Goal: Information Seeking & Learning: Learn about a topic

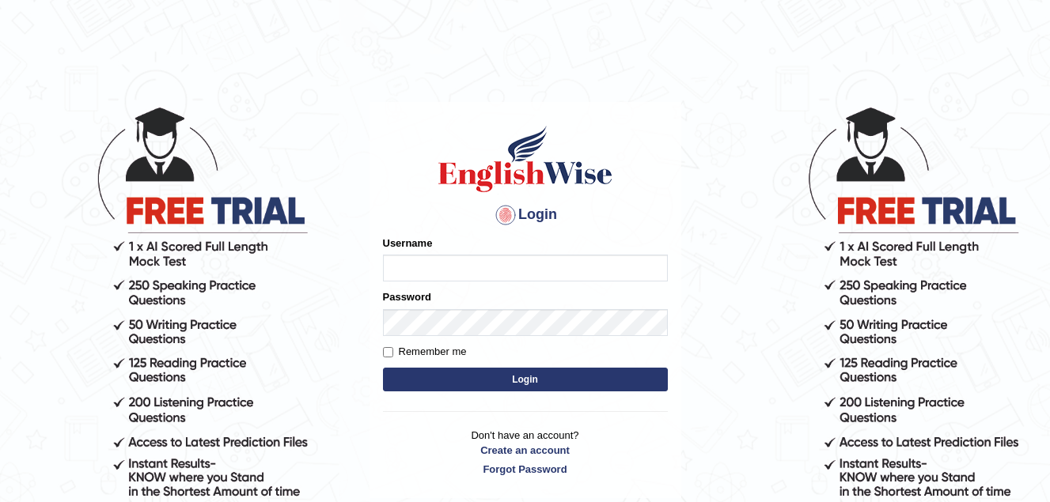
click at [436, 269] on input "Username" at bounding box center [525, 268] width 285 height 27
type input "Jade0806"
click at [487, 382] on button "Login" at bounding box center [525, 380] width 285 height 24
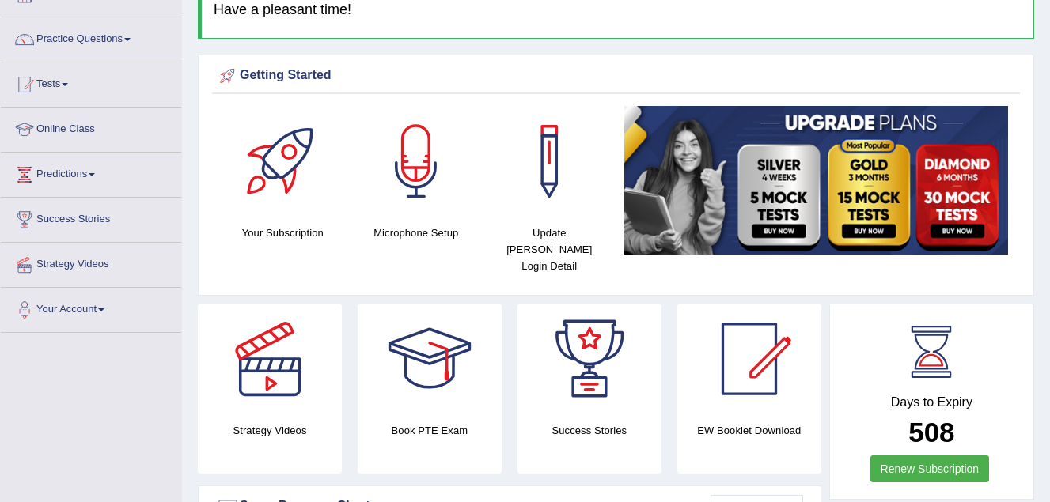
scroll to position [79, 0]
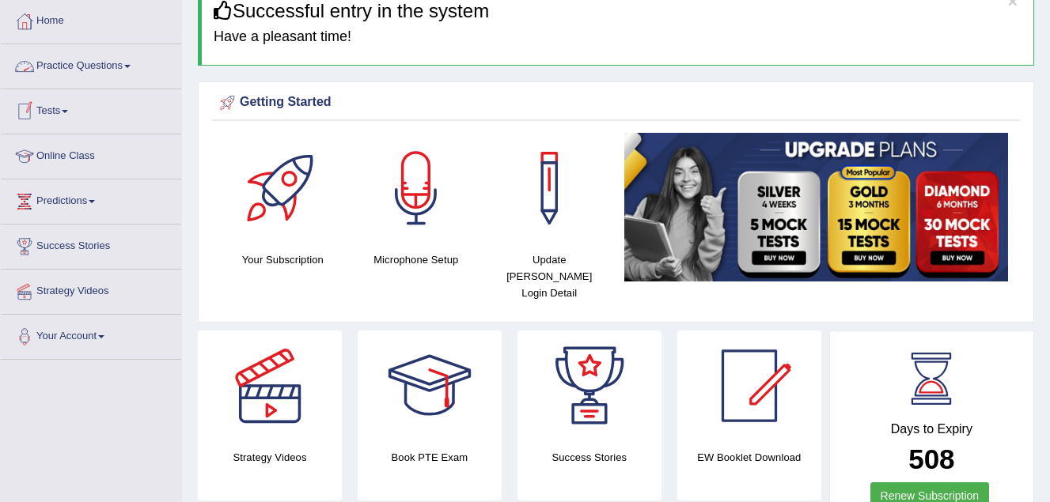
click at [108, 66] on link "Practice Questions" at bounding box center [91, 64] width 180 height 40
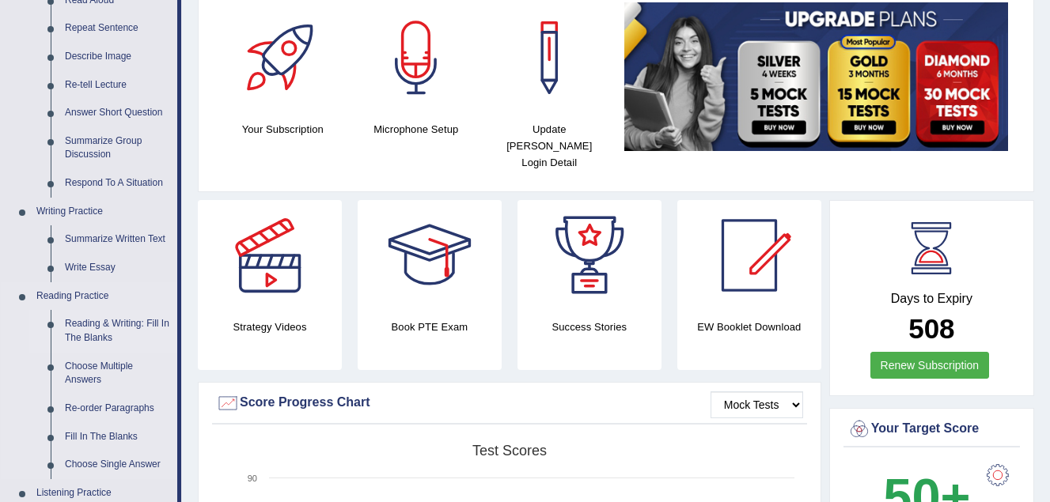
scroll to position [316, 0]
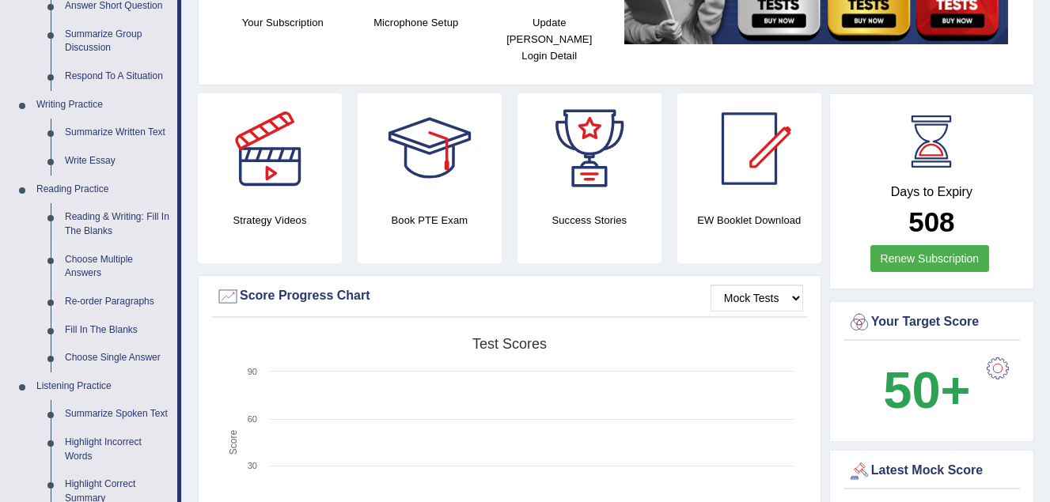
click at [92, 261] on link "Choose Multiple Answers" at bounding box center [117, 267] width 119 height 42
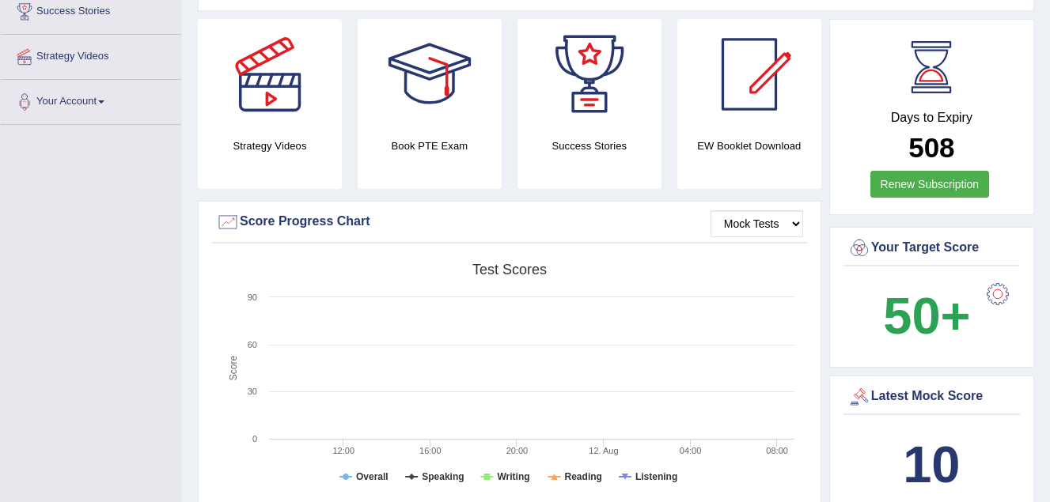
scroll to position [578, 0]
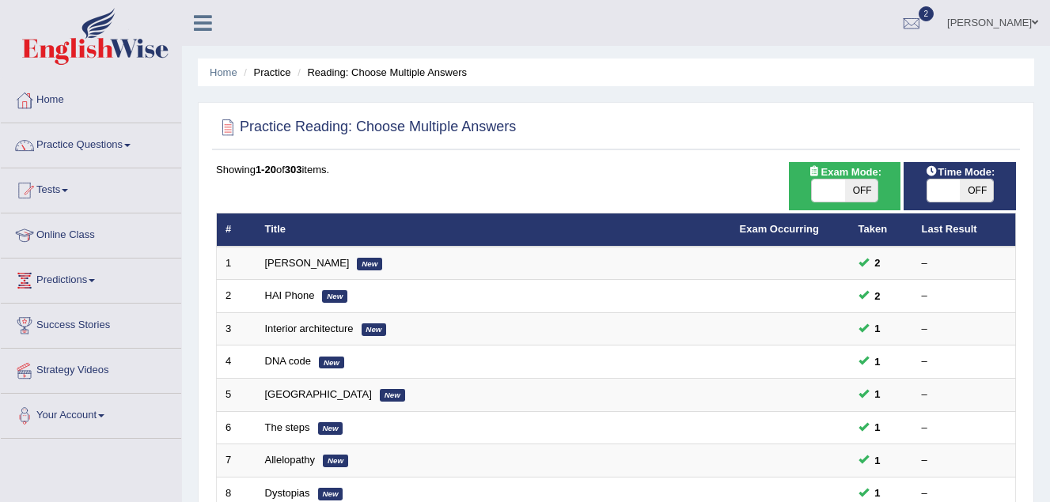
click at [949, 188] on span at bounding box center [943, 191] width 33 height 22
checkbox input "true"
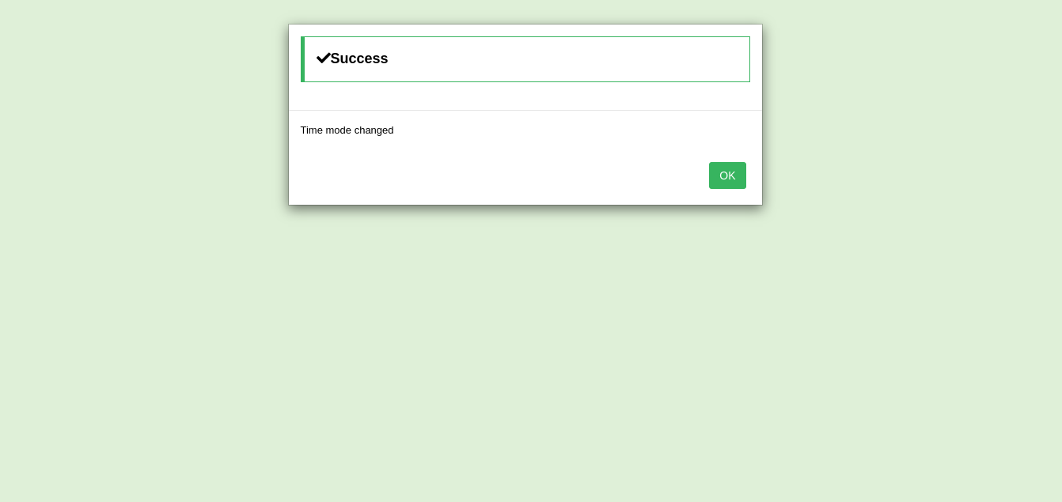
click at [729, 165] on button "OK" at bounding box center [727, 175] width 36 height 27
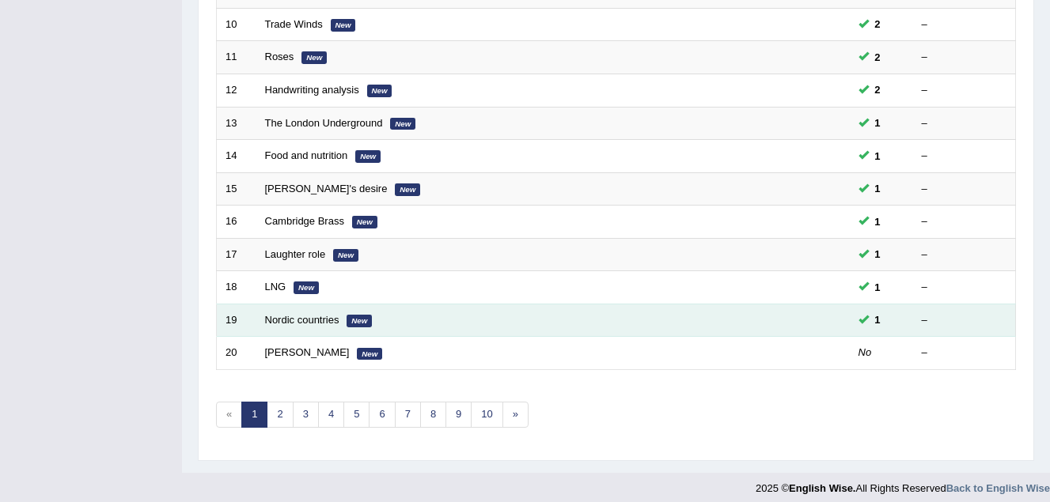
scroll to position [545, 0]
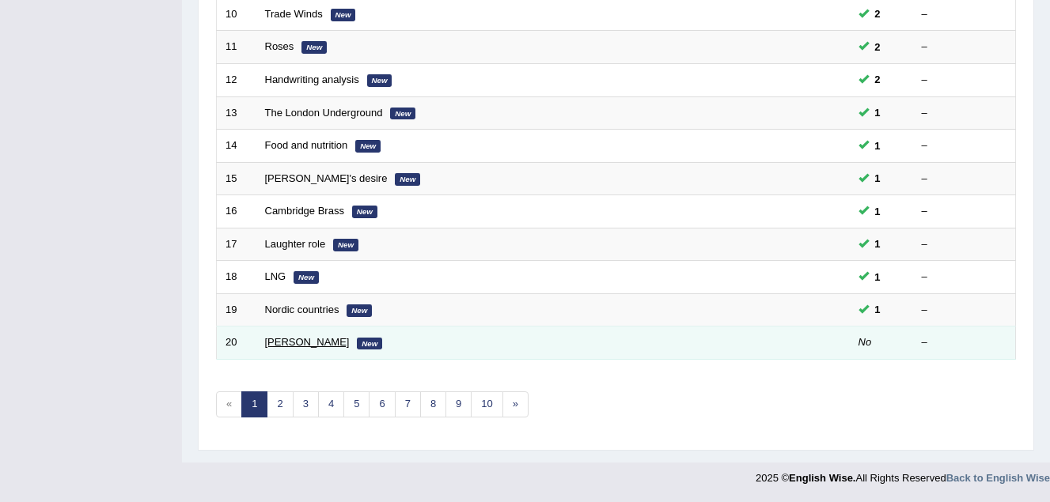
click at [287, 341] on link "David Ricardo" at bounding box center [307, 342] width 85 height 12
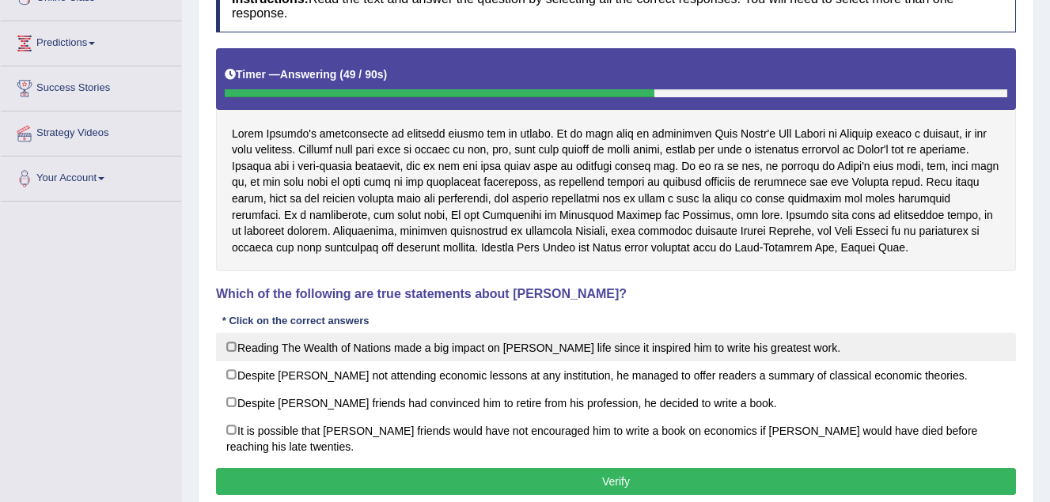
scroll to position [316, 0]
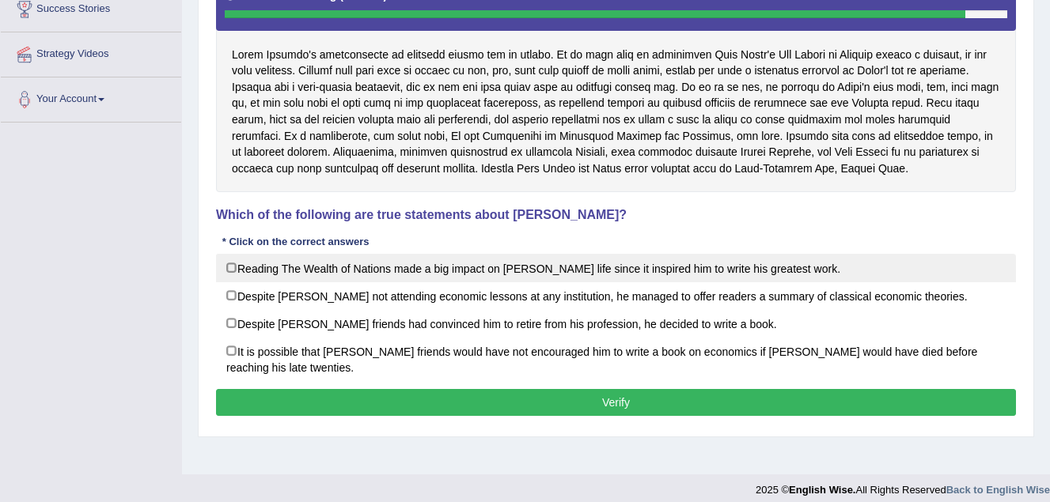
click at [232, 264] on label "Reading The Wealth of Nations made a big impact on Adam Smith’s life since it i…" at bounding box center [616, 268] width 800 height 28
checkbox input "true"
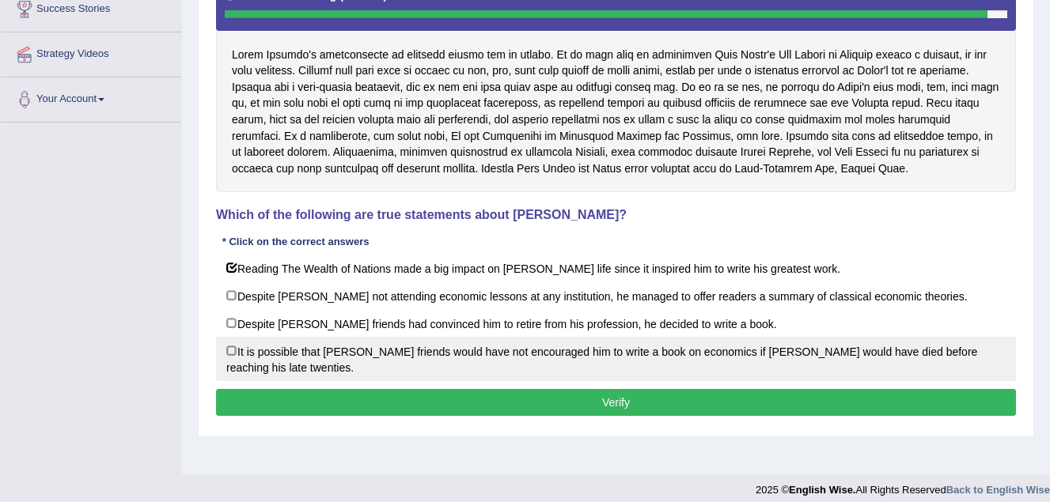
click at [229, 353] on label "It is possible that David Ricardo’s friends would have not encouraged him to wr…" at bounding box center [616, 359] width 800 height 44
checkbox input "true"
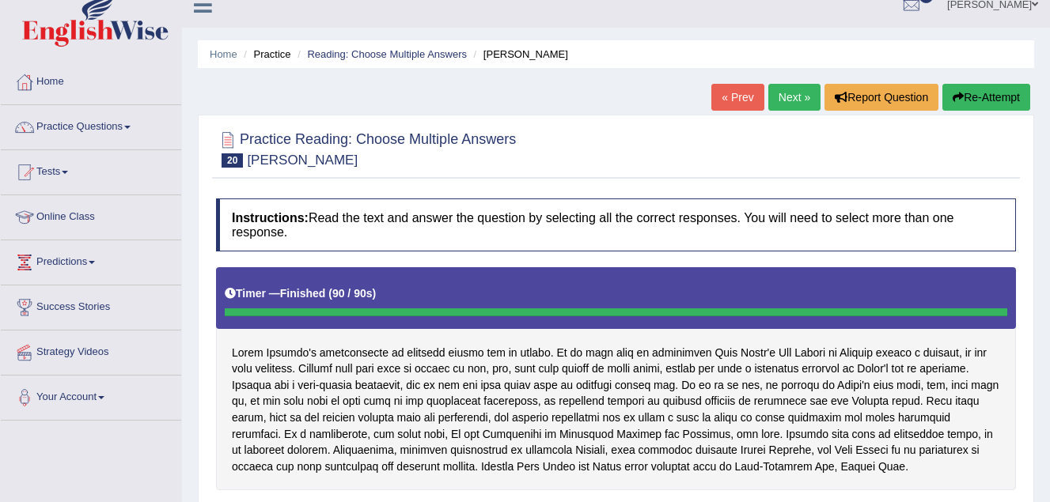
scroll to position [0, 0]
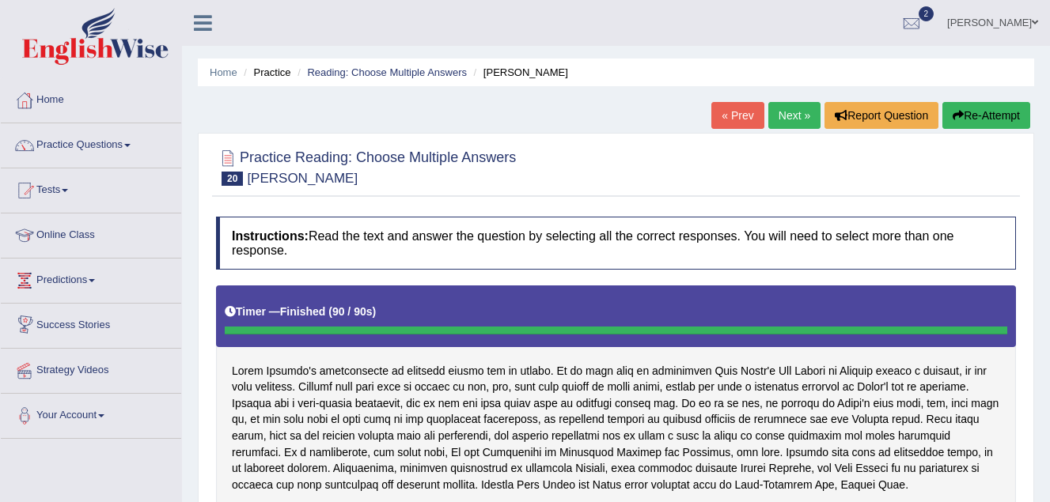
click at [790, 113] on link "Next »" at bounding box center [794, 115] width 52 height 27
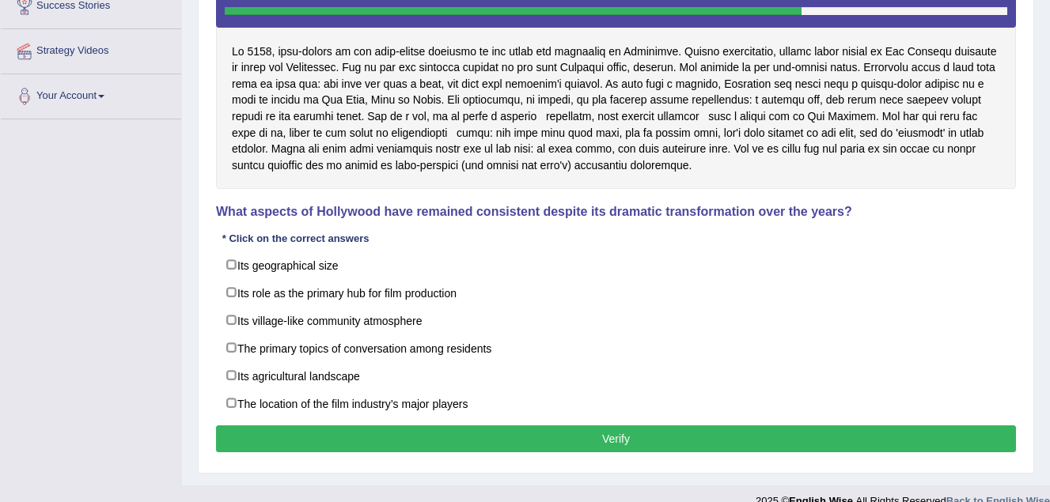
scroll to position [347, 0]
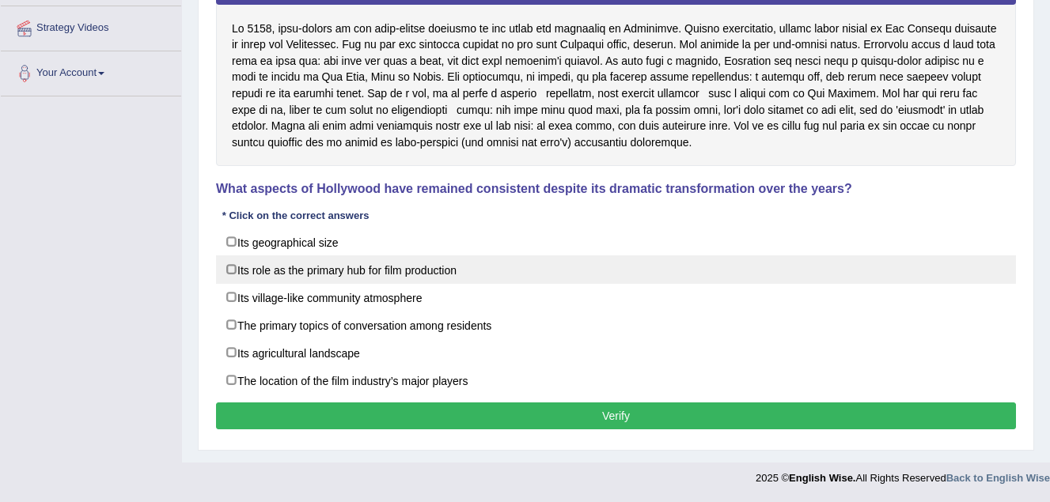
click at [229, 265] on label "Its role as the primary hub for film production" at bounding box center [616, 270] width 800 height 28
checkbox input "true"
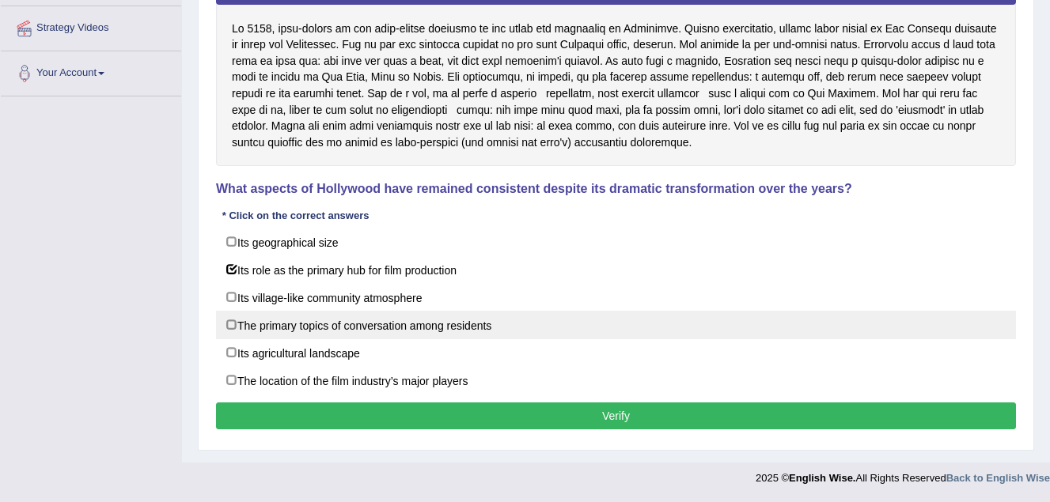
click at [230, 320] on label "The primary topics of conversation among residents" at bounding box center [616, 325] width 800 height 28
checkbox input "true"
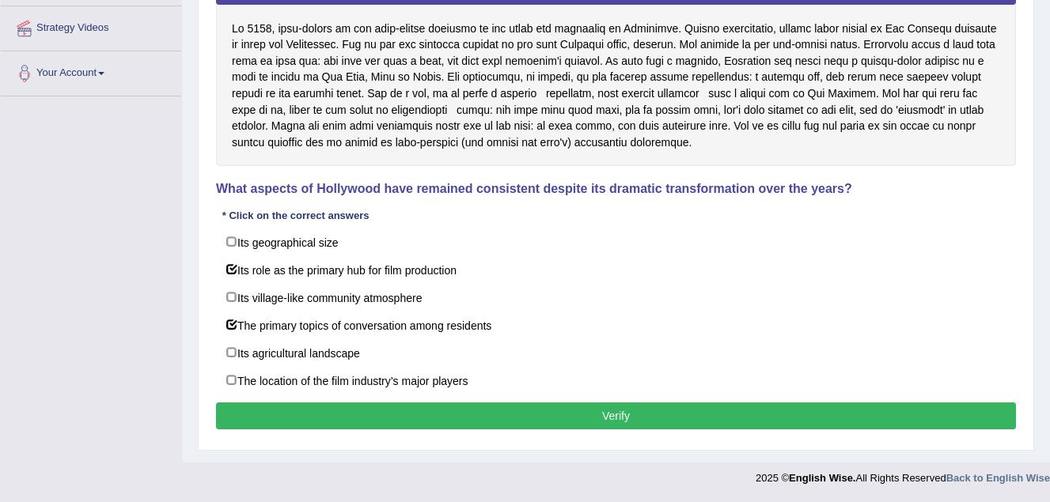
click at [589, 416] on button "Verify" at bounding box center [616, 416] width 800 height 27
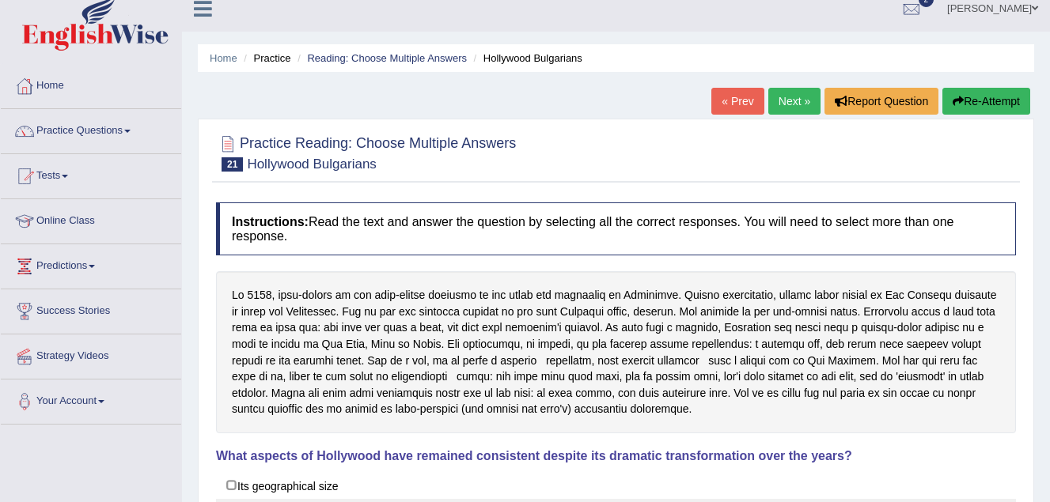
scroll to position [12, 0]
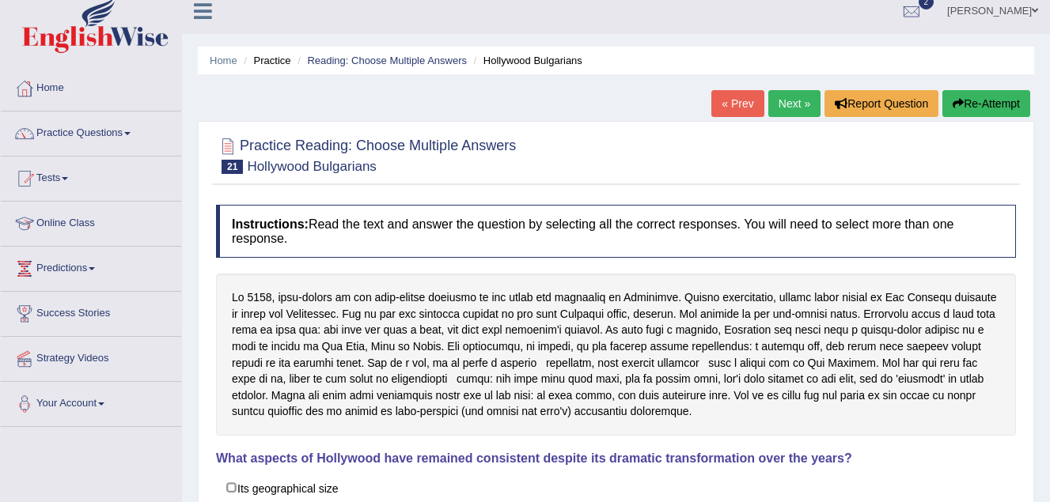
click at [794, 97] on link "Next »" at bounding box center [794, 103] width 52 height 27
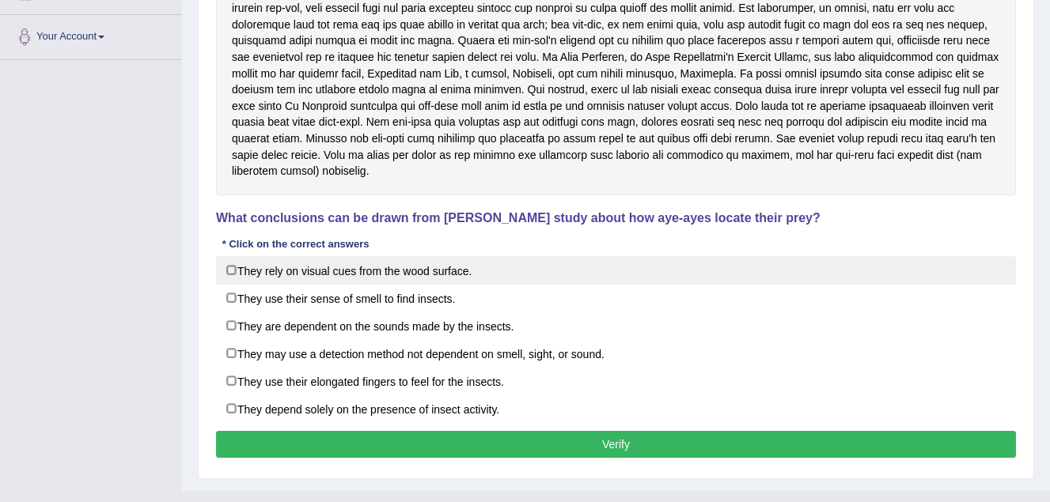
scroll to position [396, 0]
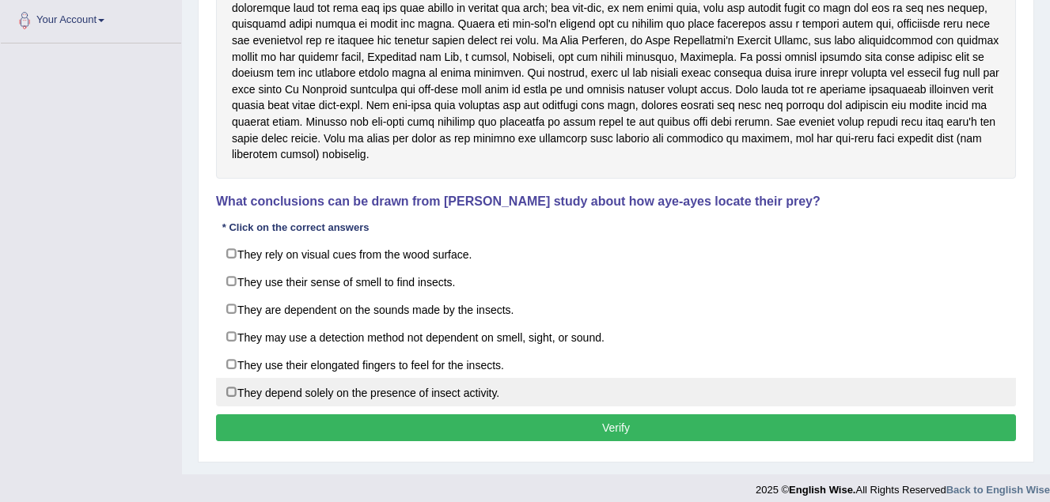
click at [228, 395] on label "They depend solely on the presence of insect activity." at bounding box center [616, 392] width 800 height 28
checkbox input "true"
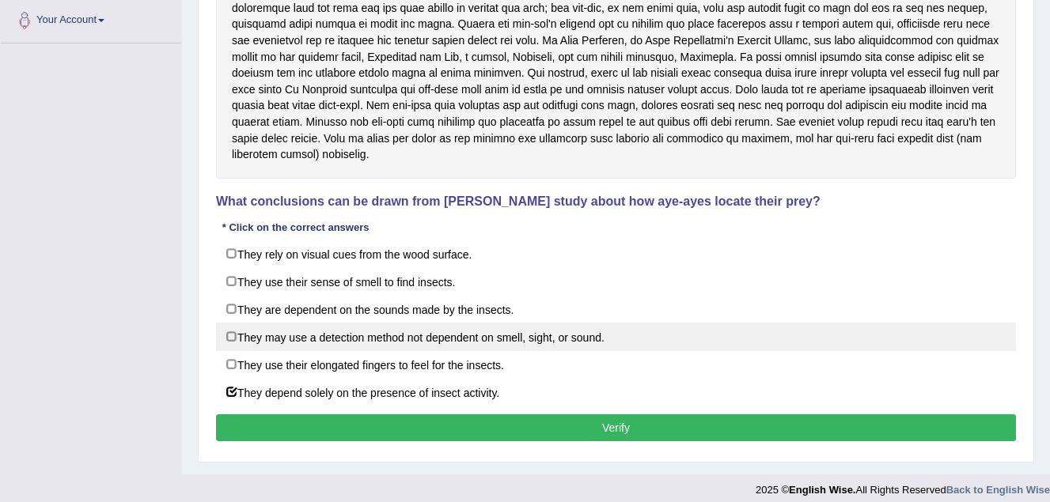
click at [229, 334] on label "They may use a detection method not dependent on smell, sight, or sound." at bounding box center [616, 337] width 800 height 28
checkbox input "true"
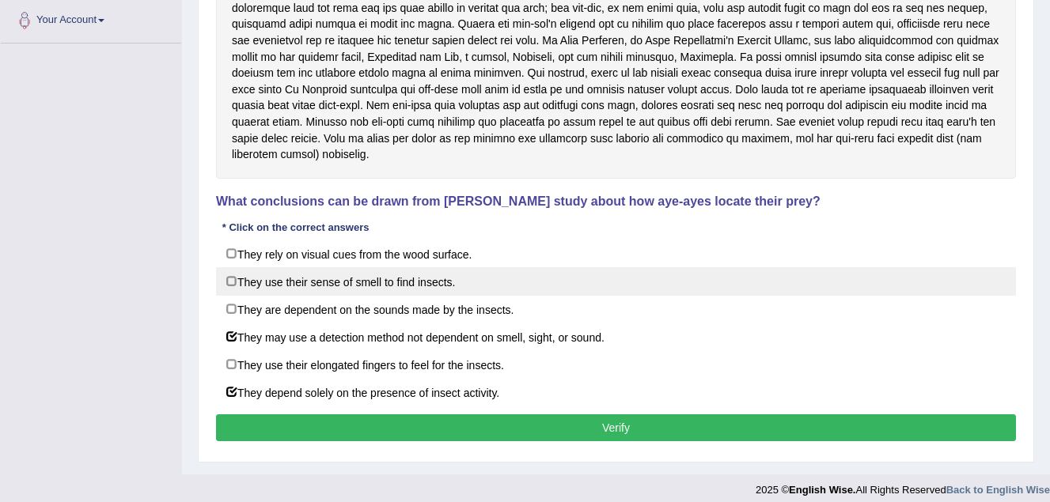
click at [229, 279] on label "They use their sense of smell to find insects." at bounding box center [616, 281] width 800 height 28
checkbox input "true"
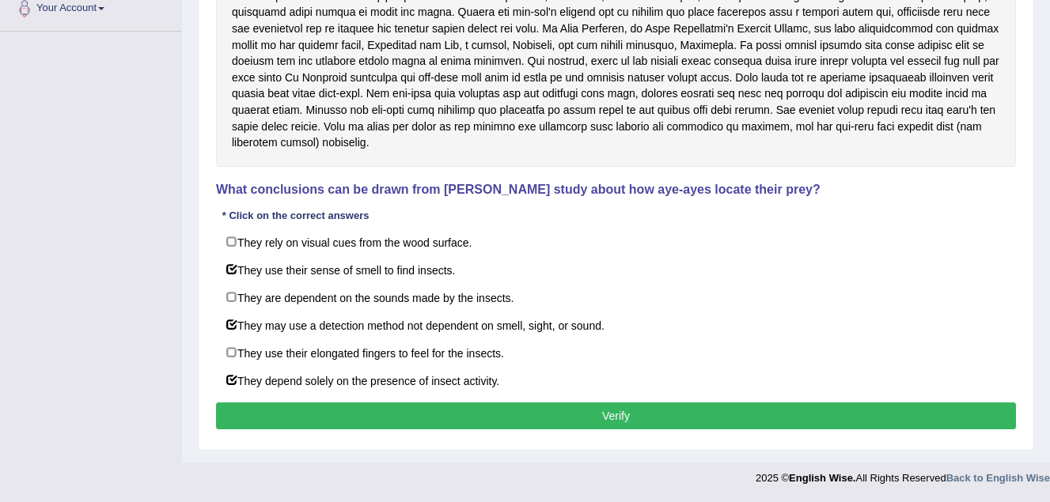
scroll to position [412, 0]
click at [614, 404] on button "Verify" at bounding box center [616, 416] width 800 height 27
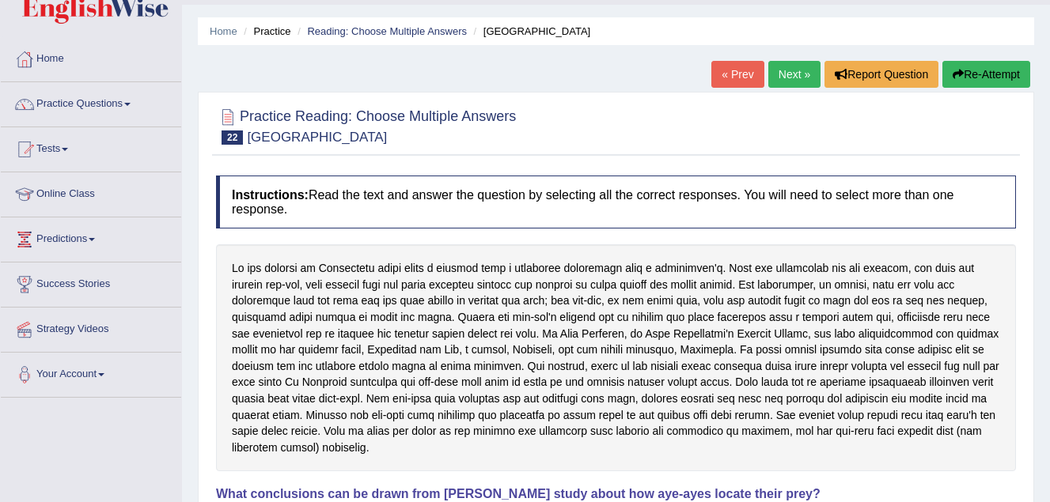
scroll to position [9, 0]
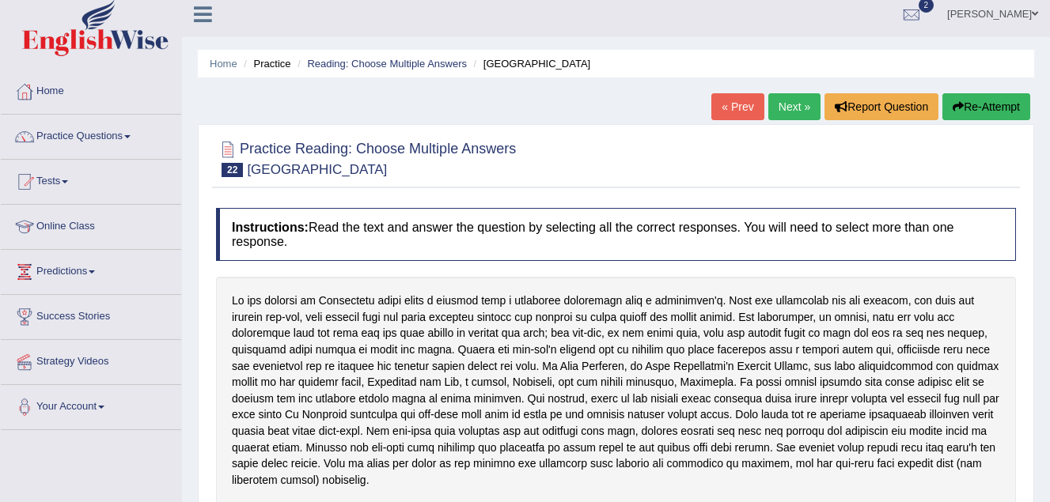
click at [786, 102] on link "Next »" at bounding box center [794, 106] width 52 height 27
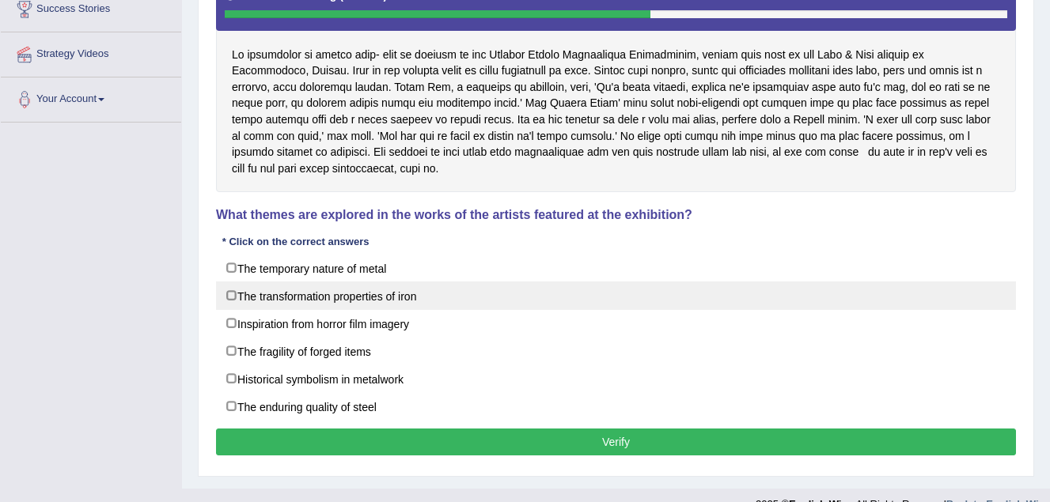
scroll to position [347, 0]
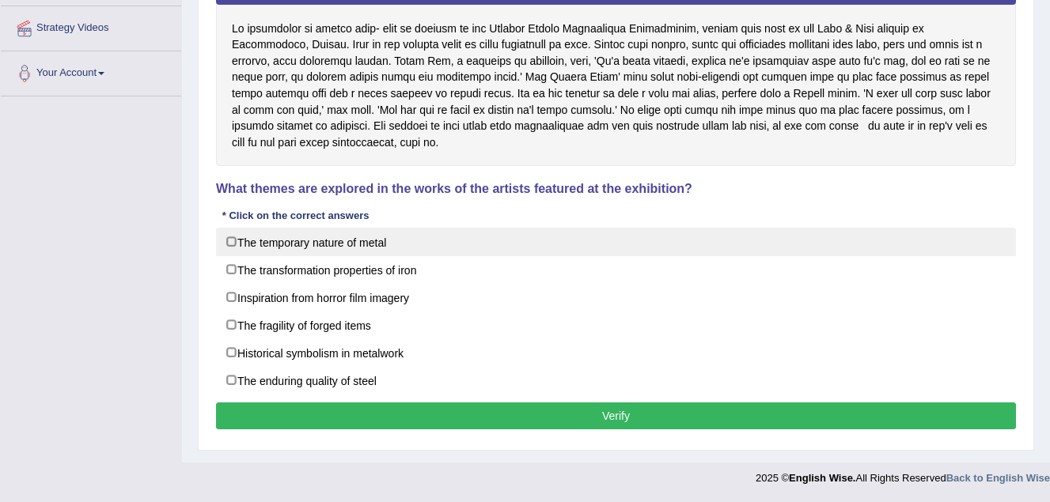
click at [225, 235] on label "The temporary nature of metal" at bounding box center [616, 242] width 800 height 28
checkbox input "true"
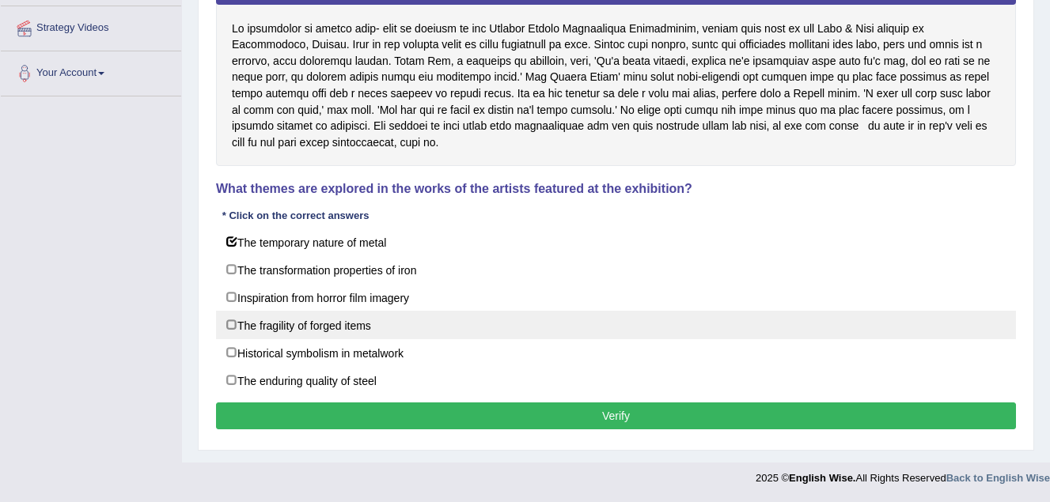
click at [230, 319] on label "The fragility of forged items" at bounding box center [616, 325] width 800 height 28
checkbox input "true"
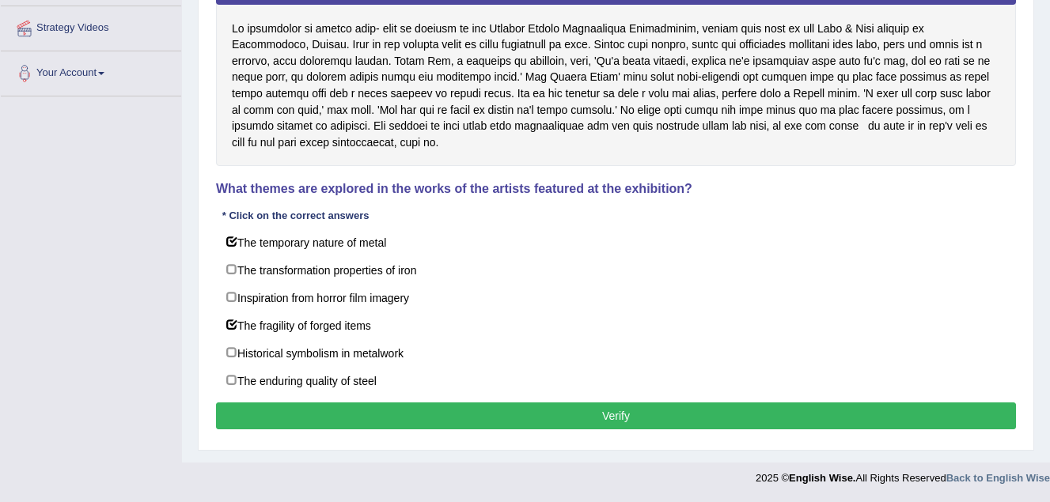
click at [532, 419] on button "Verify" at bounding box center [616, 416] width 800 height 27
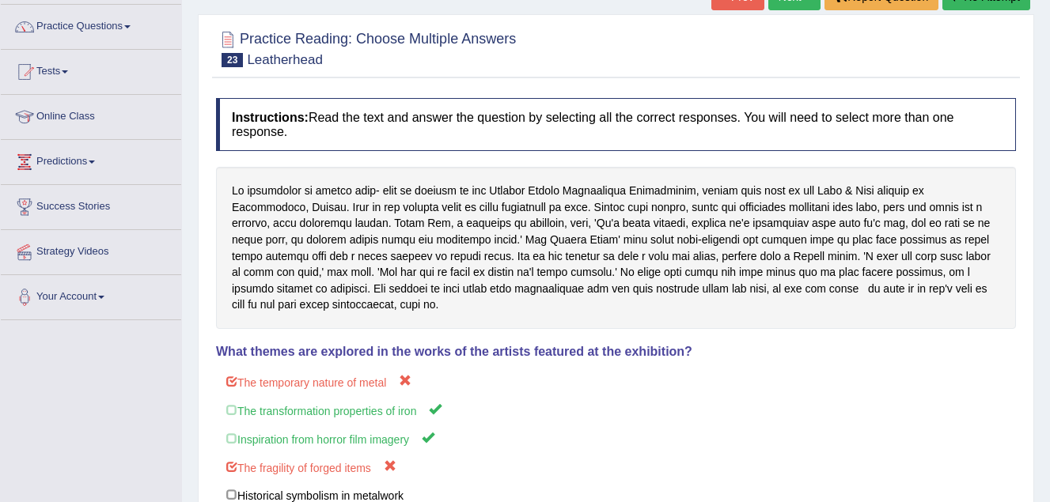
scroll to position [91, 0]
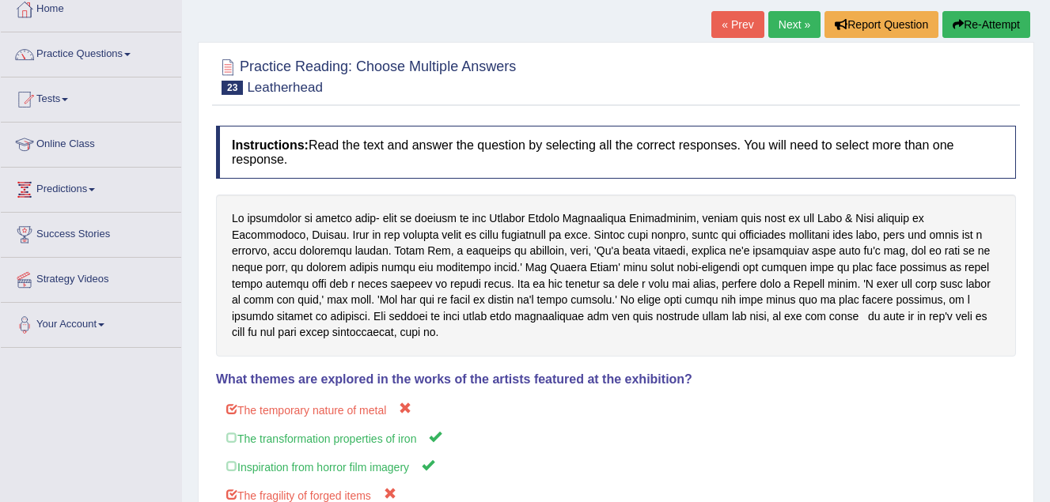
click at [793, 24] on link "Next »" at bounding box center [794, 24] width 52 height 27
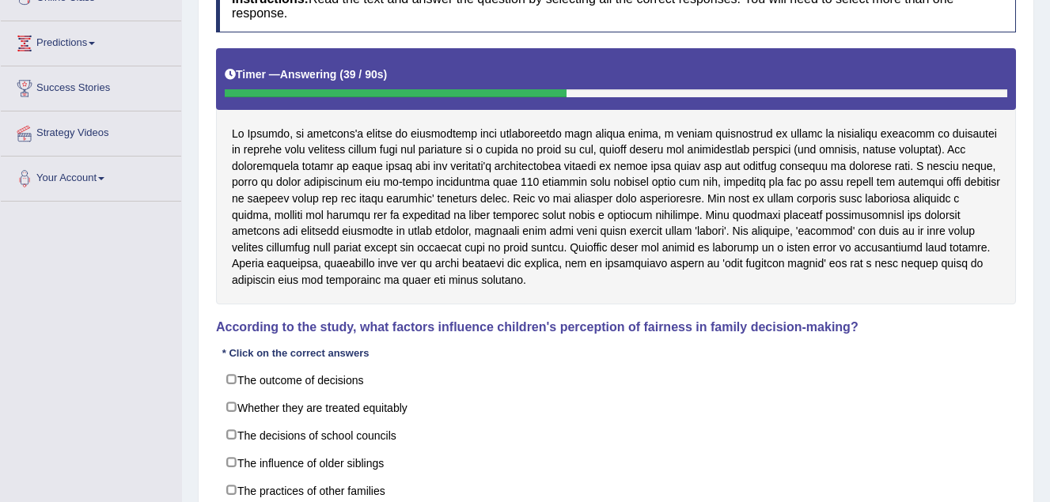
scroll to position [316, 0]
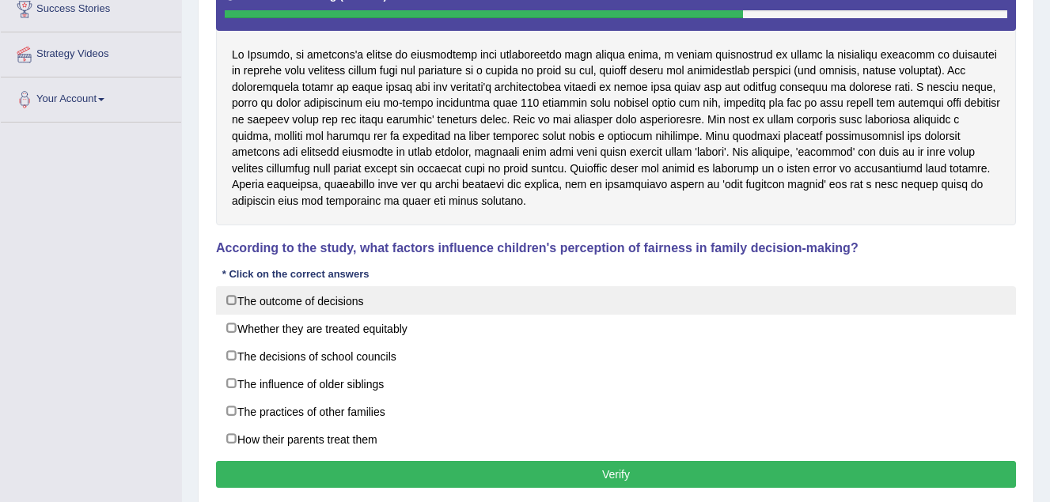
click at [233, 297] on label "The outcome of decisions" at bounding box center [616, 300] width 800 height 28
checkbox input "true"
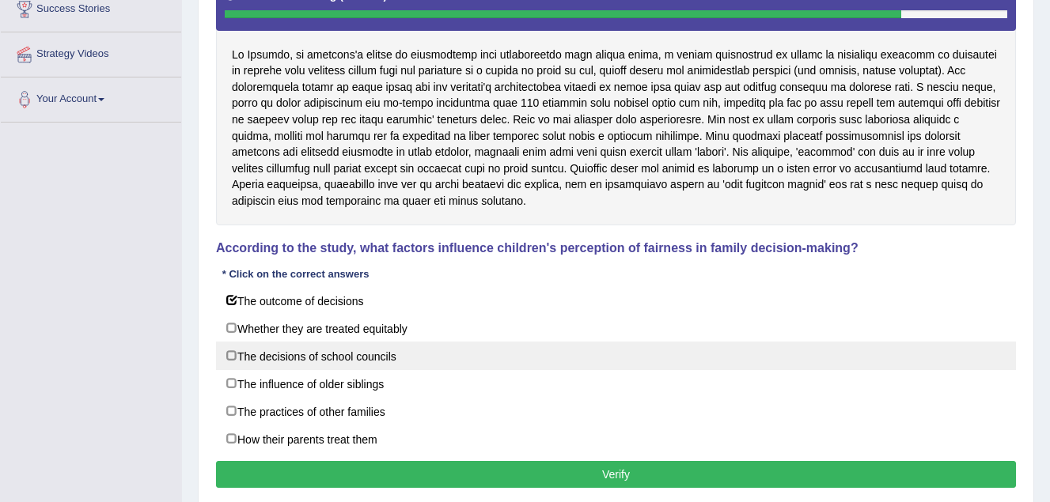
click at [230, 354] on label "The decisions of school councils" at bounding box center [616, 356] width 800 height 28
checkbox input "true"
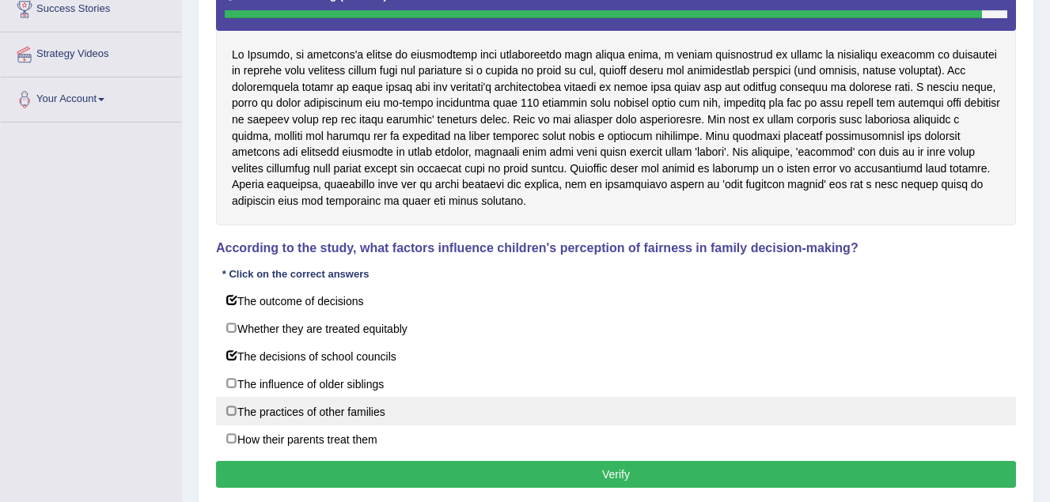
click at [229, 413] on label "The practices of other families" at bounding box center [616, 411] width 800 height 28
checkbox input "true"
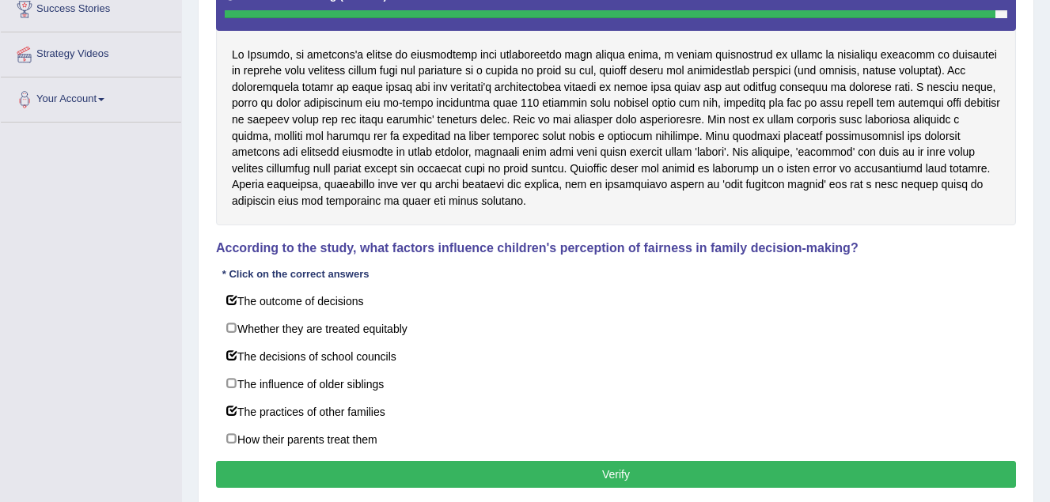
click at [316, 483] on button "Verify" at bounding box center [616, 474] width 800 height 27
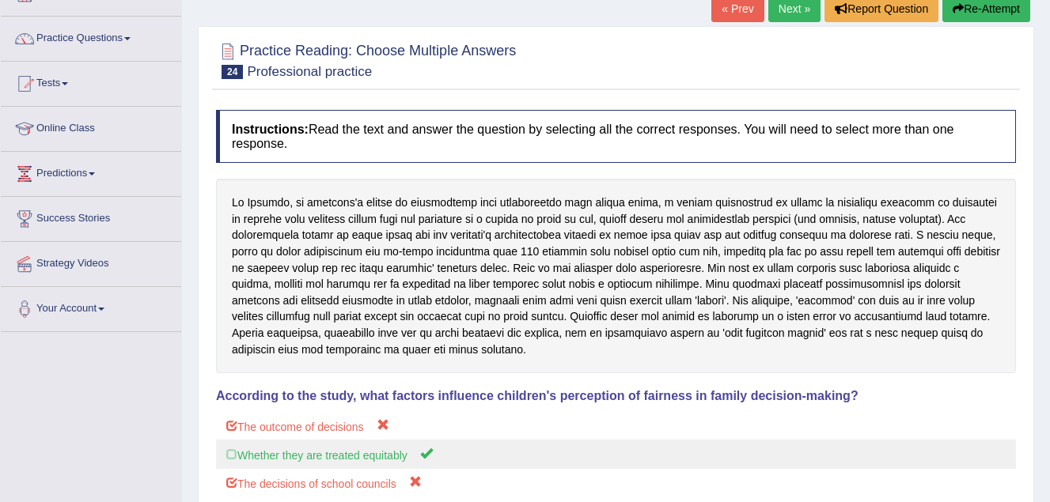
scroll to position [79, 0]
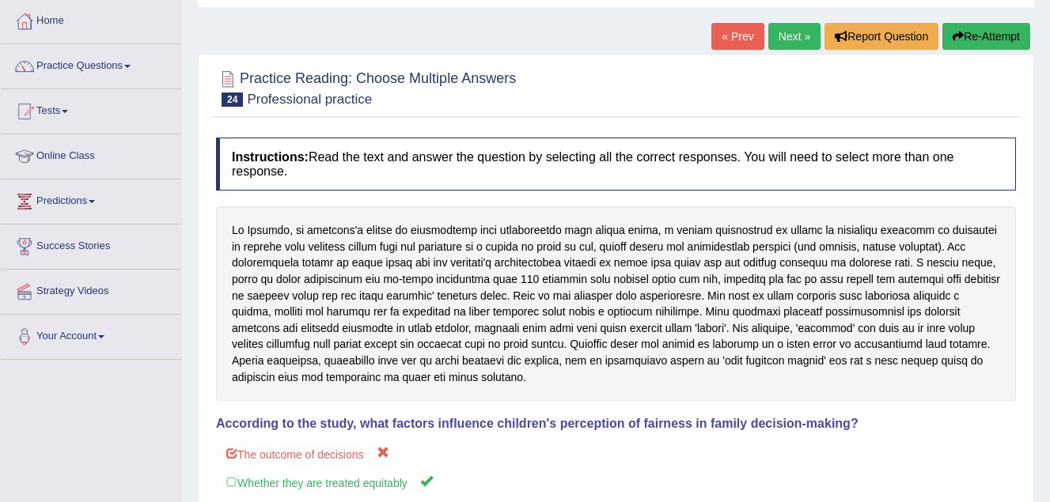
click at [797, 33] on link "Next »" at bounding box center [794, 36] width 52 height 27
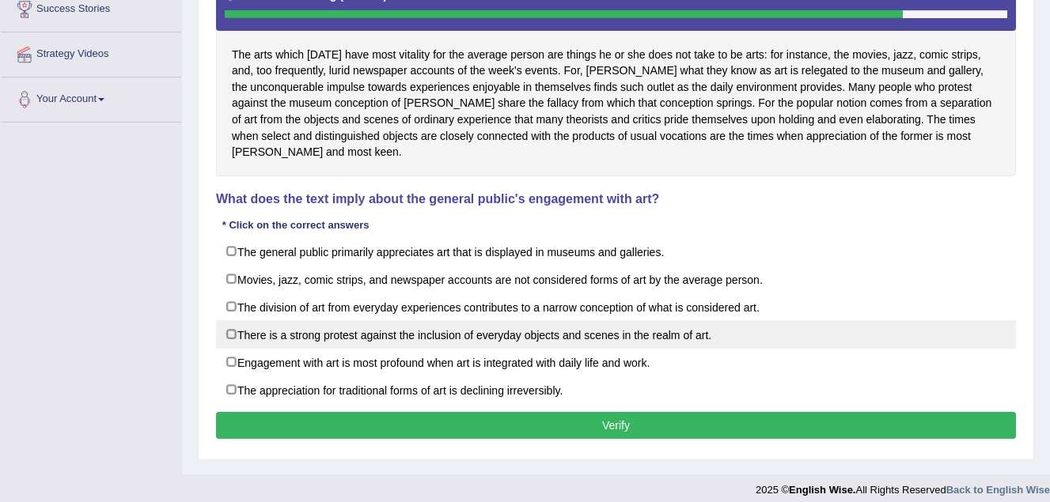
click at [225, 320] on label "There is a strong protest against the inclusion of everyday objects and scenes …" at bounding box center [616, 334] width 800 height 28
checkbox input "true"
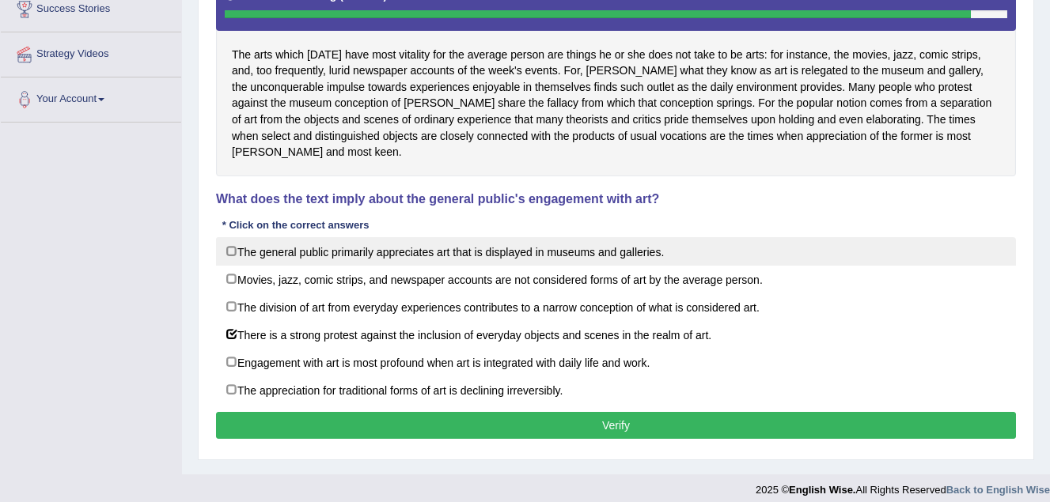
click at [229, 237] on label "The general public primarily appreciates art that is displayed in museums and g…" at bounding box center [616, 251] width 800 height 28
checkbox input "true"
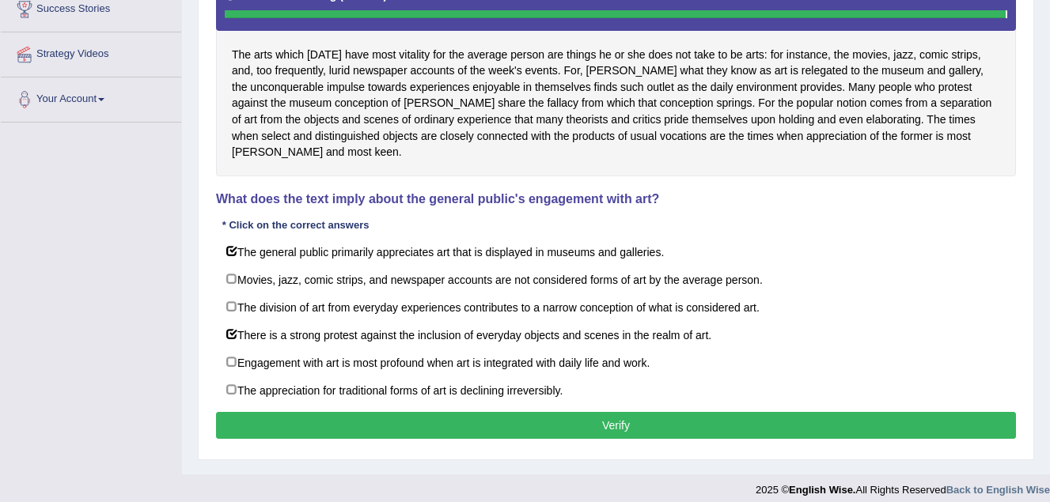
click at [282, 415] on button "Verify" at bounding box center [616, 425] width 800 height 27
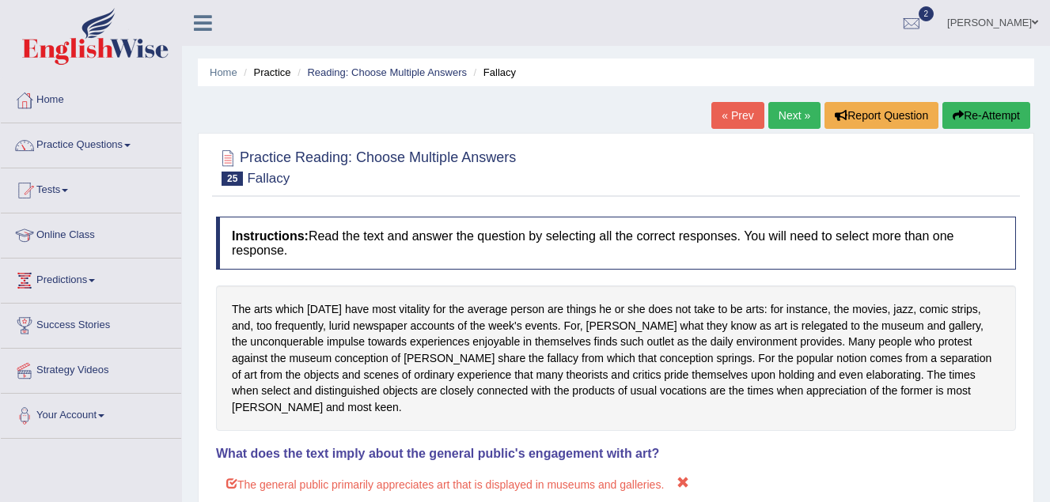
click at [797, 110] on link "Next »" at bounding box center [794, 115] width 52 height 27
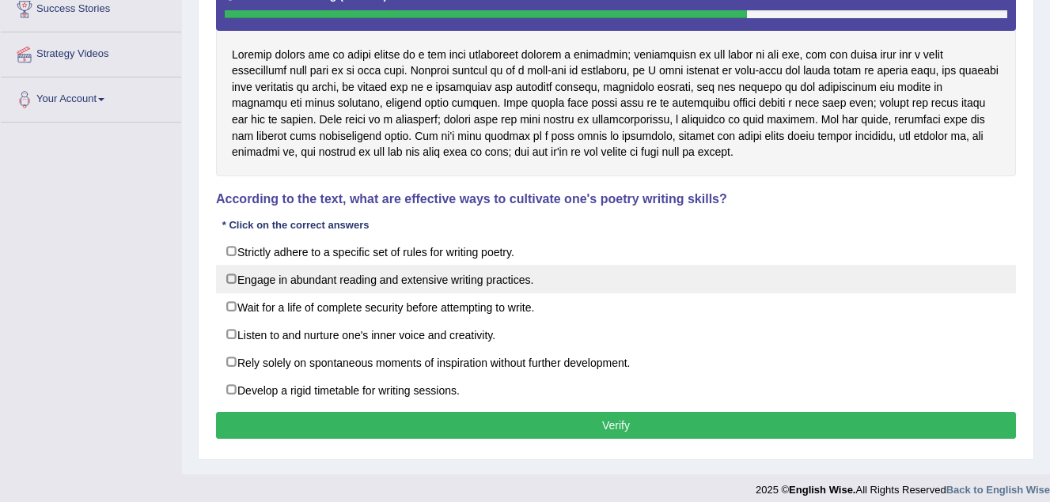
click at [227, 276] on label "Engage in abundant reading and extensive writing practices." at bounding box center [616, 279] width 800 height 28
checkbox input "true"
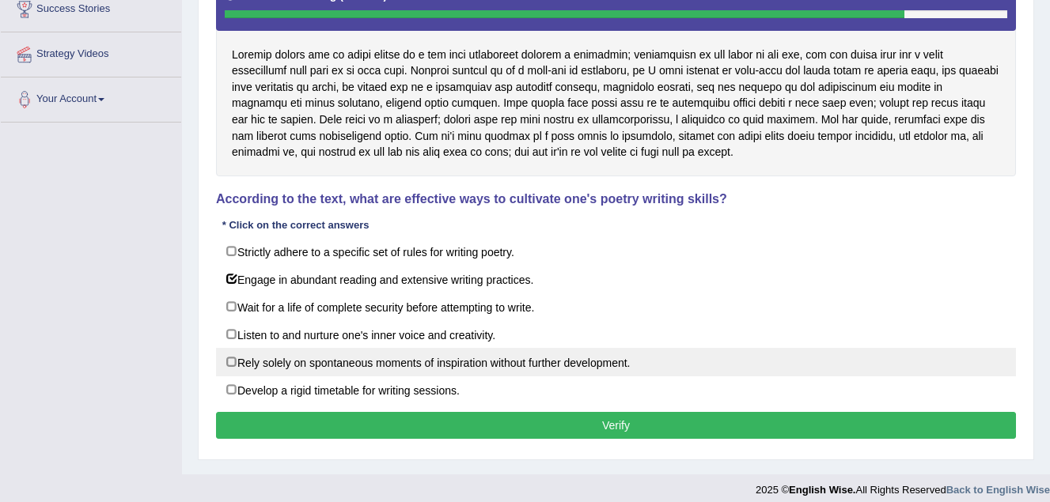
click at [233, 363] on label "Rely solely on spontaneous moments of inspiration without further development." at bounding box center [616, 362] width 800 height 28
checkbox input "true"
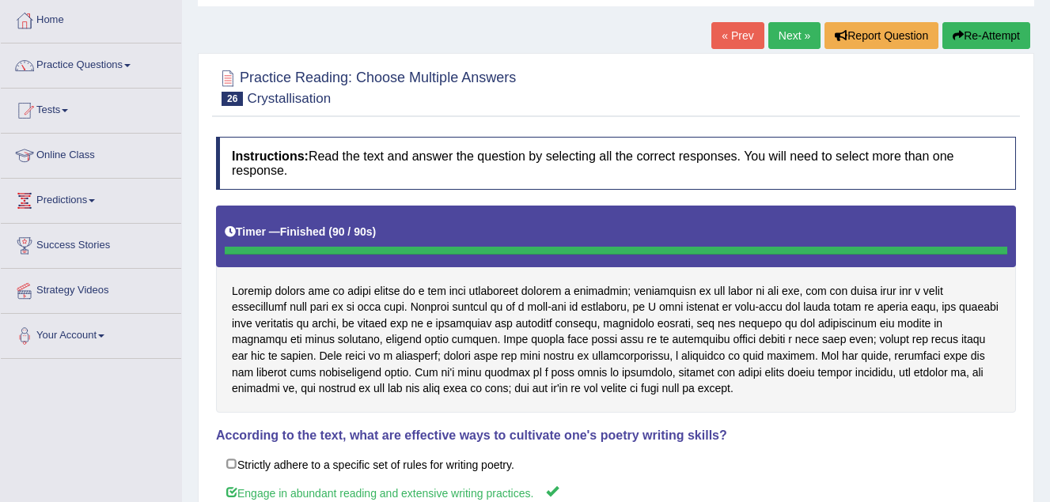
scroll to position [79, 0]
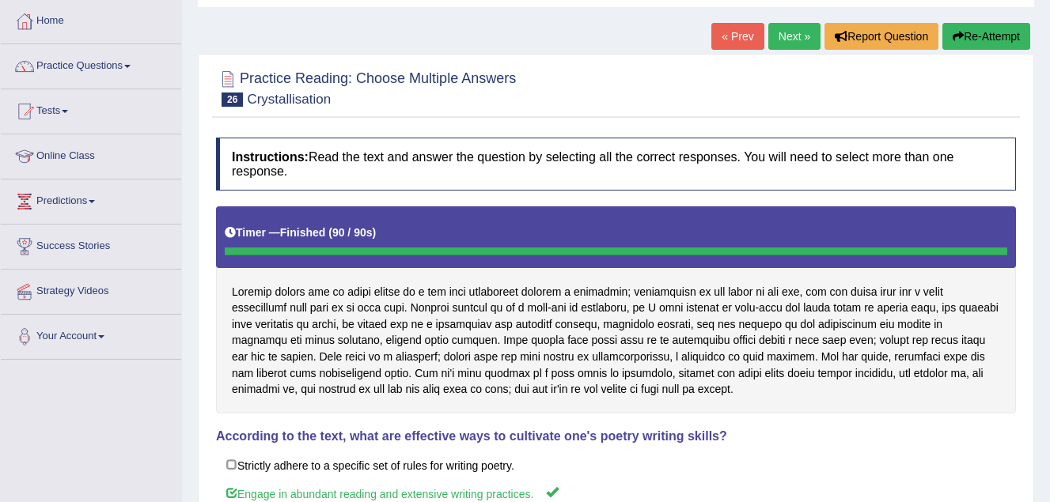
click at [790, 33] on link "Next »" at bounding box center [794, 36] width 52 height 27
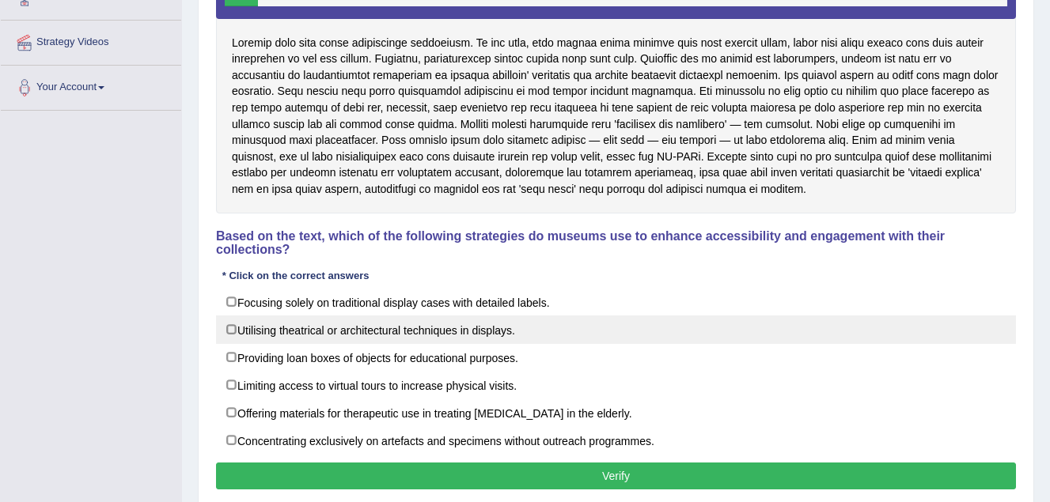
scroll to position [301, 0]
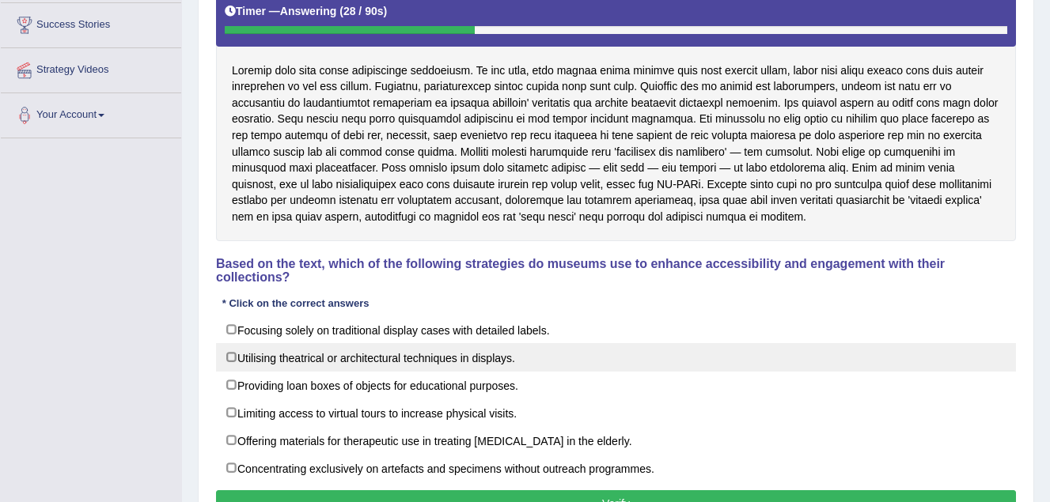
click at [229, 343] on label "Utilising theatrical or architectural techniques in displays." at bounding box center [616, 357] width 800 height 28
checkbox input "true"
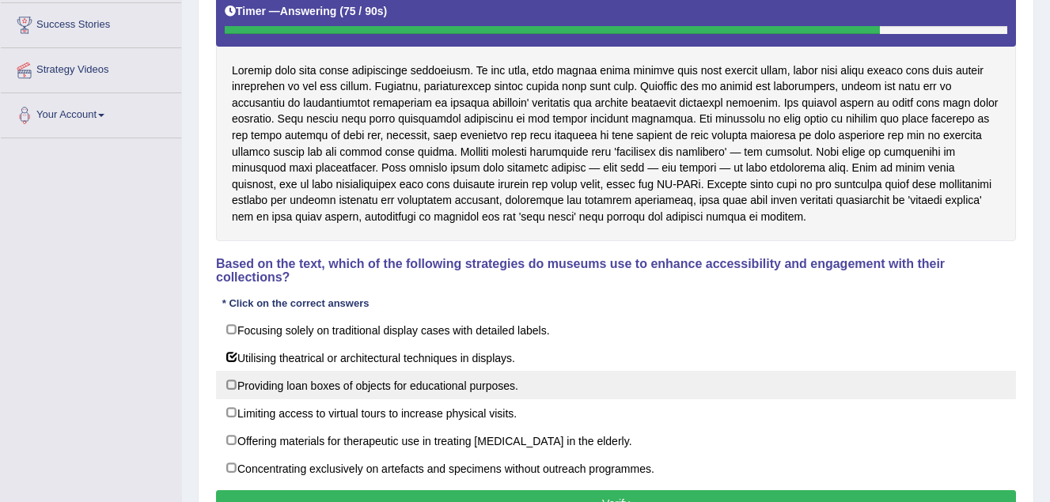
click at [233, 372] on label "Providing loan boxes of objects for educational purposes." at bounding box center [616, 385] width 800 height 28
checkbox input "true"
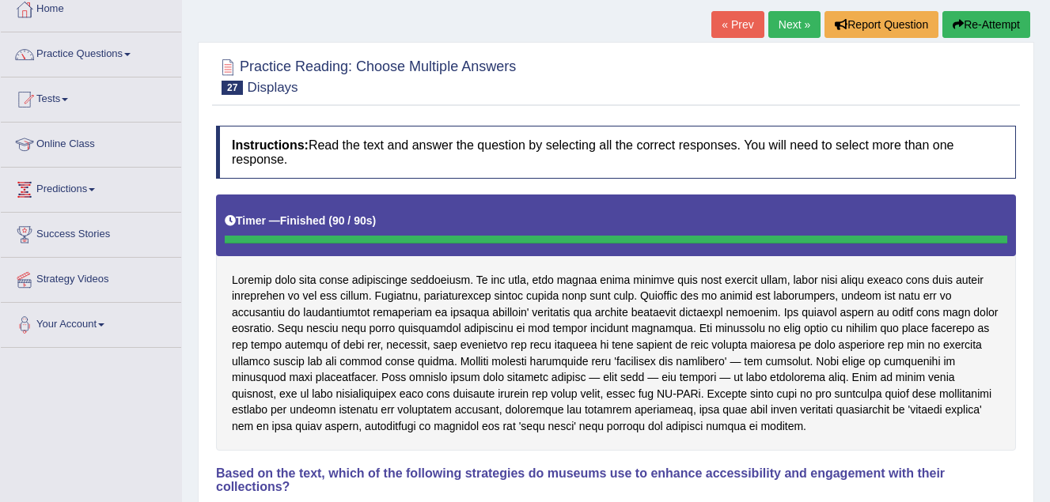
scroll to position [63, 0]
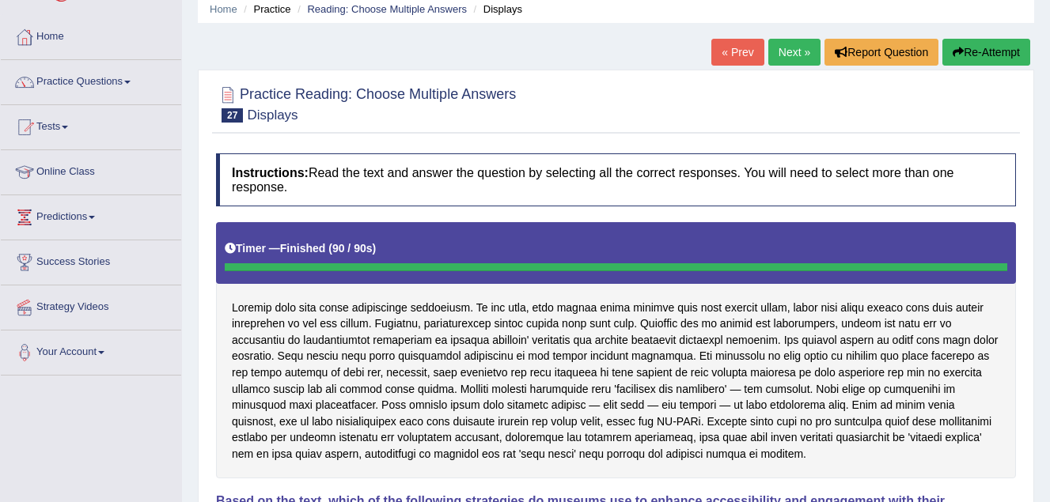
click at [793, 51] on link "Next »" at bounding box center [794, 52] width 52 height 27
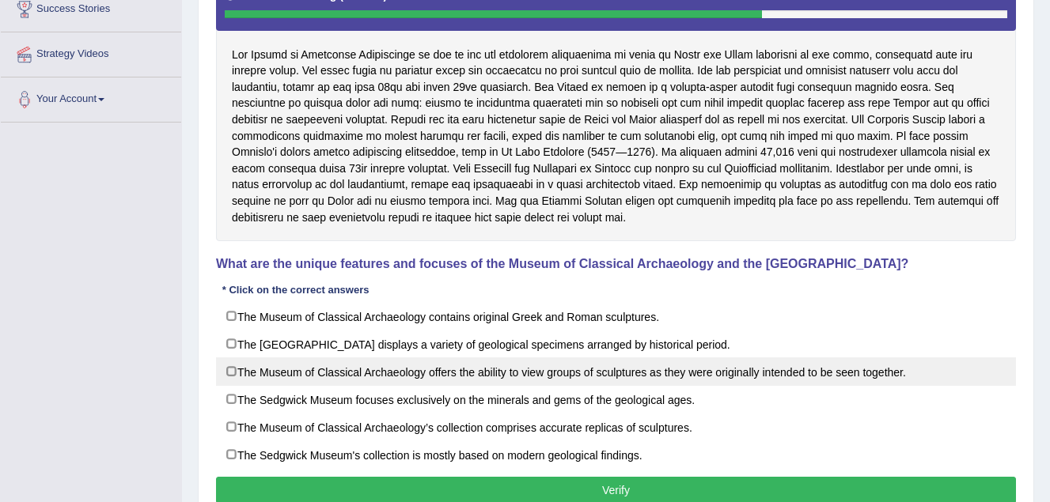
click at [228, 370] on label "The Museum of Classical Archaeology offers the ability to view groups of sculpt…" at bounding box center [616, 372] width 800 height 28
checkbox input "true"
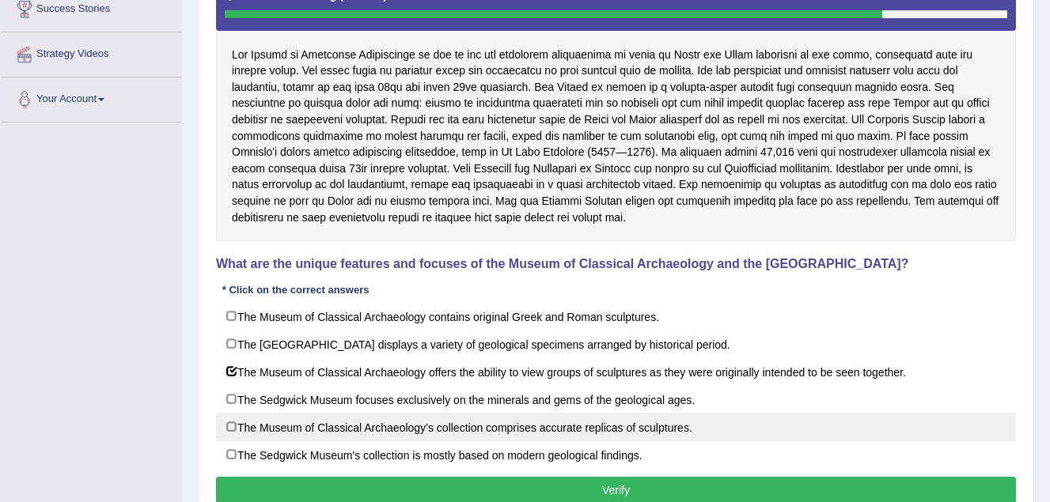
click at [233, 428] on label "The Museum of Classical Archaeology’s collection comprises accurate replicas of…" at bounding box center [616, 427] width 800 height 28
checkbox input "true"
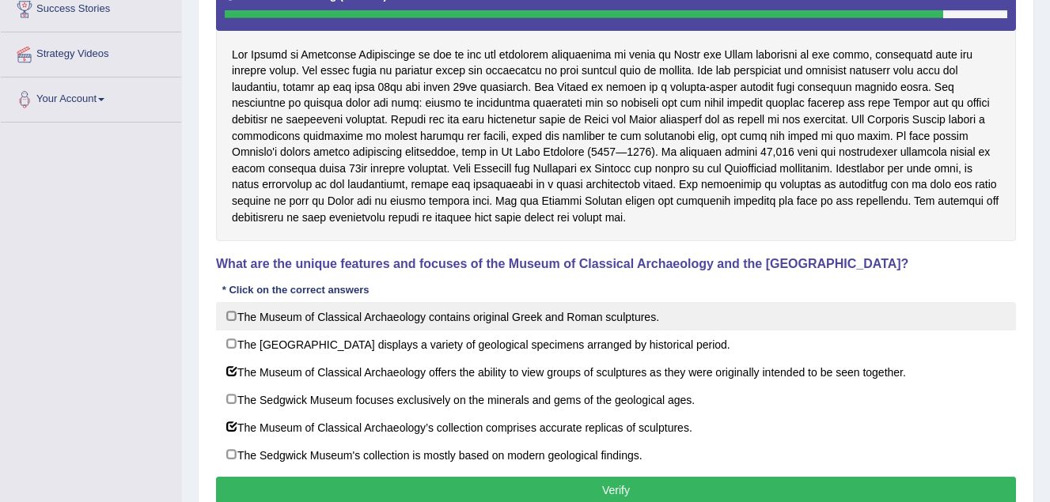
click at [229, 317] on label "The Museum of Classical Archaeology contains original Greek and Roman sculpture…" at bounding box center [616, 316] width 800 height 28
checkbox input "true"
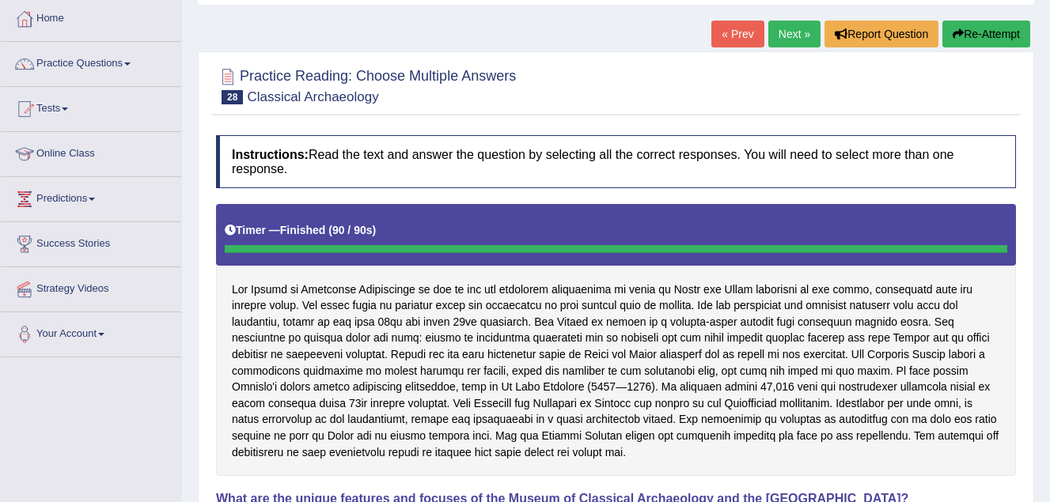
scroll to position [54, 0]
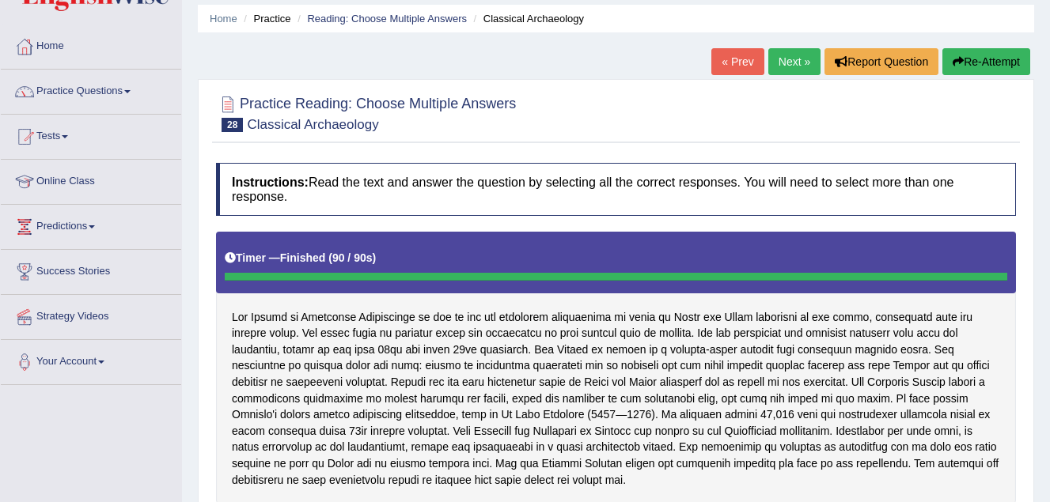
click at [793, 59] on link "Next »" at bounding box center [794, 61] width 52 height 27
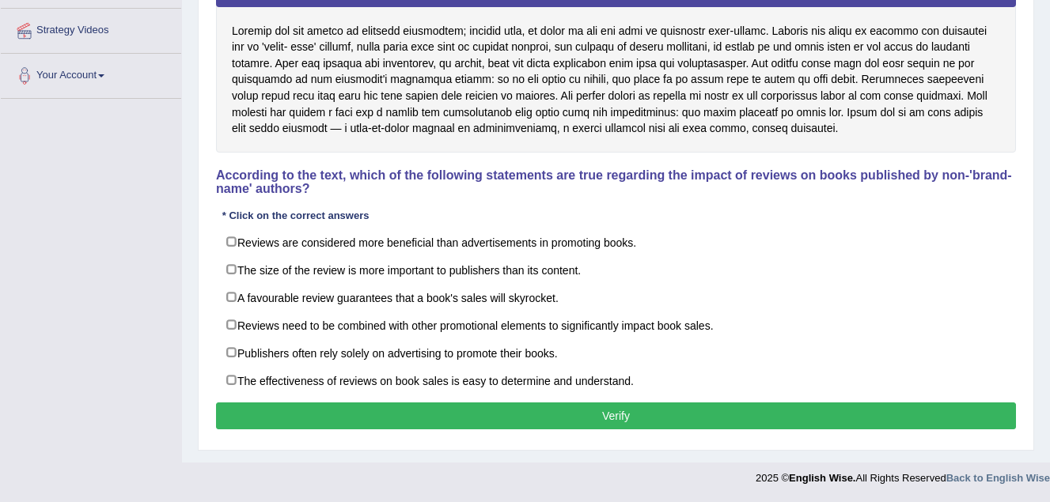
scroll to position [266, 0]
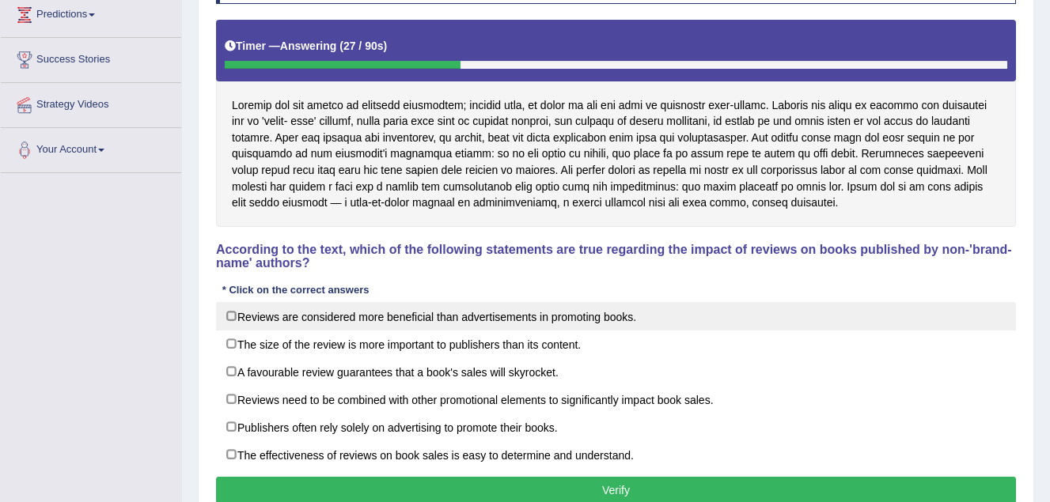
click at [229, 315] on label "Reviews are considered more beneficial than advertisements in promoting books." at bounding box center [616, 316] width 800 height 28
checkbox input "true"
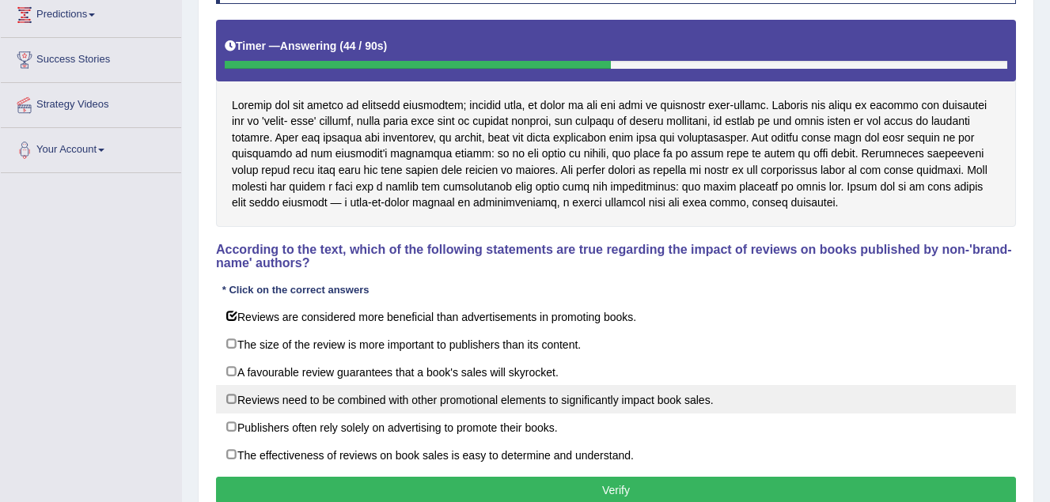
click at [229, 399] on label "Reviews need to be combined with other promotional elements to significantly im…" at bounding box center [616, 399] width 800 height 28
checkbox input "true"
drag, startPoint x: 228, startPoint y: 370, endPoint x: 235, endPoint y: 392, distance: 23.3
click at [229, 372] on label "A favourable review guarantees that a book's sales will skyrocket." at bounding box center [616, 372] width 800 height 28
checkbox input "true"
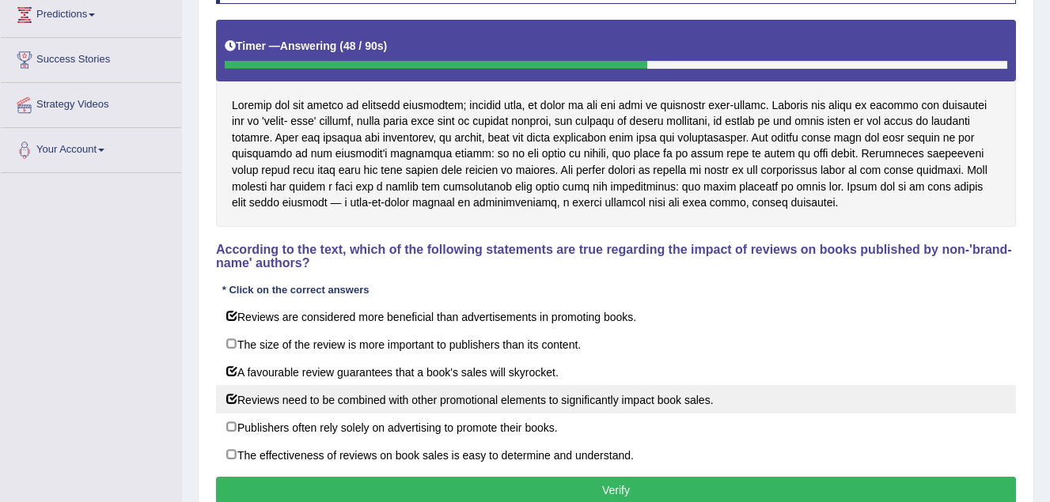
click at [235, 400] on label "Reviews need to be combined with other promotional elements to significantly im…" at bounding box center [616, 399] width 800 height 28
checkbox input "false"
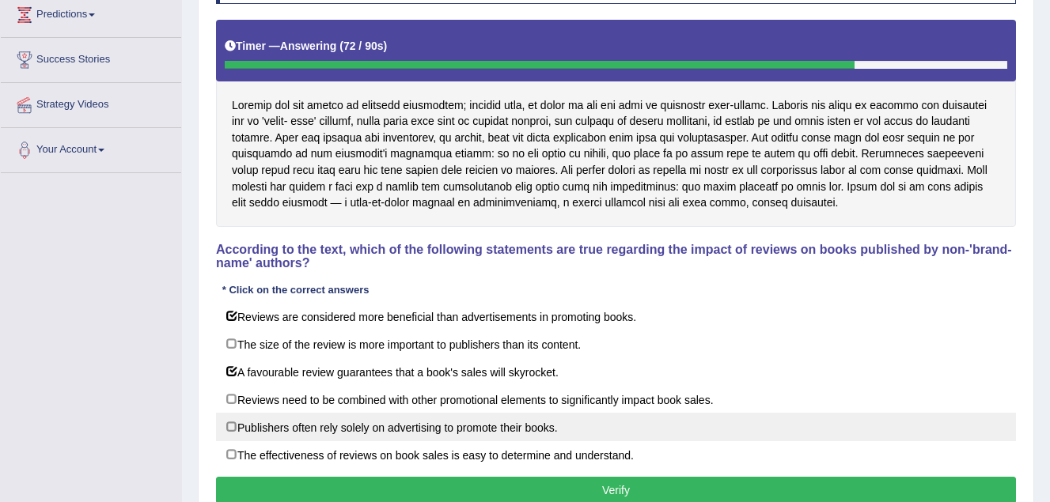
click at [232, 432] on label "Publishers often rely solely on advertising to promote their books." at bounding box center [616, 427] width 800 height 28
checkbox input "true"
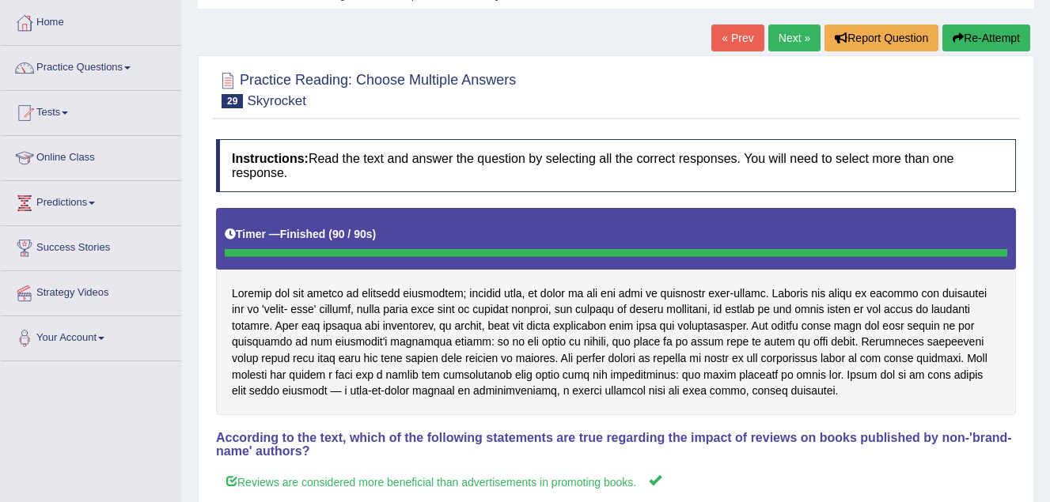
scroll to position [0, 0]
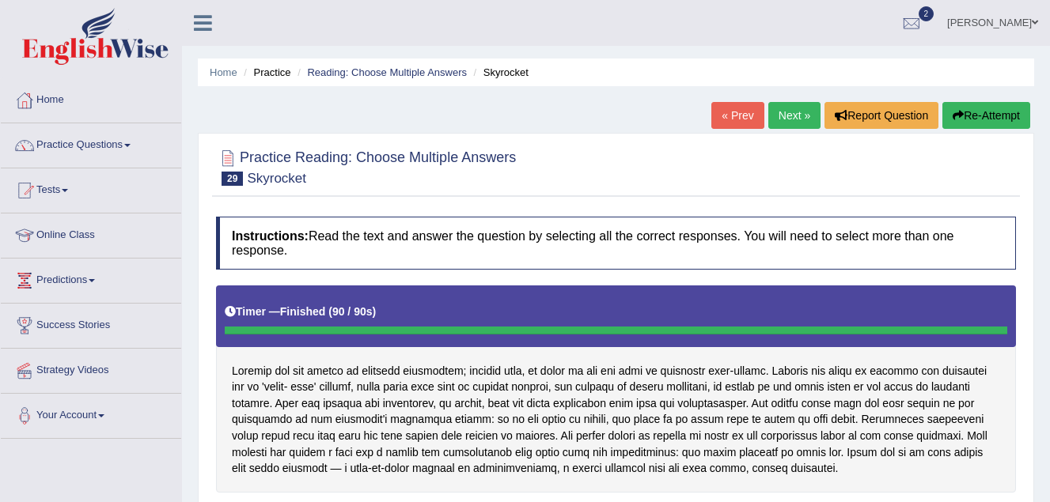
click at [791, 109] on link "Next »" at bounding box center [794, 115] width 52 height 27
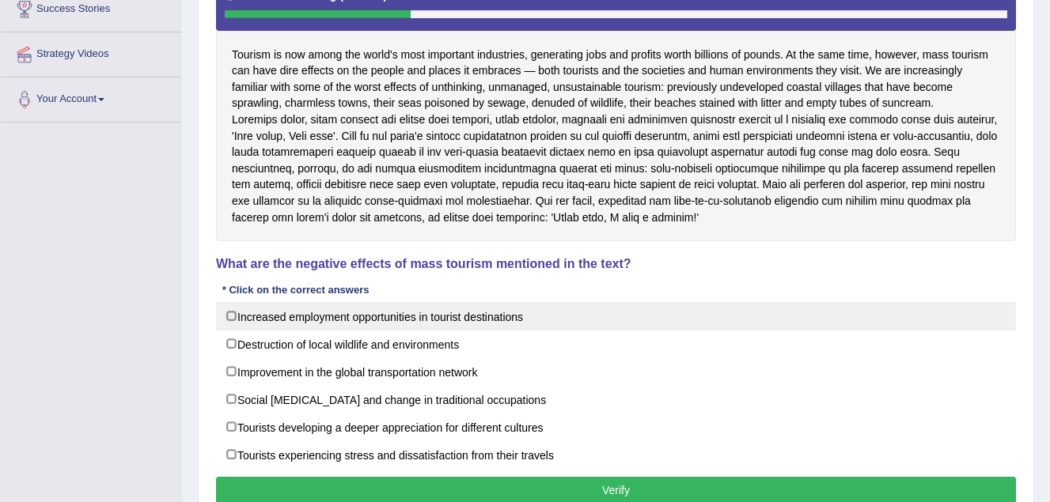
click at [225, 330] on label "Increased employment opportunities in tourist destinations" at bounding box center [616, 316] width 800 height 28
checkbox input "true"
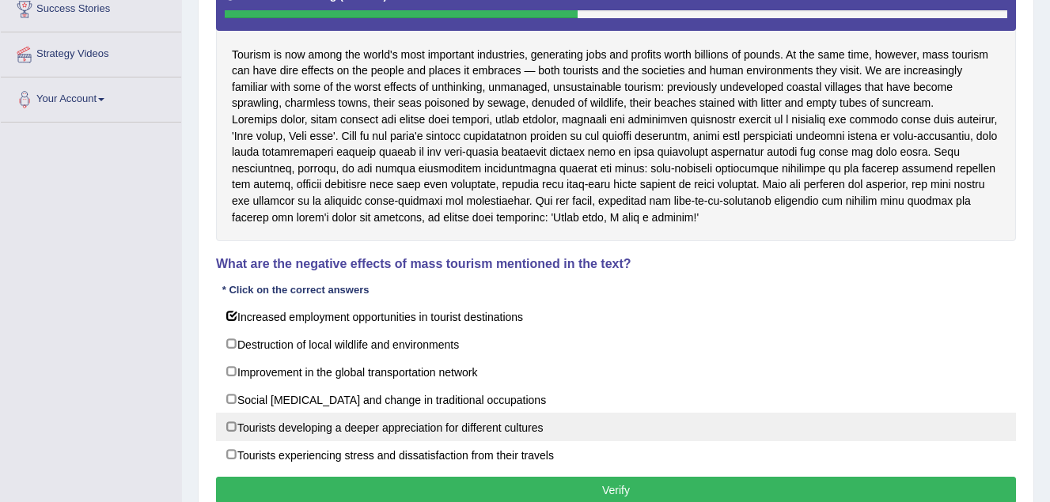
click at [232, 441] on label "Tourists developing a deeper appreciation for different cultures" at bounding box center [616, 427] width 800 height 28
checkbox input "true"
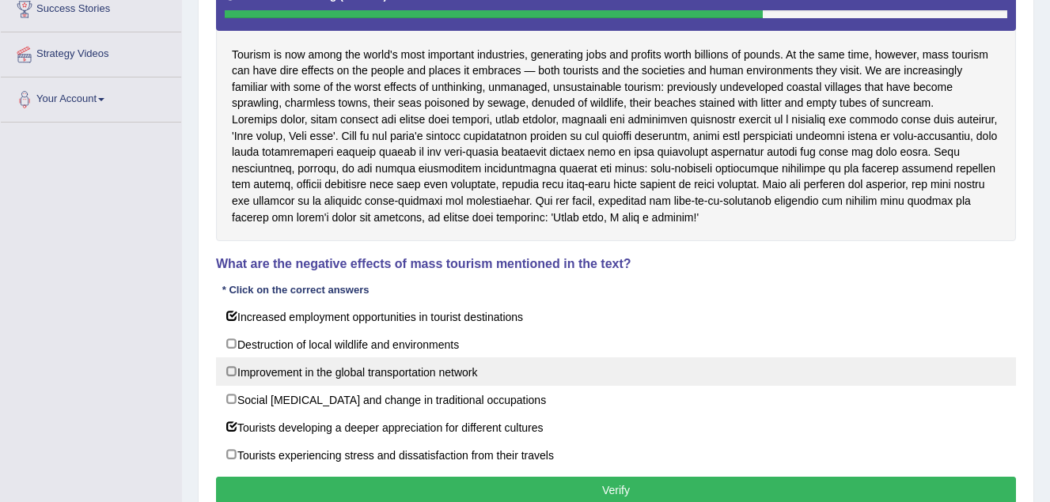
click at [230, 386] on label "Improvement in the global transportation network" at bounding box center [616, 372] width 800 height 28
checkbox input "true"
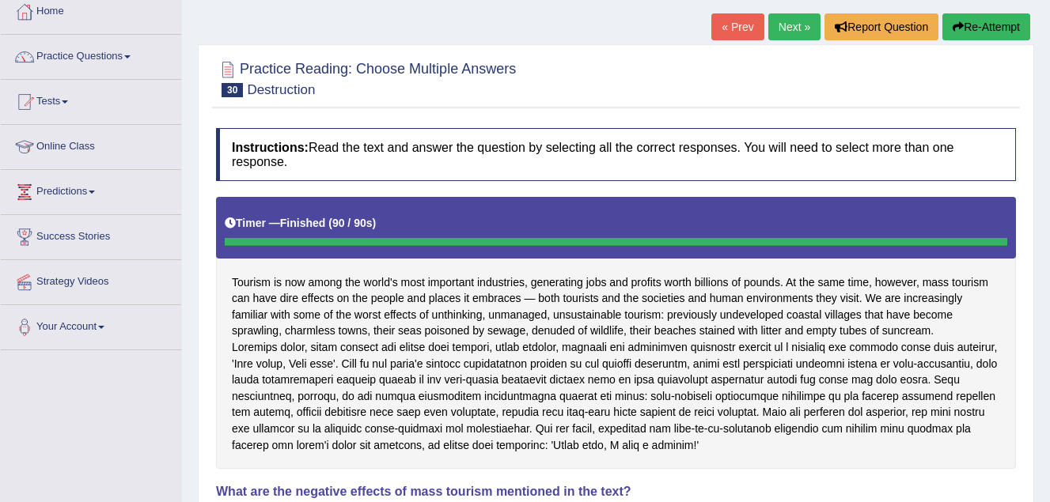
scroll to position [79, 0]
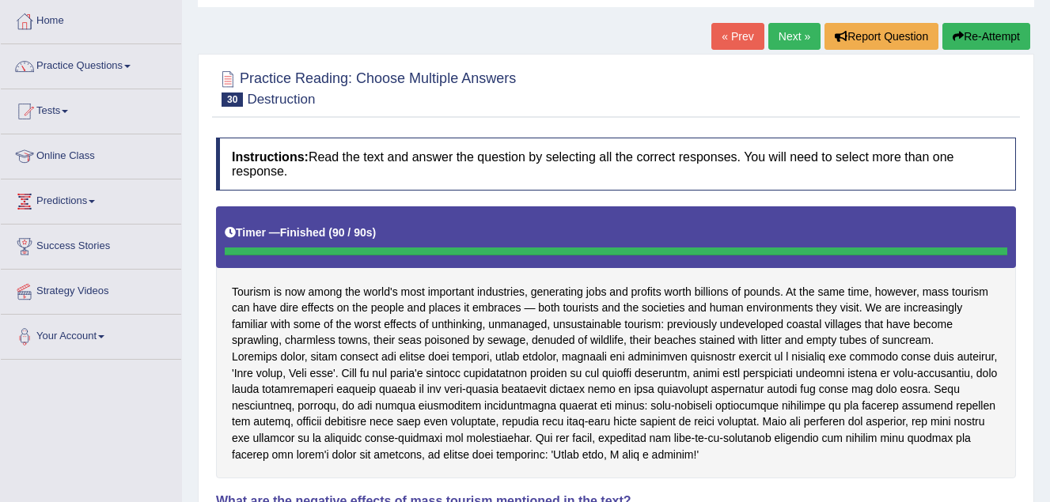
click at [790, 37] on link "Next »" at bounding box center [794, 36] width 52 height 27
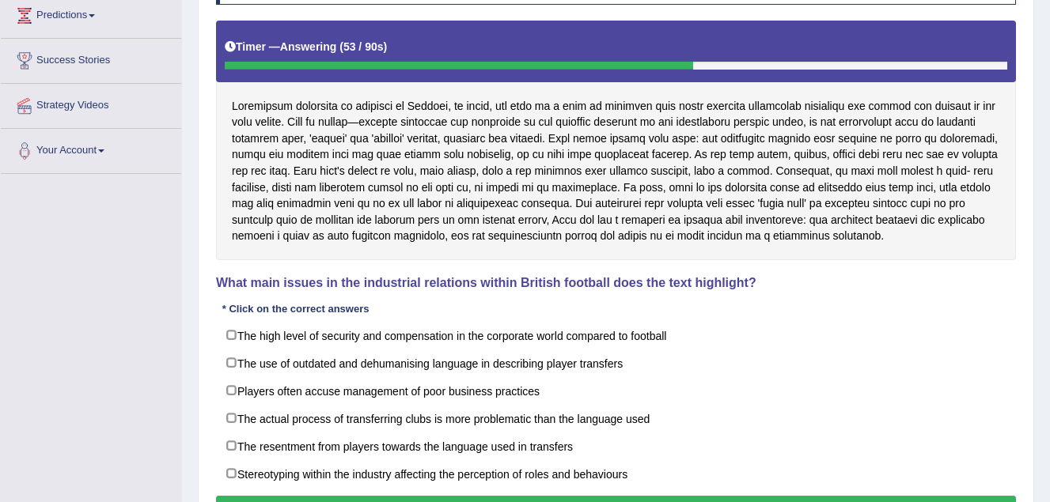
scroll to position [237, 0]
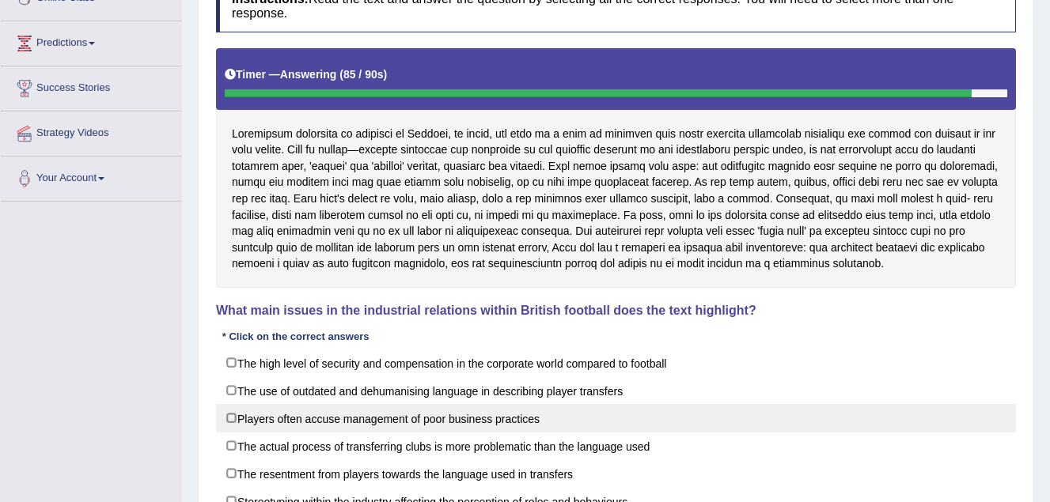
click at [226, 419] on label "Players often accuse management of poor business practices" at bounding box center [616, 418] width 800 height 28
checkbox input "true"
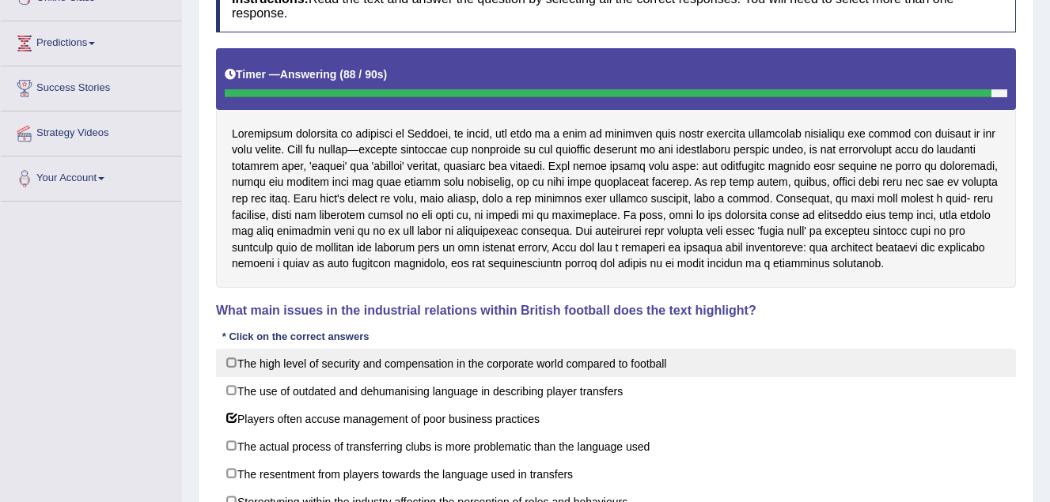
click at [229, 362] on label "The high level of security and compensation in the corporate world compared to …" at bounding box center [616, 363] width 800 height 28
checkbox input "true"
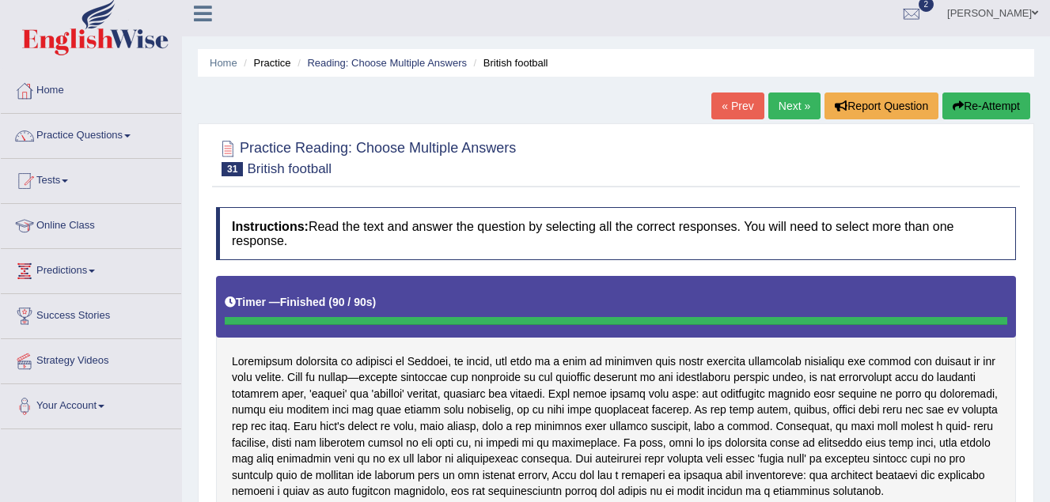
scroll to position [0, 0]
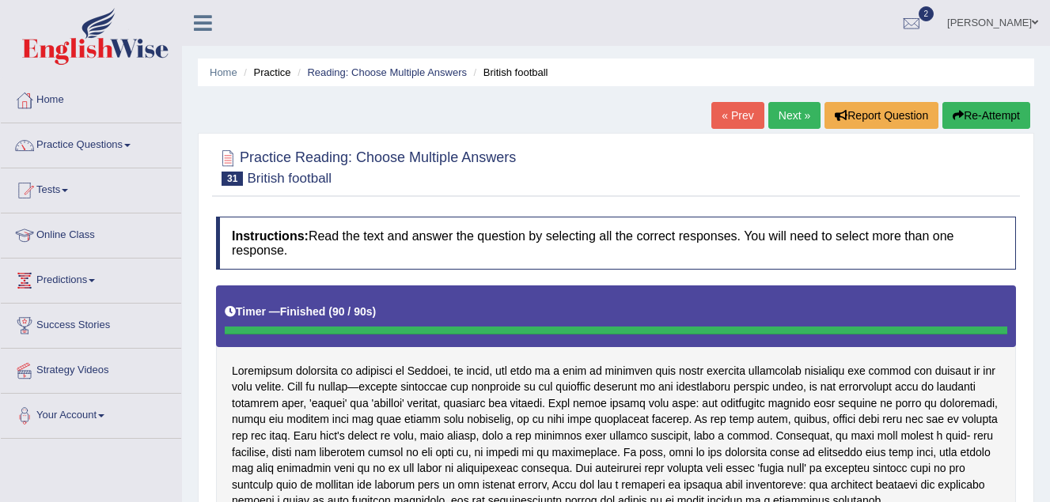
click at [779, 112] on link "Next »" at bounding box center [794, 115] width 52 height 27
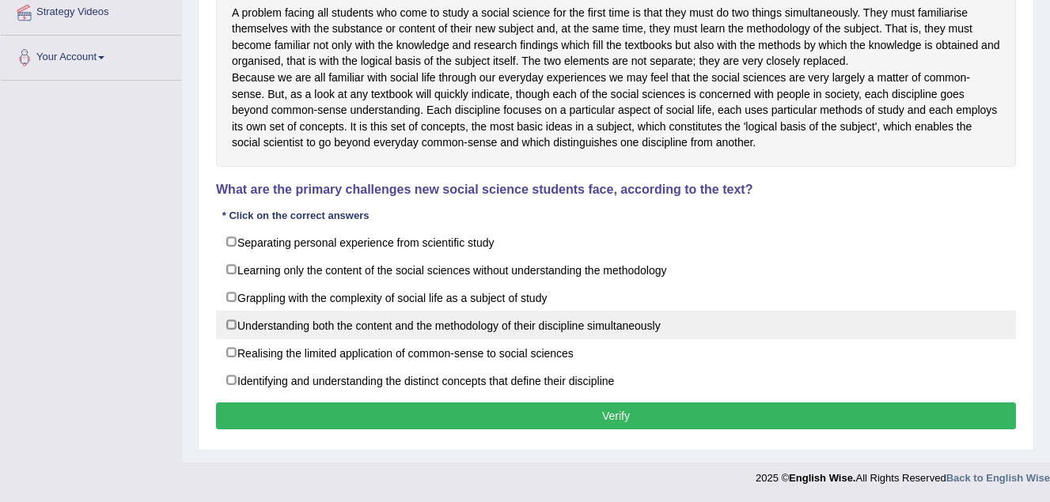
click at [233, 326] on label "Understanding both the content and the methodology of their discipline simultan…" at bounding box center [616, 325] width 800 height 28
checkbox input "true"
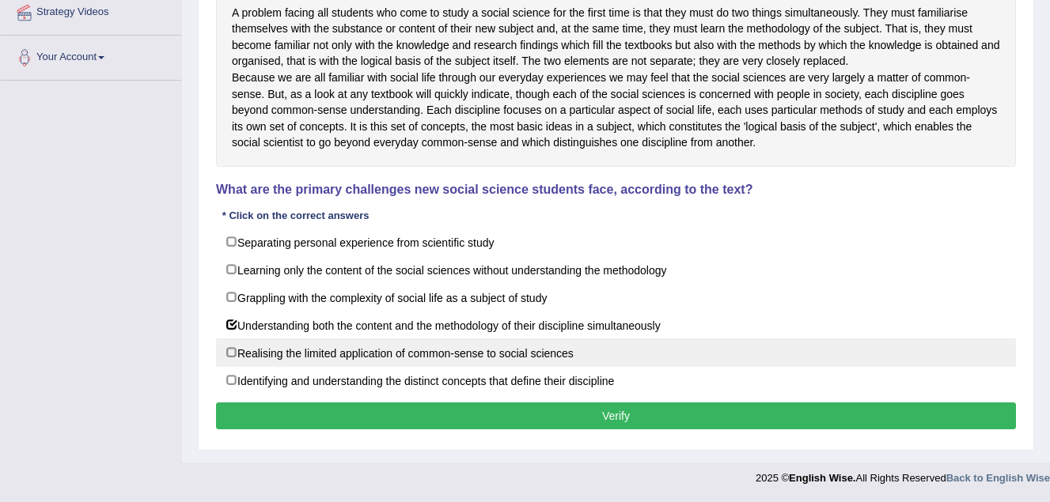
click at [232, 352] on label "Realising the limited application of common-sense to social sciences" at bounding box center [616, 353] width 800 height 28
checkbox input "true"
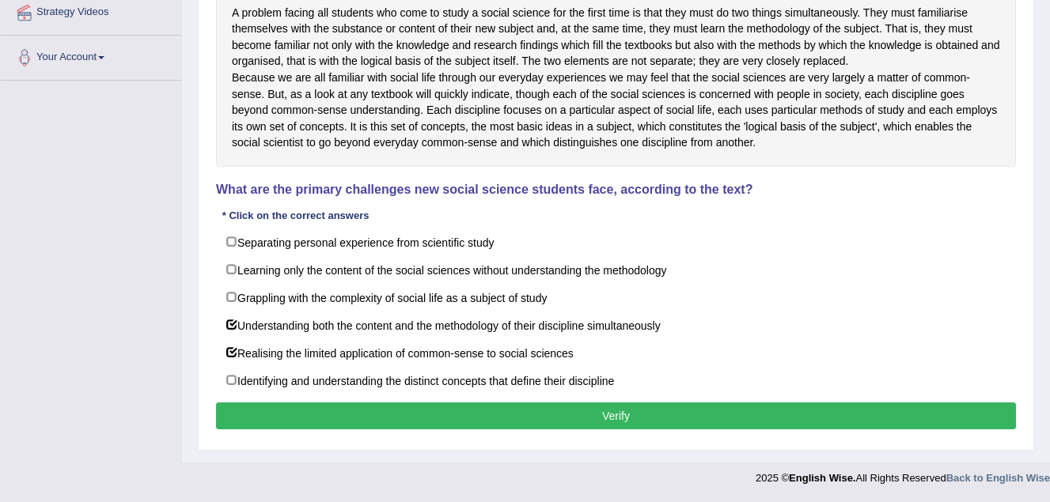
click at [335, 417] on button "Verify" at bounding box center [616, 416] width 800 height 27
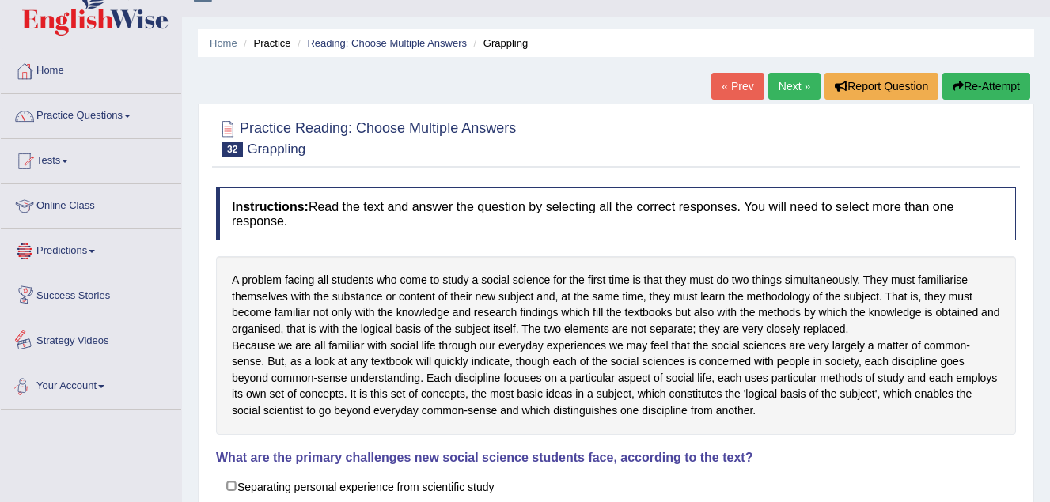
scroll to position [12, 0]
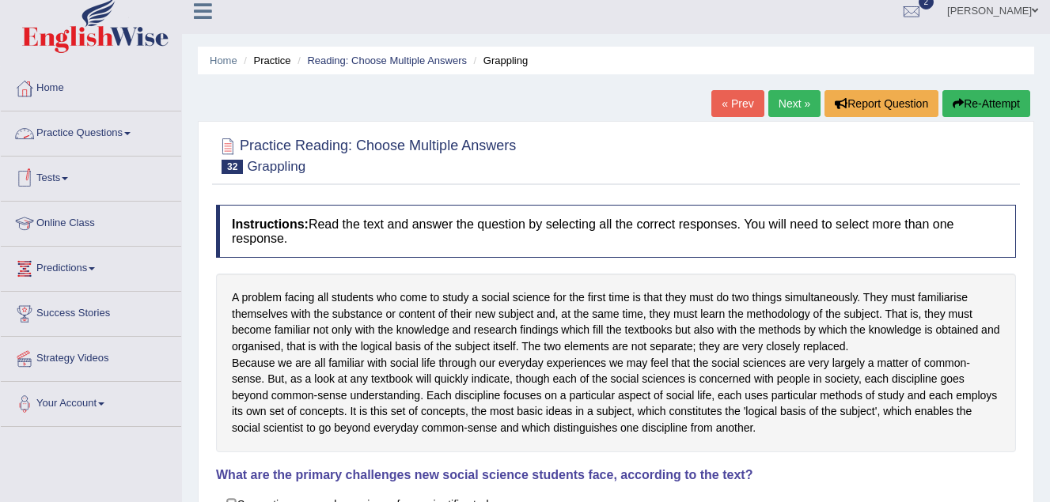
click at [85, 130] on link "Practice Questions" at bounding box center [91, 132] width 180 height 40
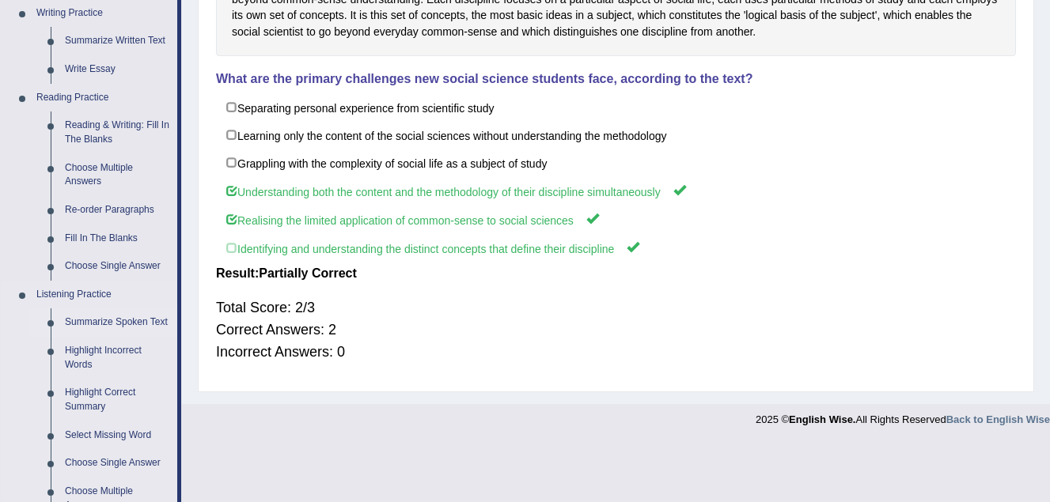
scroll to position [407, 0]
click at [102, 236] on link "Fill In The Blanks" at bounding box center [117, 239] width 119 height 28
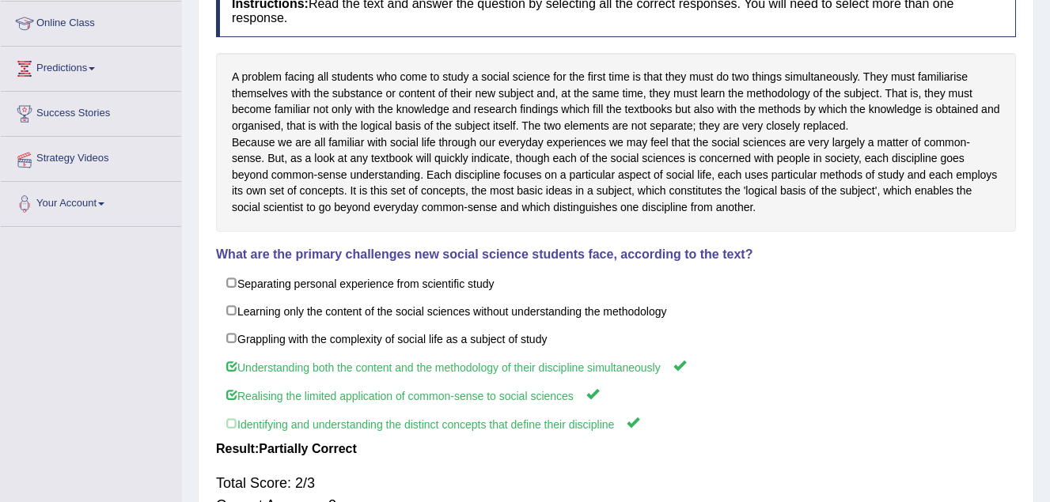
scroll to position [268, 0]
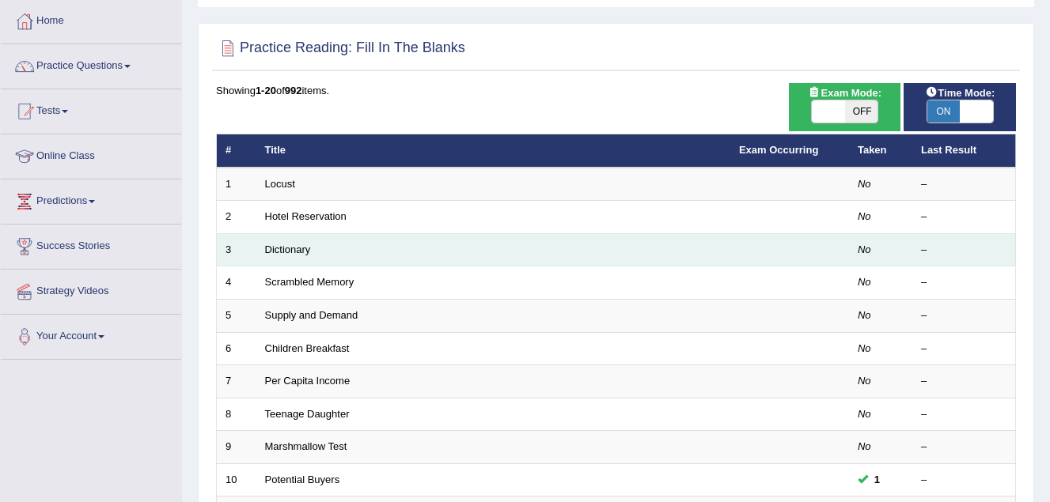
scroll to position [79, 0]
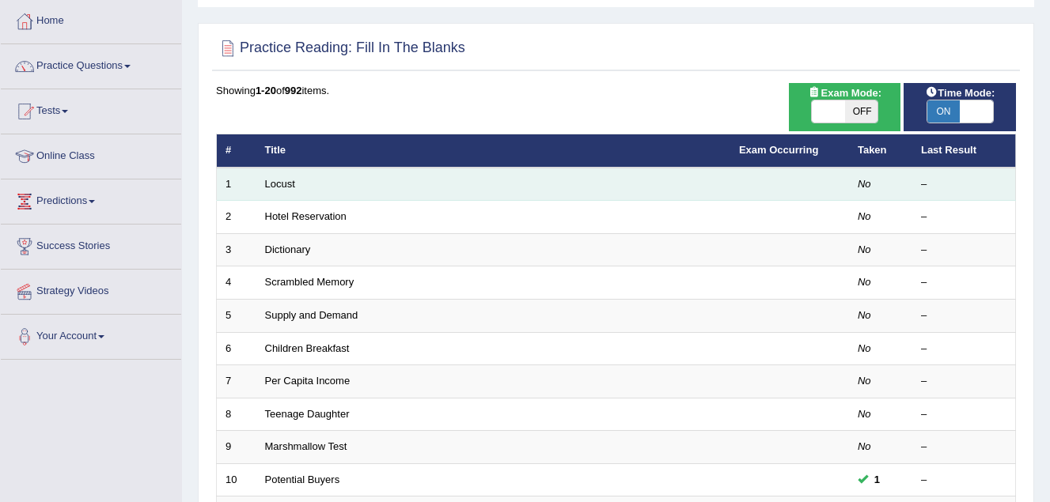
click at [296, 181] on td "Locust" at bounding box center [493, 184] width 474 height 33
click at [283, 183] on link "Locust" at bounding box center [280, 184] width 30 height 12
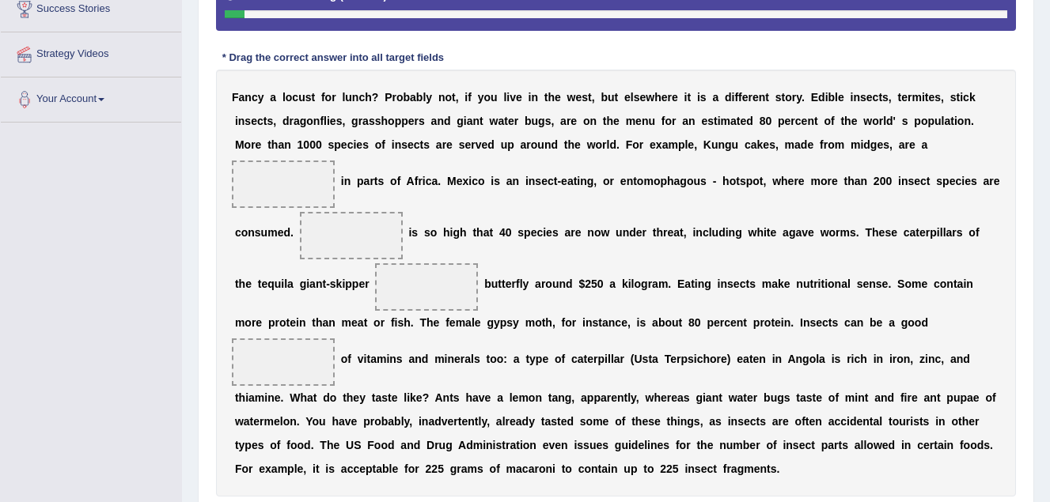
scroll to position [237, 0]
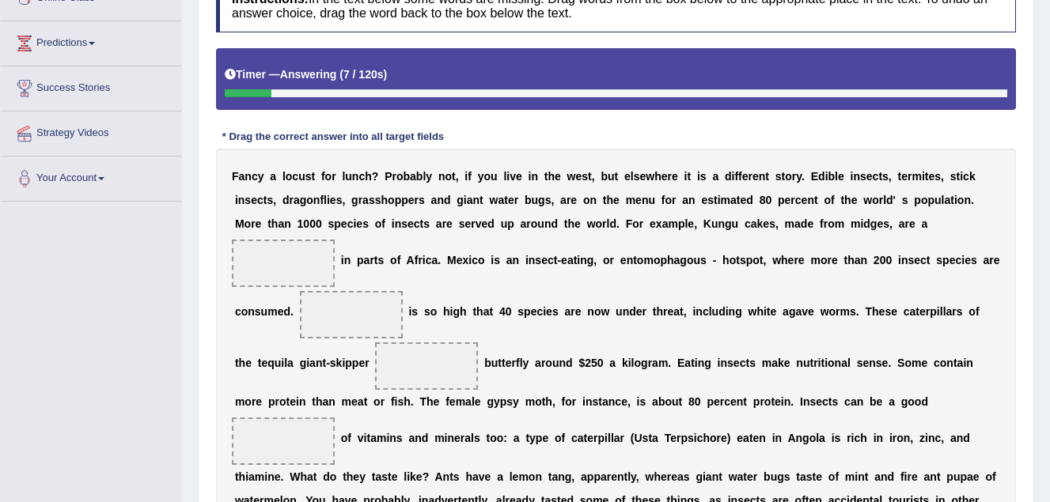
click at [335, 240] on span at bounding box center [283, 263] width 103 height 47
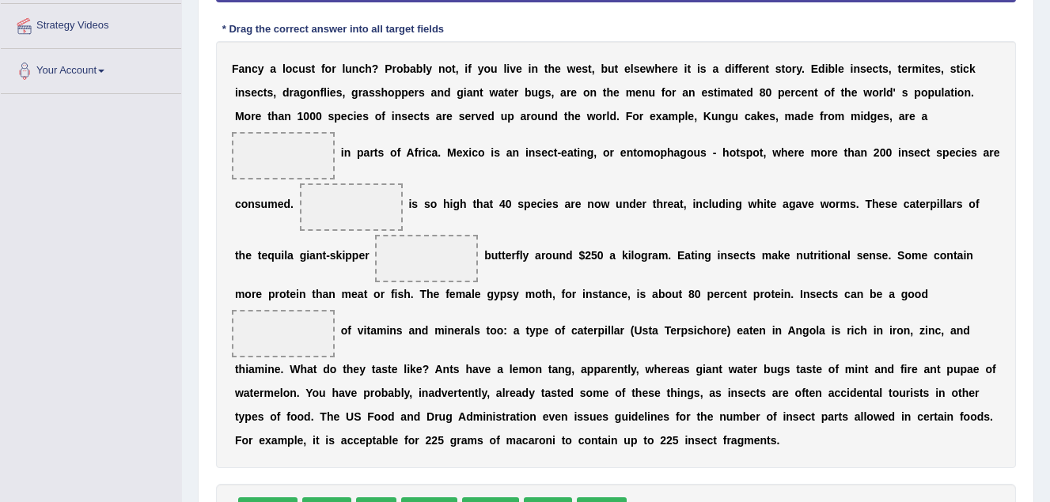
scroll to position [396, 0]
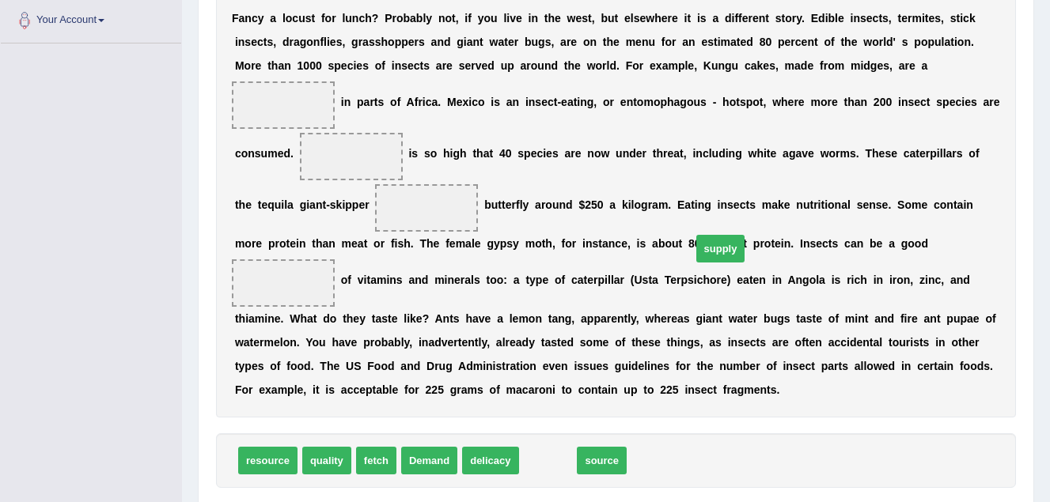
drag, startPoint x: 540, startPoint y: 437, endPoint x: 750, endPoint y: 97, distance: 399.4
click at [745, 235] on span "supply" at bounding box center [720, 249] width 49 height 28
drag, startPoint x: 591, startPoint y: 403, endPoint x: 860, endPoint y: 90, distance: 412.4
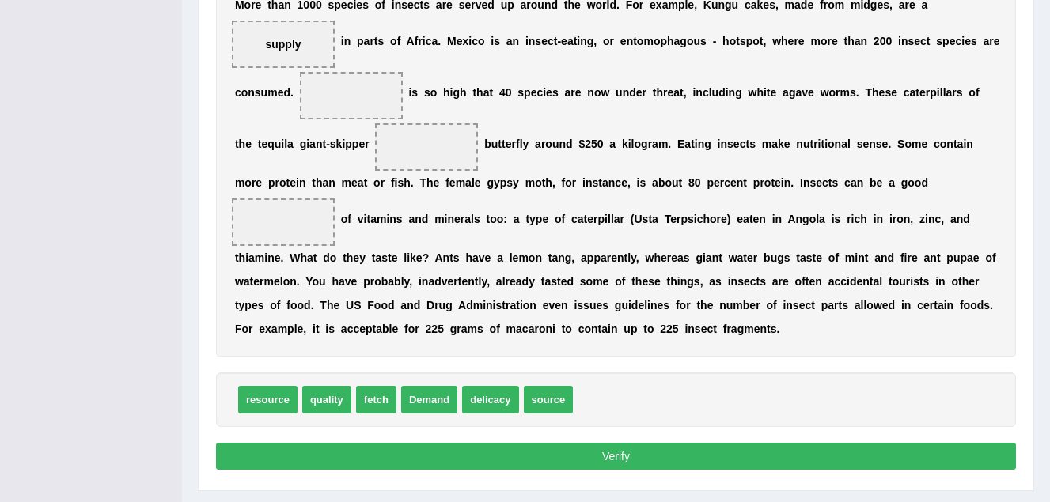
scroll to position [473, 0]
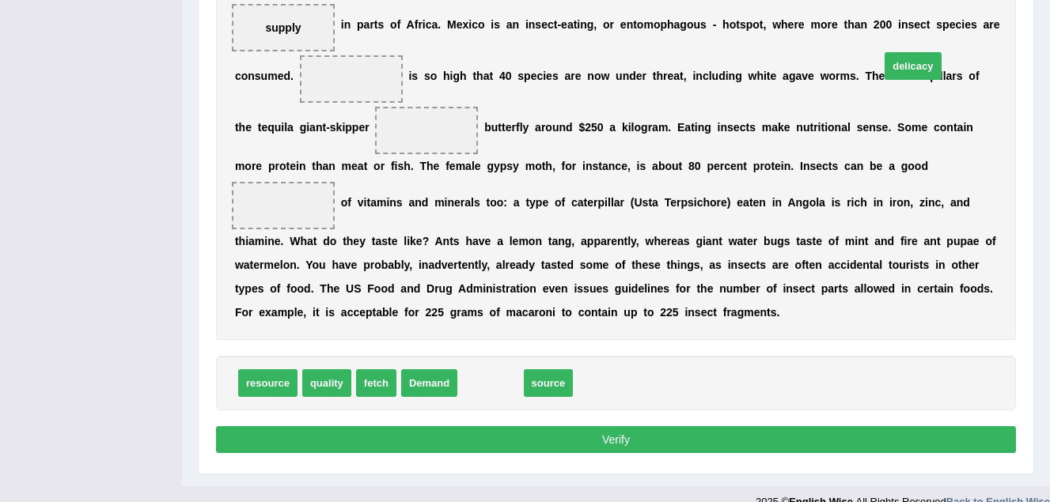
drag, startPoint x: 478, startPoint y: 364, endPoint x: 900, endPoint y: 47, distance: 528.4
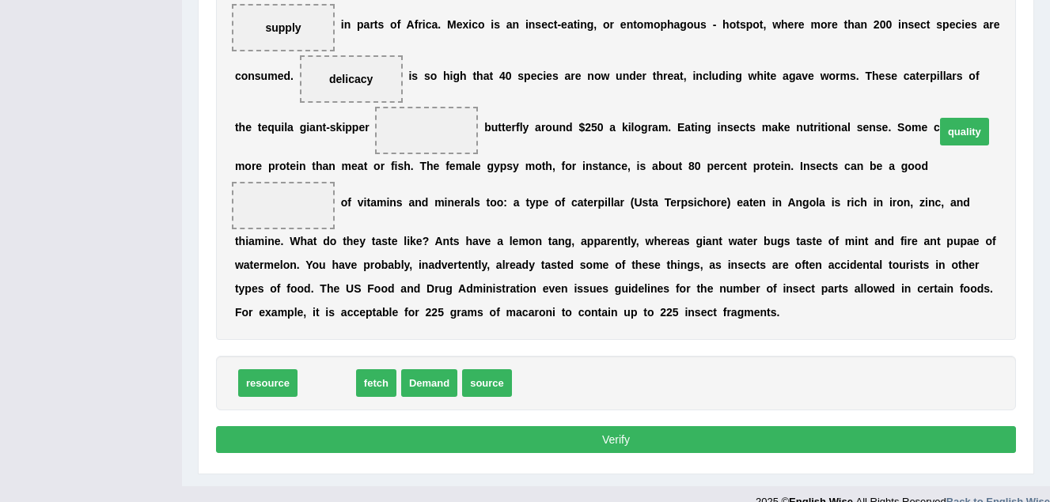
drag, startPoint x: 320, startPoint y: 347, endPoint x: 957, endPoint y: 95, distance: 685.5
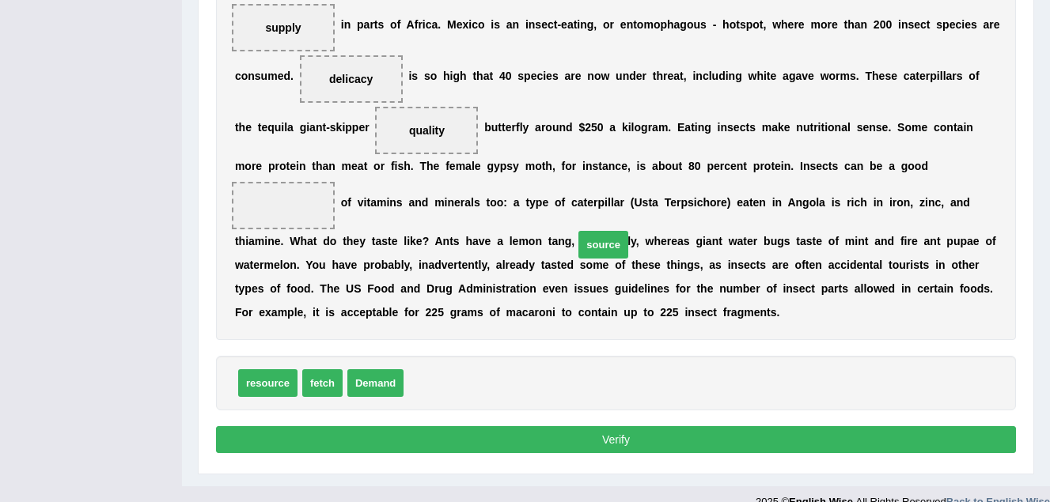
drag, startPoint x: 423, startPoint y: 361, endPoint x: 663, endPoint y: 195, distance: 291.7
click at [673, 191] on div "Instructions: In the text below some words are missing. Drag words from the box…" at bounding box center [616, 101] width 808 height 730
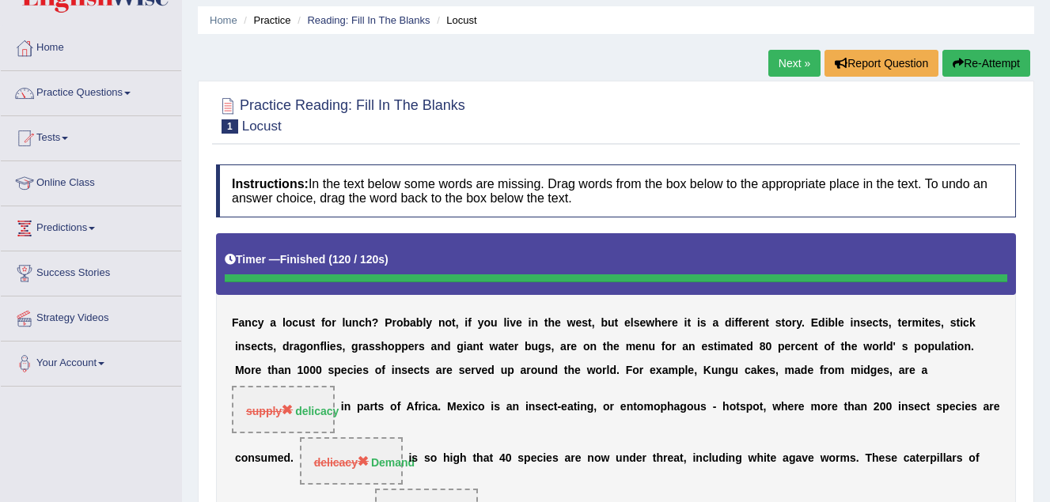
scroll to position [0, 0]
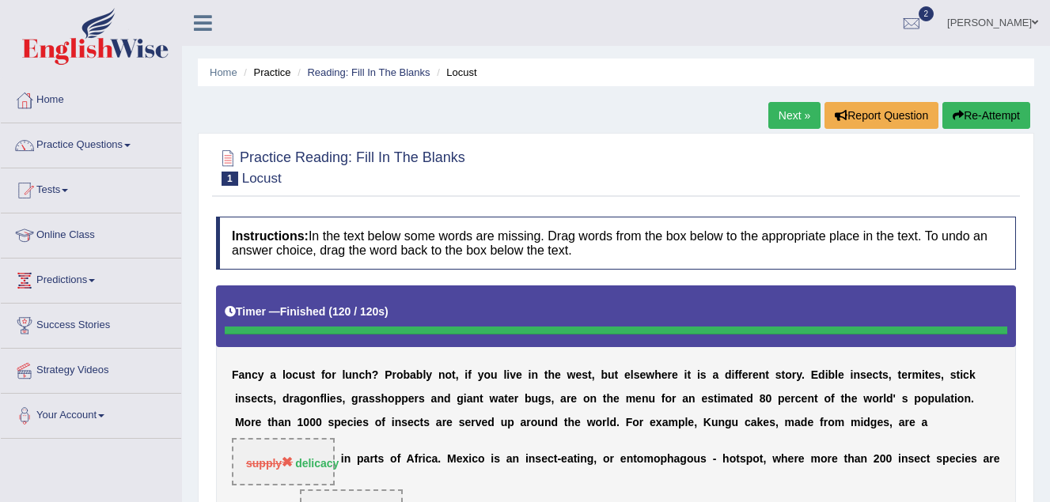
click at [795, 113] on link "Next »" at bounding box center [794, 115] width 52 height 27
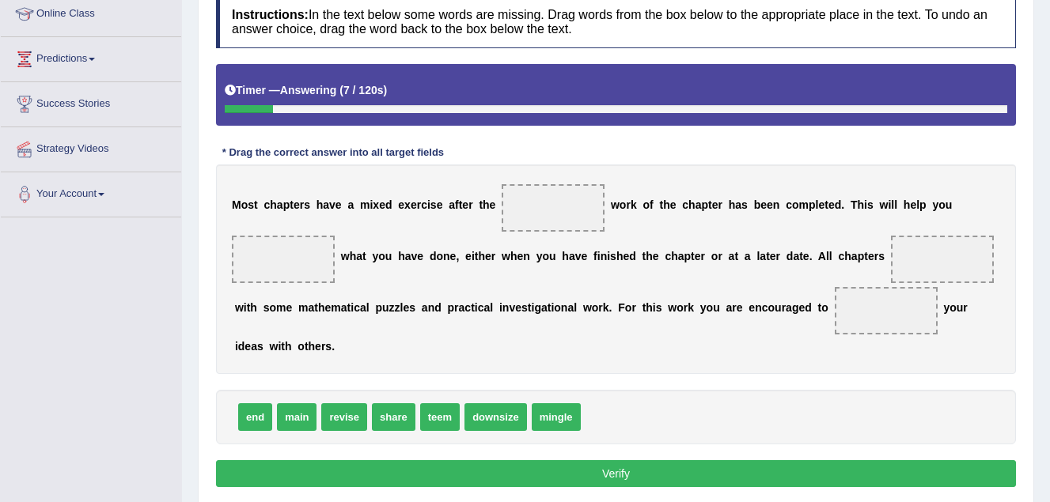
scroll to position [249, 0]
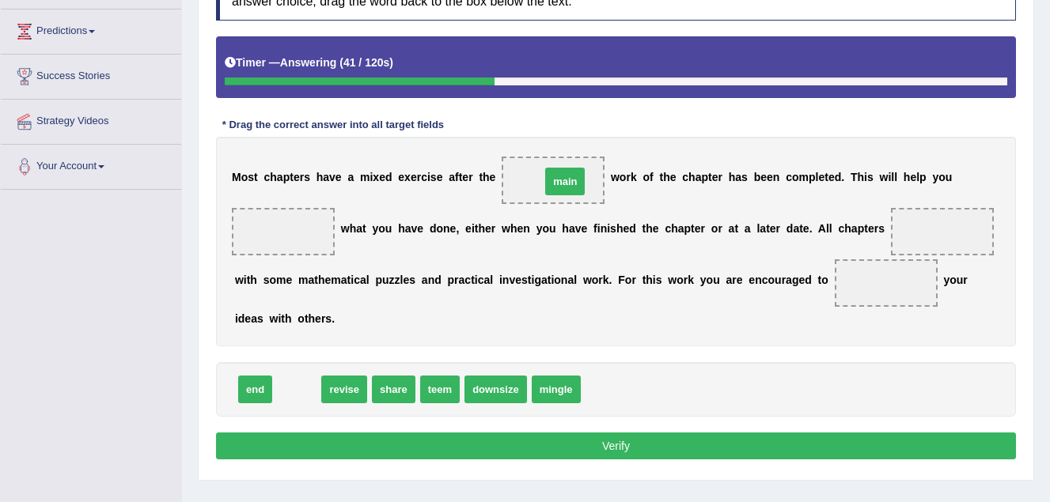
drag, startPoint x: 296, startPoint y: 393, endPoint x: 563, endPoint y: 183, distance: 340.3
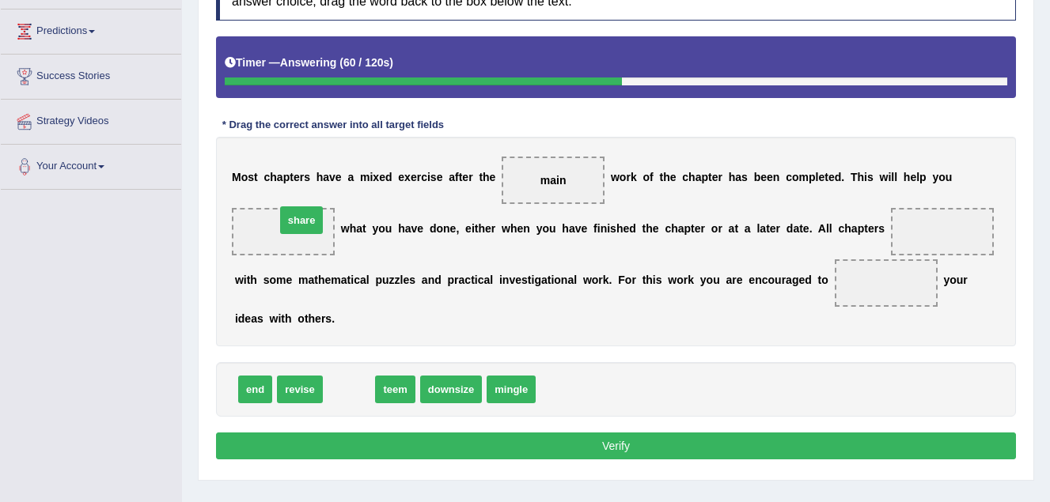
drag, startPoint x: 342, startPoint y: 399, endPoint x: 294, endPoint y: 230, distance: 175.3
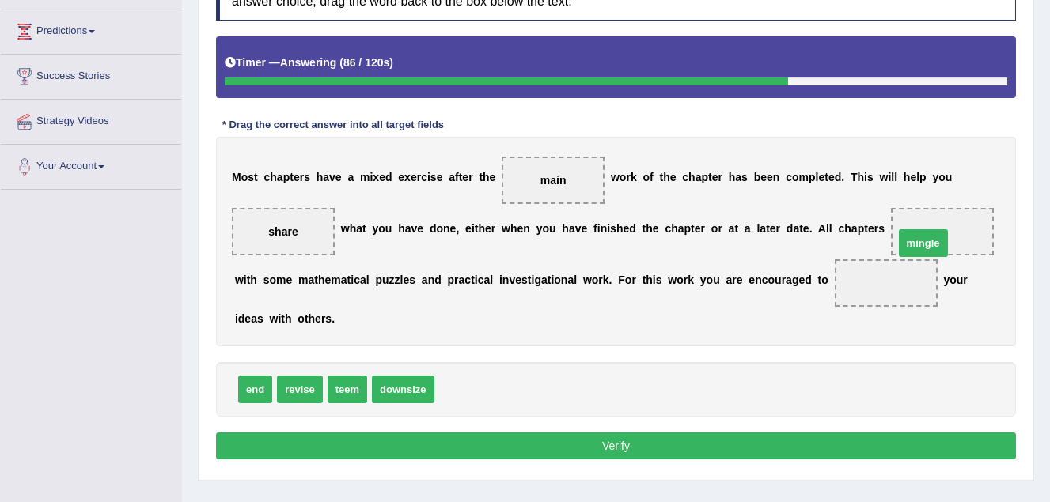
drag, startPoint x: 456, startPoint y: 392, endPoint x: 915, endPoint y: 246, distance: 482.4
drag, startPoint x: 299, startPoint y: 219, endPoint x: 270, endPoint y: 252, distance: 43.7
click at [268, 252] on span "share" at bounding box center [283, 231] width 103 height 47
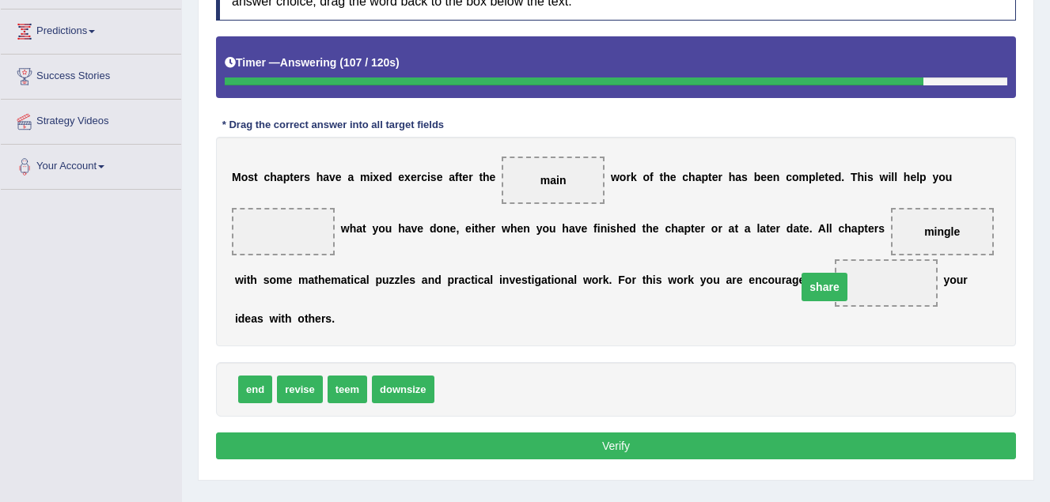
drag, startPoint x: 280, startPoint y: 232, endPoint x: 821, endPoint y: 287, distance: 544.0
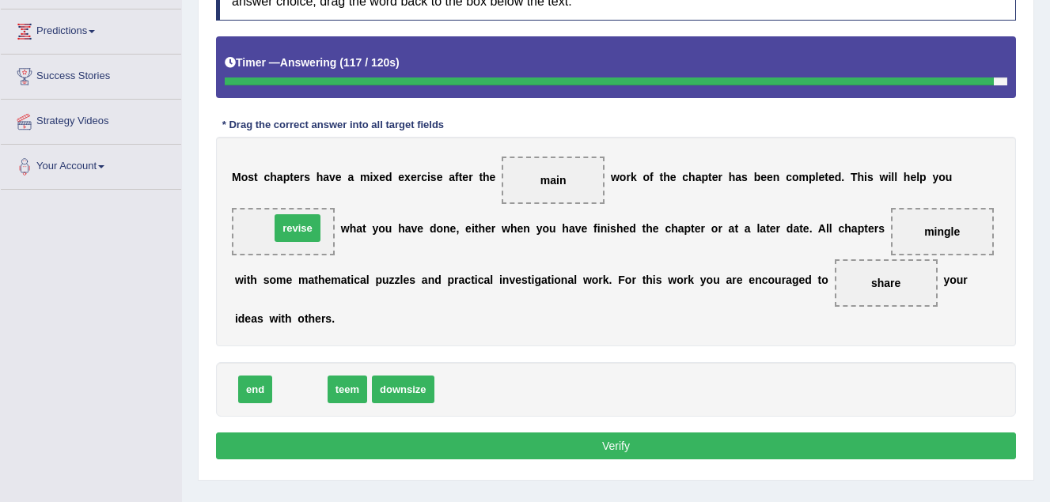
drag, startPoint x: 299, startPoint y: 386, endPoint x: 297, endPoint y: 225, distance: 161.4
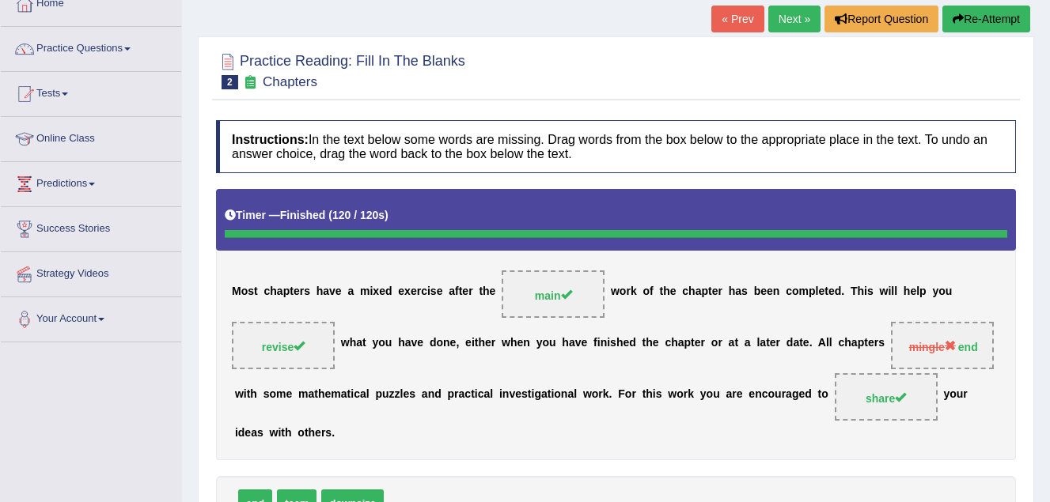
scroll to position [91, 0]
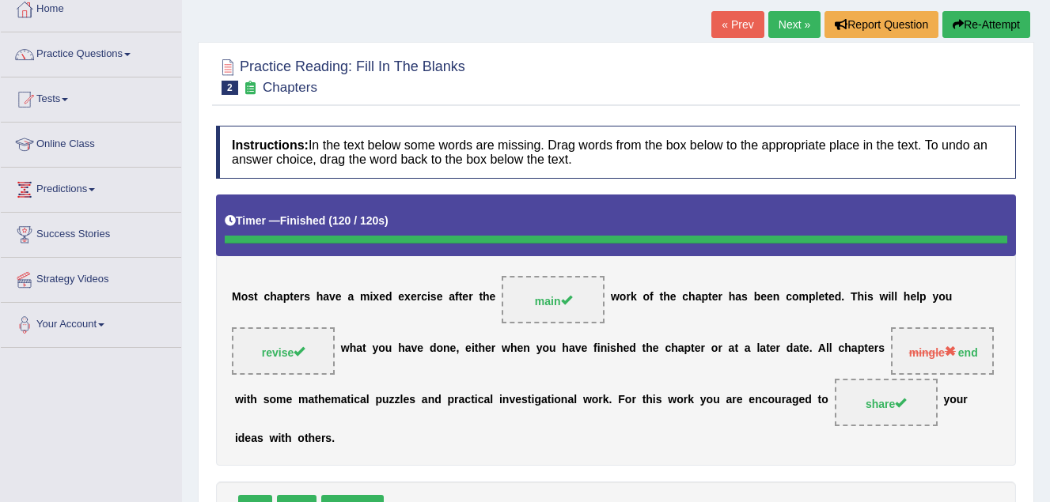
click at [792, 21] on link "Next »" at bounding box center [794, 24] width 52 height 27
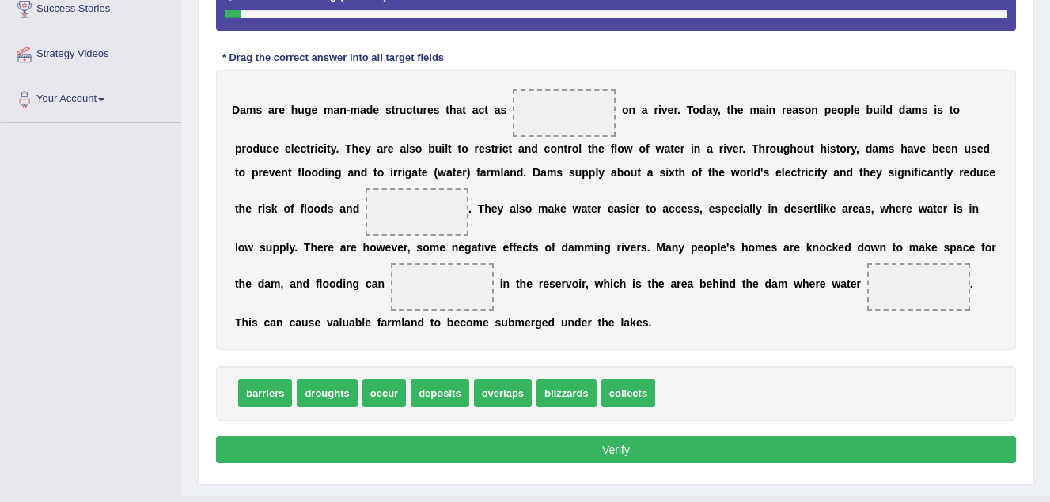
scroll to position [316, 0]
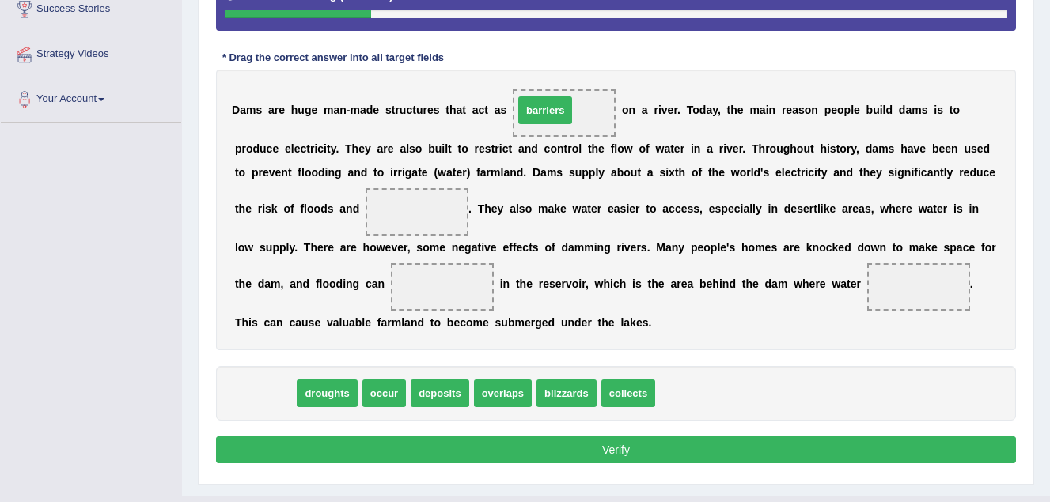
drag, startPoint x: 274, startPoint y: 396, endPoint x: 555, endPoint y: 112, distance: 399.5
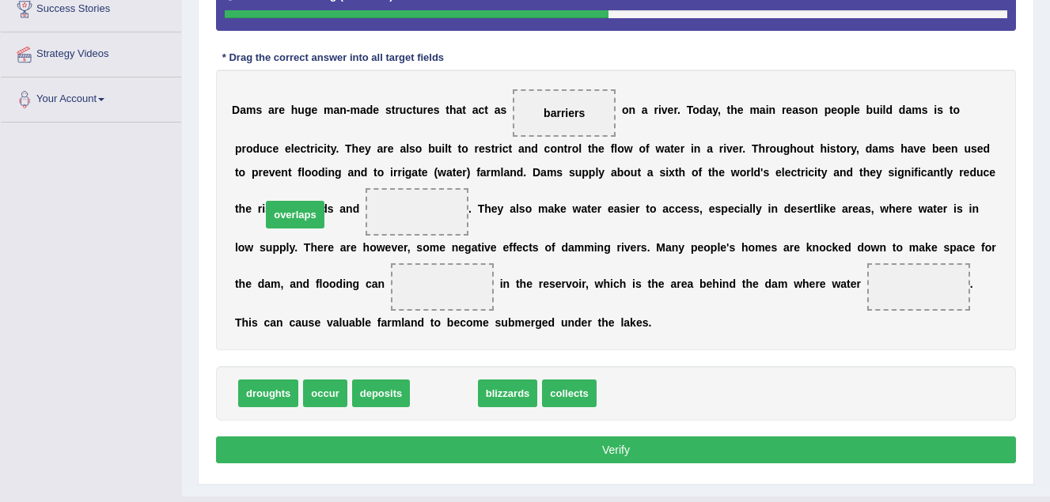
drag, startPoint x: 436, startPoint y: 400, endPoint x: 287, endPoint y: 219, distance: 233.8
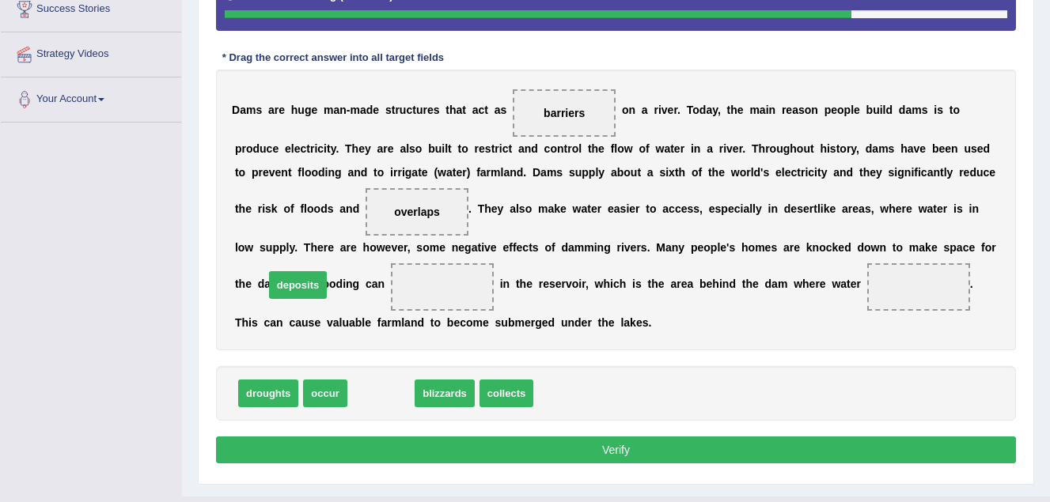
drag, startPoint x: 378, startPoint y: 389, endPoint x: 295, endPoint y: 281, distance: 136.6
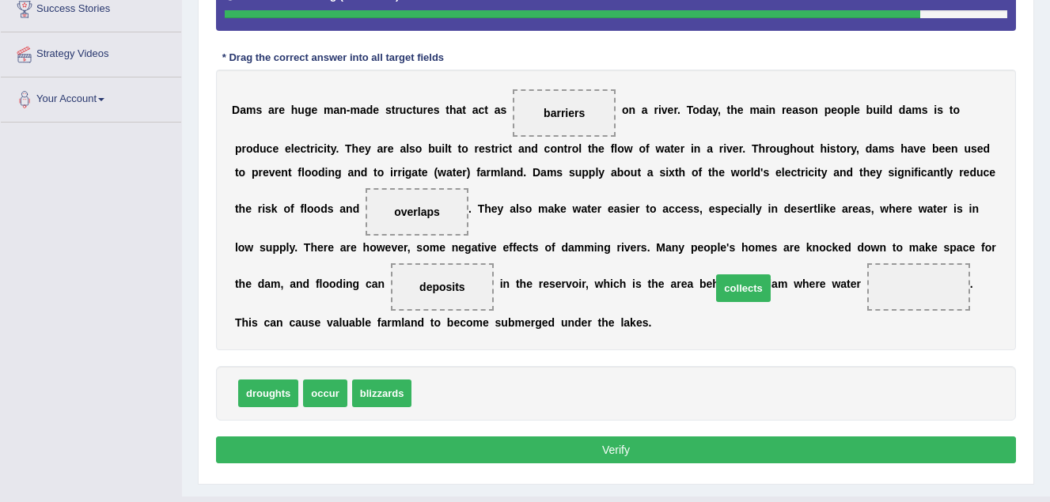
drag, startPoint x: 460, startPoint y: 382, endPoint x: 737, endPoint y: 290, distance: 292.7
click at [710, 448] on button "Verify" at bounding box center [616, 450] width 800 height 27
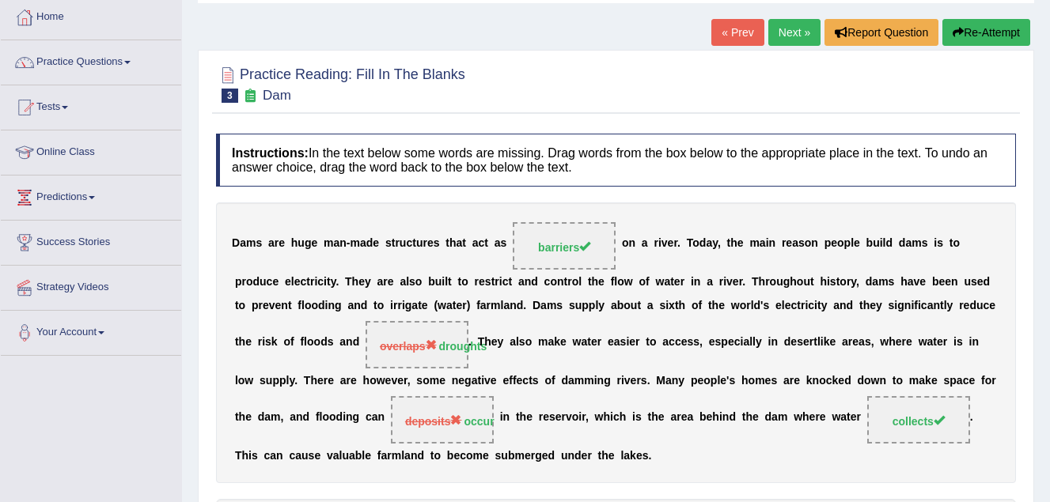
scroll to position [79, 0]
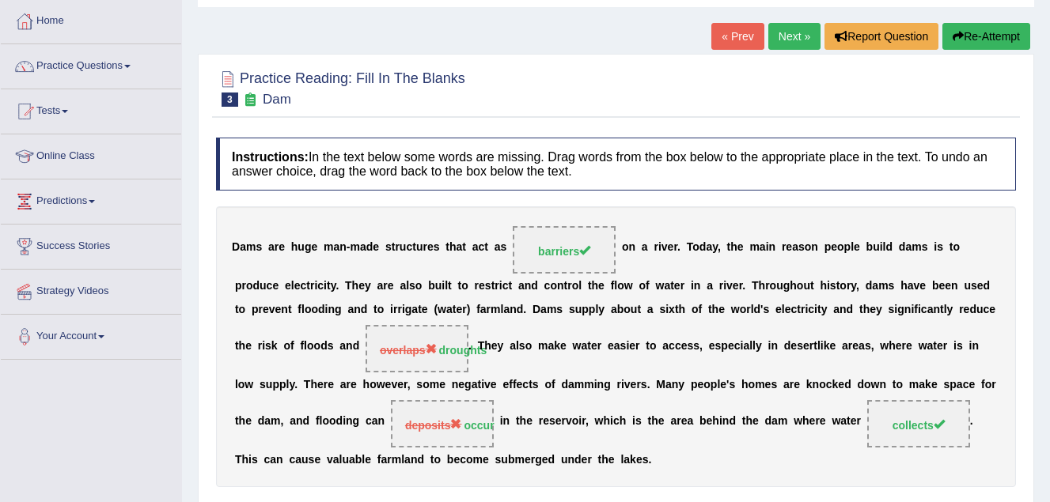
click at [789, 27] on link "Next »" at bounding box center [794, 36] width 52 height 27
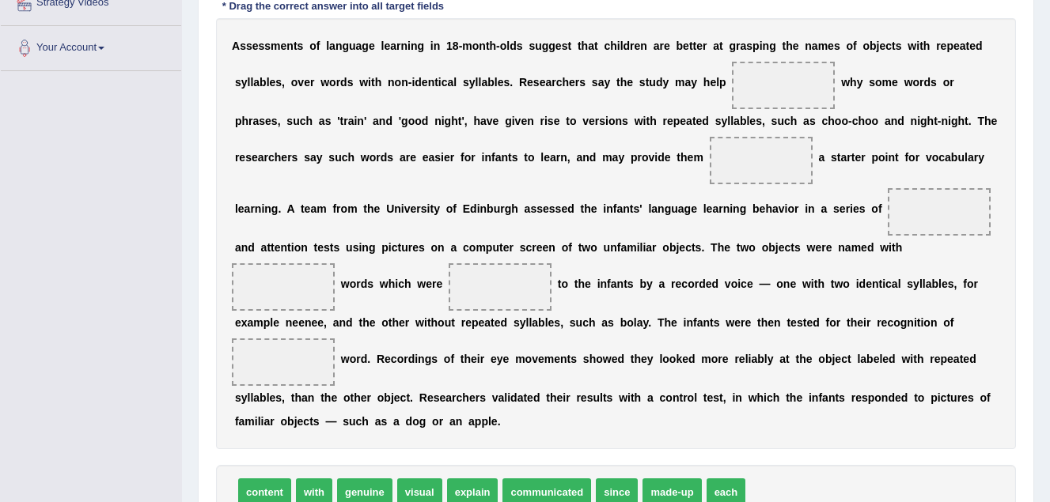
scroll to position [396, 0]
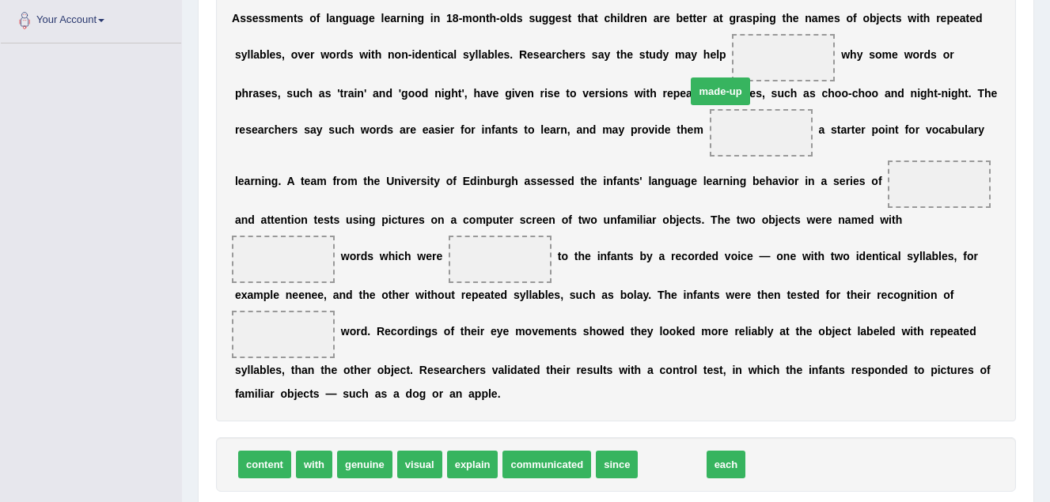
drag, startPoint x: 657, startPoint y: 441, endPoint x: 705, endPoint y: 68, distance: 376.6
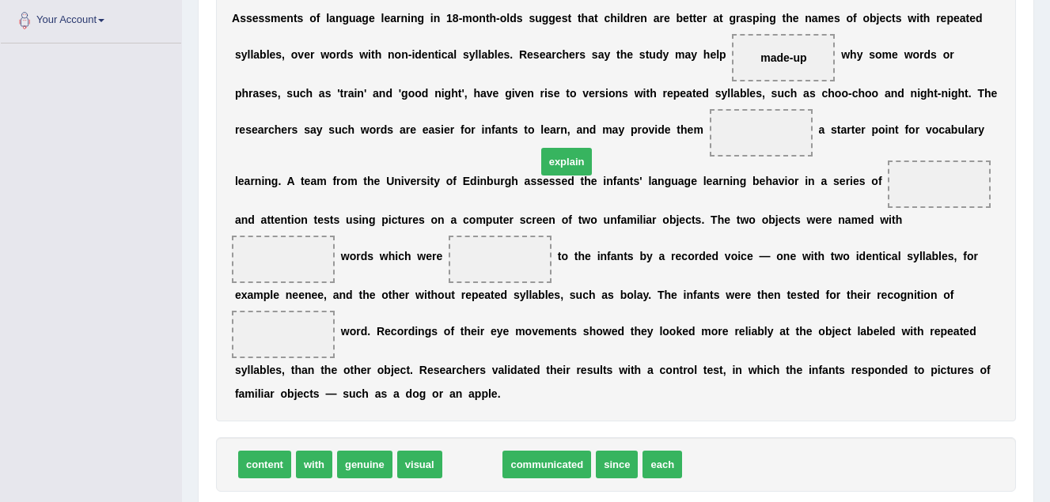
drag, startPoint x: 464, startPoint y: 437, endPoint x: 559, endPoint y: 134, distance: 317.3
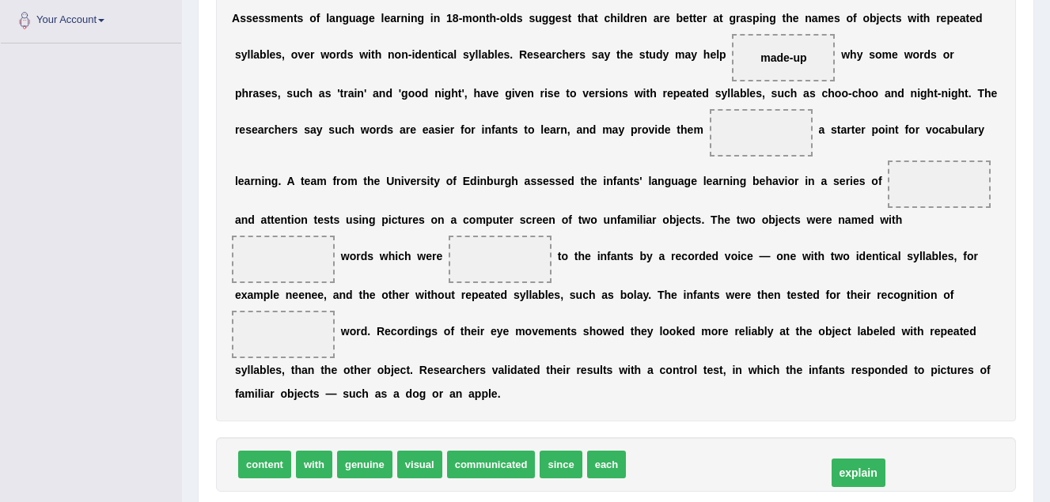
drag, startPoint x: 557, startPoint y: 131, endPoint x: 654, endPoint y: 472, distance: 353.9
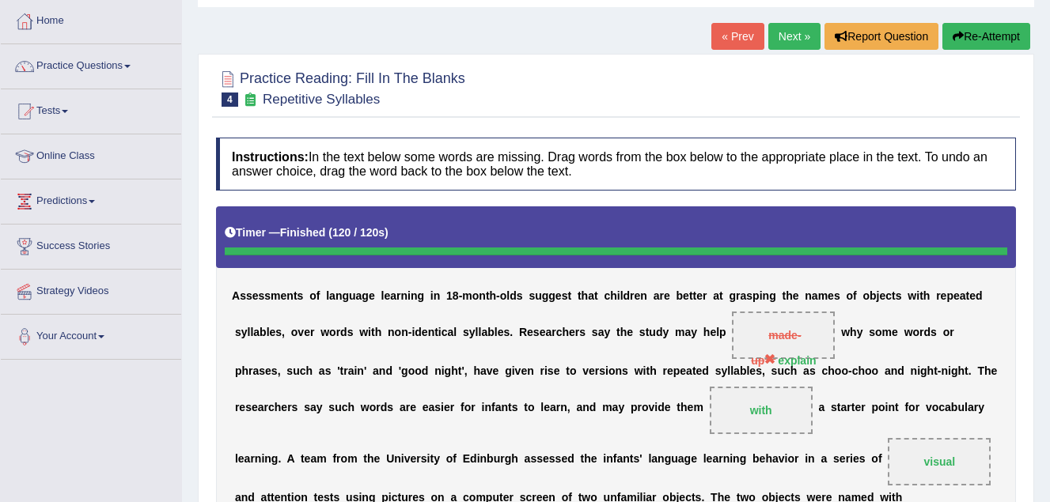
scroll to position [0, 0]
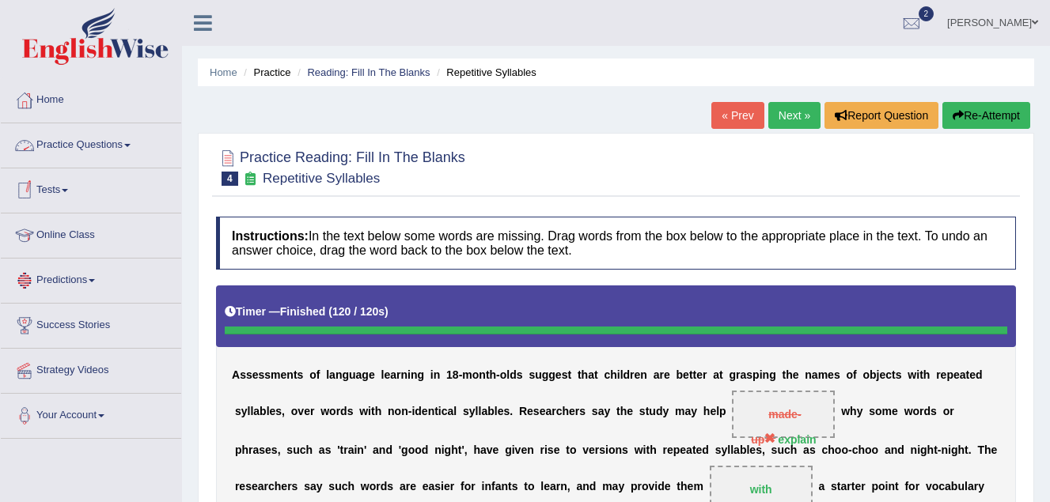
click at [108, 142] on link "Practice Questions" at bounding box center [91, 143] width 180 height 40
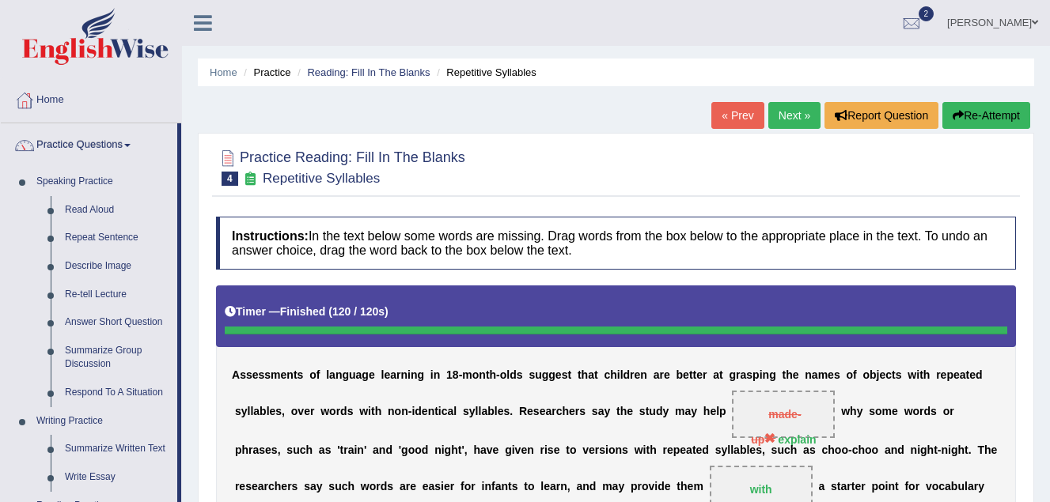
click at [782, 115] on link "Next »" at bounding box center [794, 115] width 52 height 27
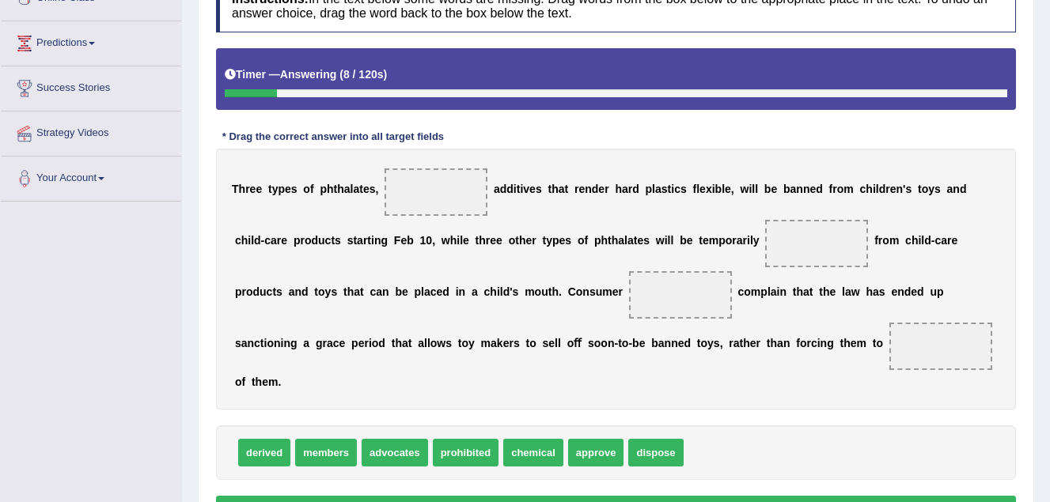
scroll to position [316, 0]
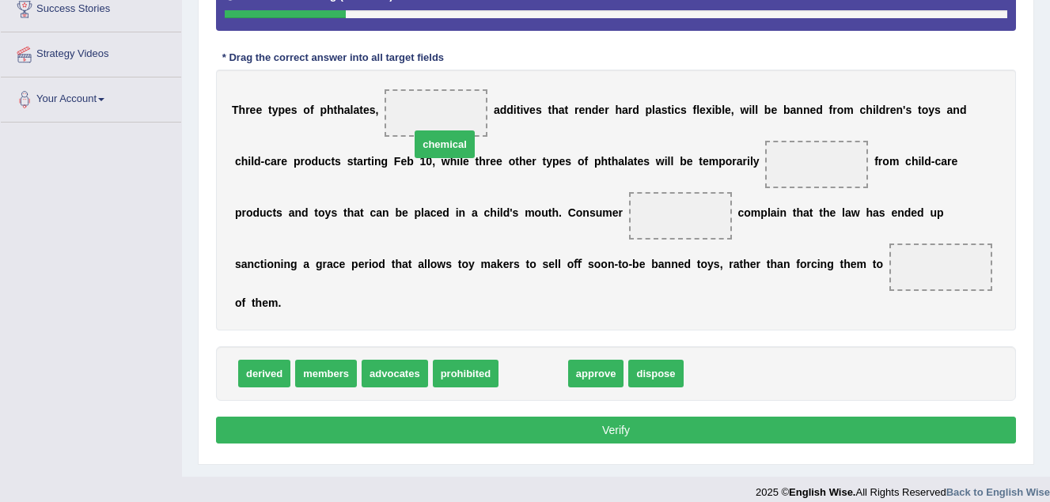
drag, startPoint x: 519, startPoint y: 348, endPoint x: 434, endPoint y: 123, distance: 240.1
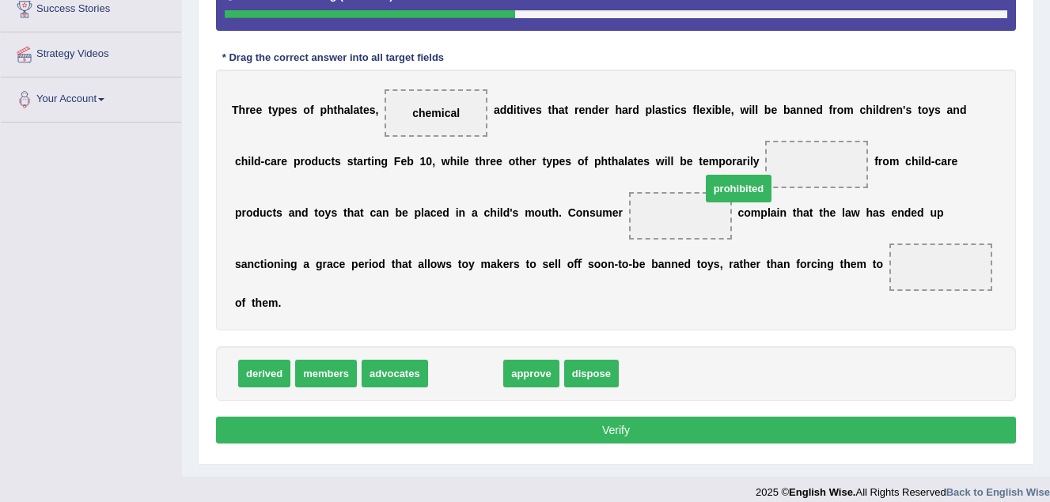
drag, startPoint x: 468, startPoint y: 355, endPoint x: 741, endPoint y: 170, distance: 329.8
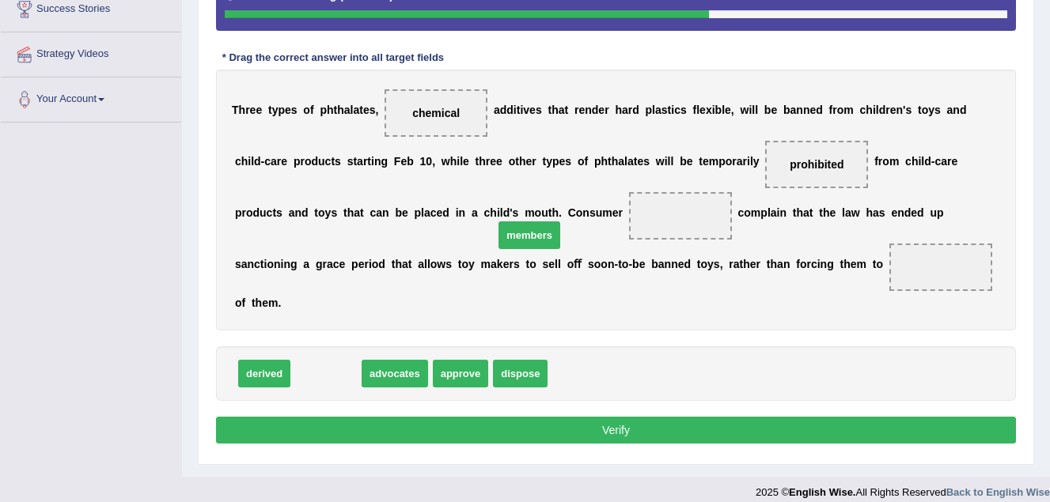
drag, startPoint x: 351, startPoint y: 337, endPoint x: 552, endPoint y: 200, distance: 243.2
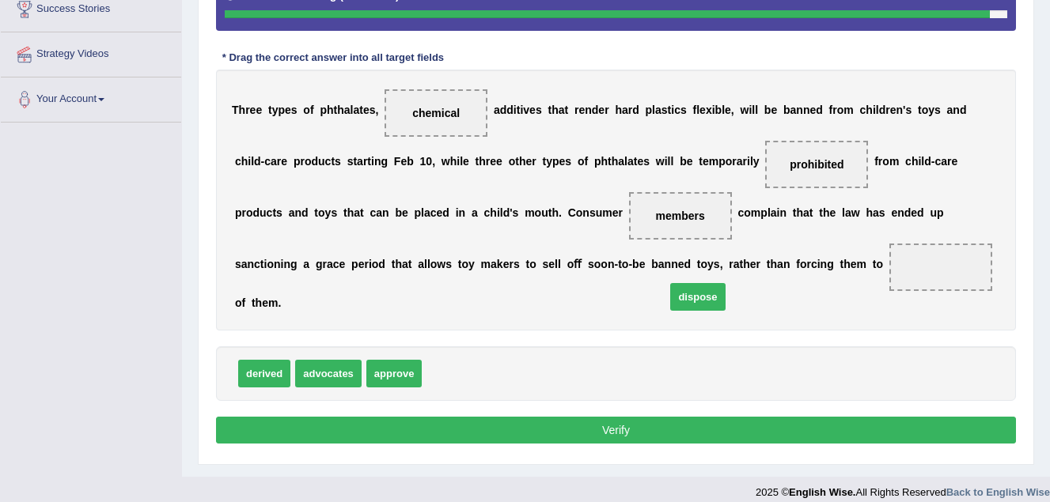
drag, startPoint x: 444, startPoint y: 352, endPoint x: 688, endPoint y: 275, distance: 255.5
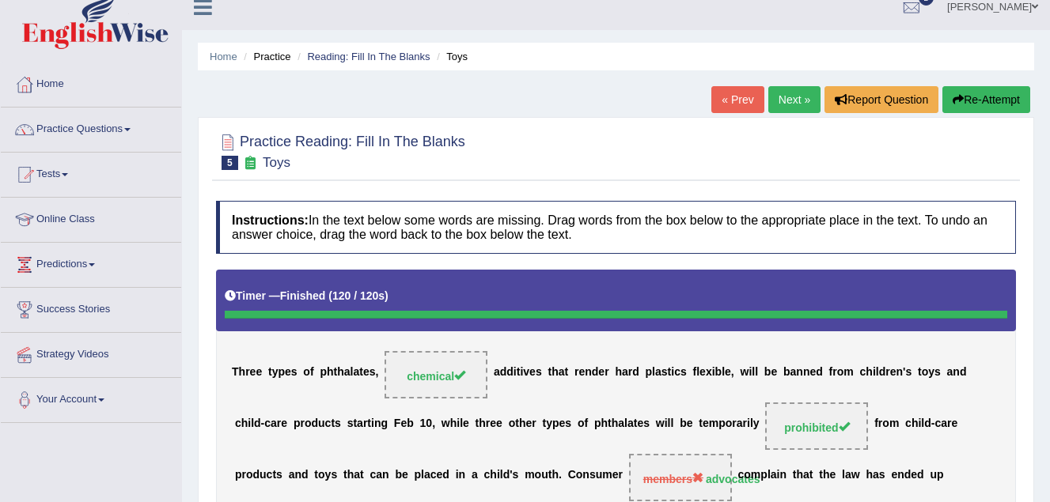
scroll to position [12, 0]
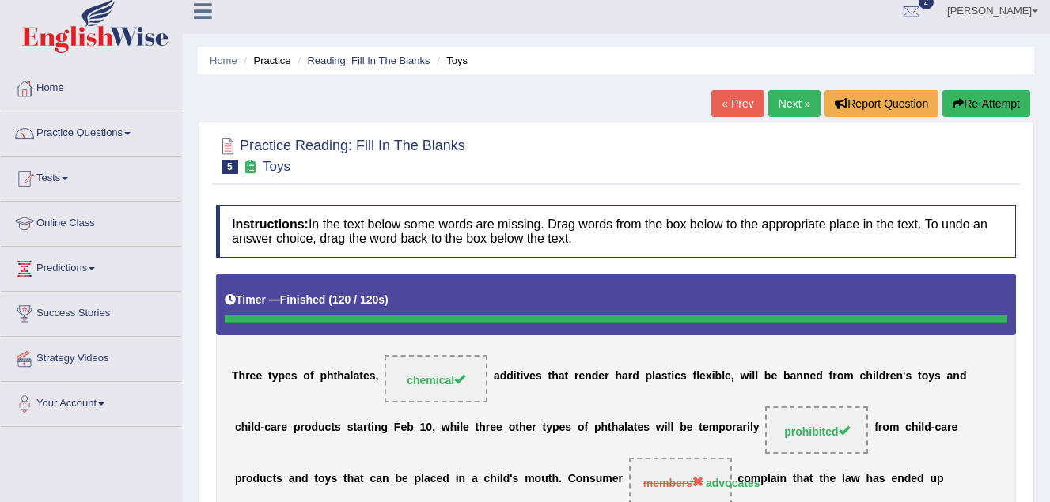
click at [787, 103] on link "Next »" at bounding box center [794, 103] width 52 height 27
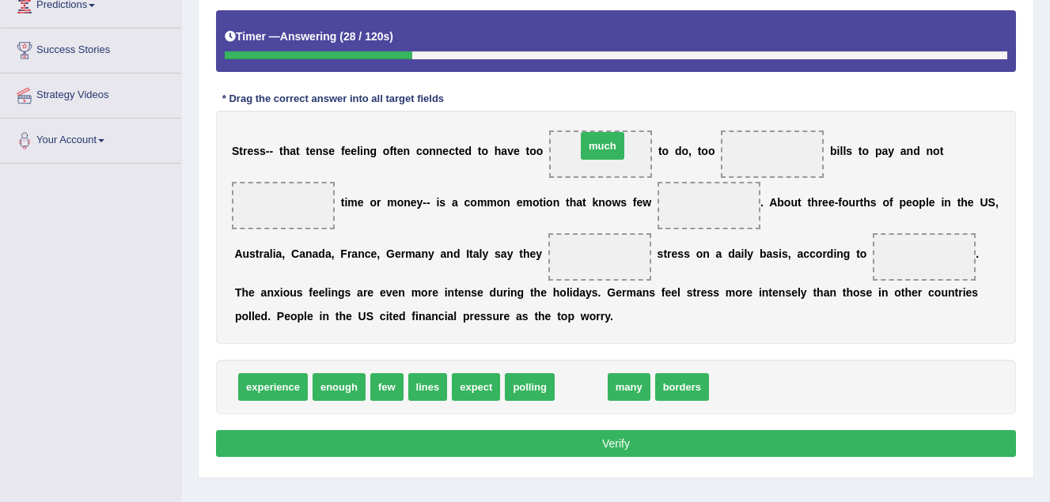
drag, startPoint x: 570, startPoint y: 393, endPoint x: 591, endPoint y: 152, distance: 242.3
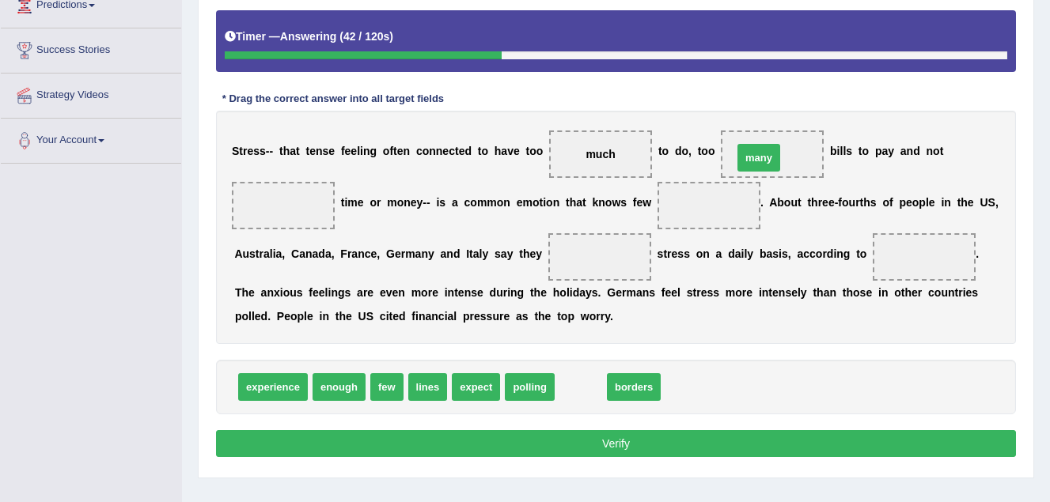
drag, startPoint x: 568, startPoint y: 386, endPoint x: 746, endPoint y: 157, distance: 290.4
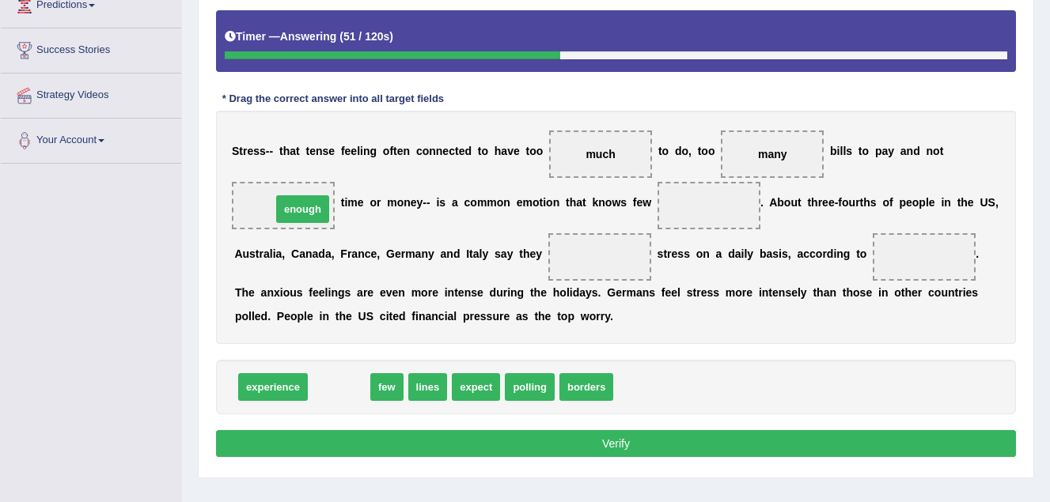
drag, startPoint x: 327, startPoint y: 388, endPoint x: 290, endPoint y: 210, distance: 181.7
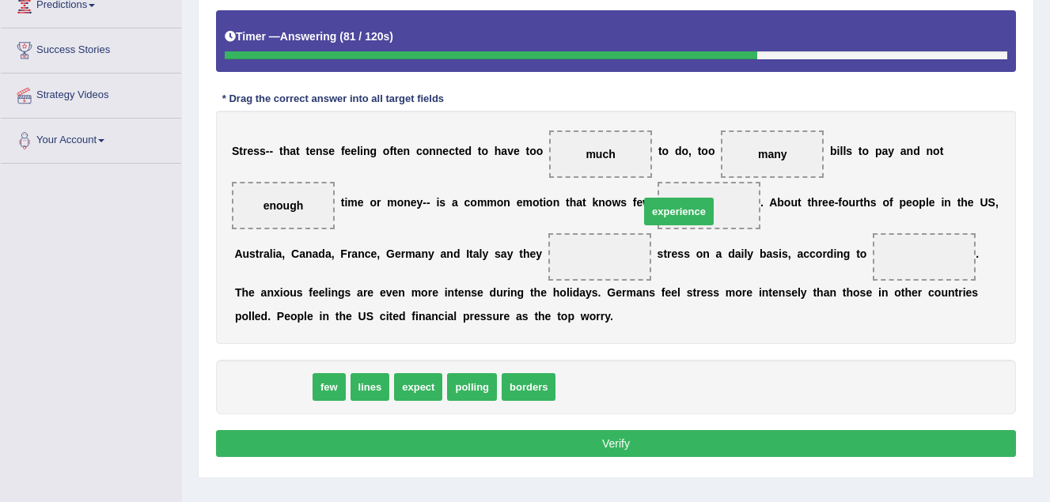
drag, startPoint x: 270, startPoint y: 393, endPoint x: 676, endPoint y: 218, distance: 442.3
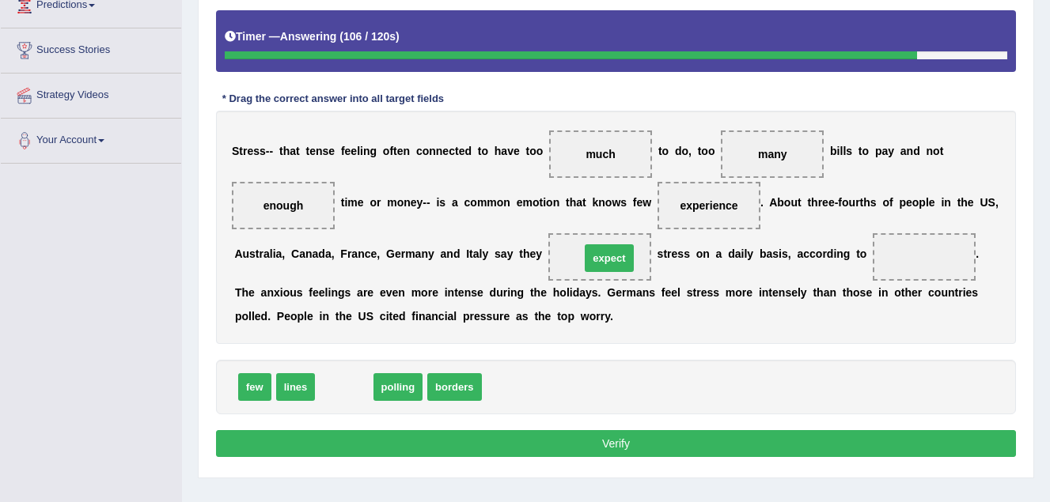
drag, startPoint x: 337, startPoint y: 391, endPoint x: 602, endPoint y: 262, distance: 294.8
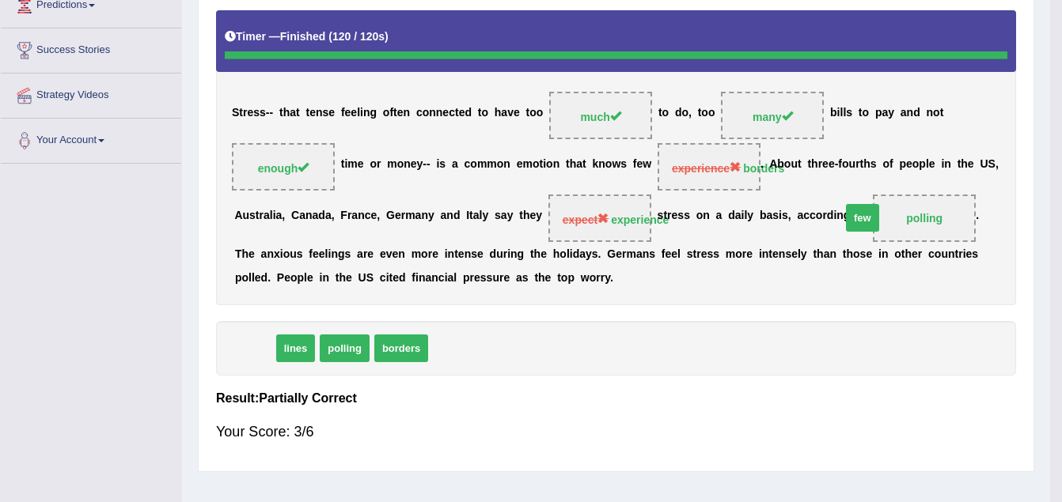
drag, startPoint x: 258, startPoint y: 388, endPoint x: 866, endPoint y: 257, distance: 621.5
